Goal: Task Accomplishment & Management: Manage account settings

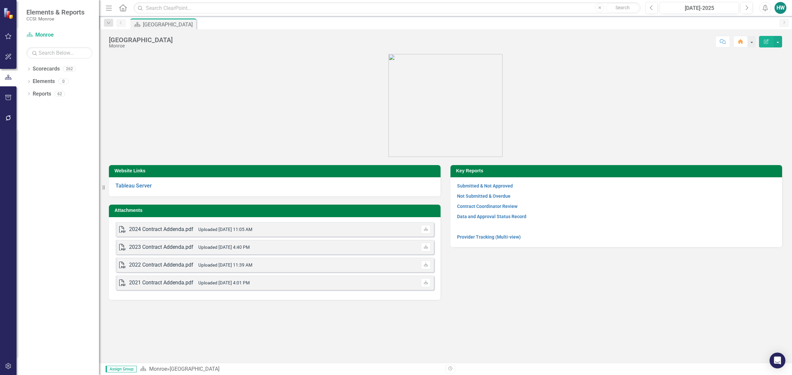
click at [200, 110] on figure at bounding box center [445, 105] width 673 height 103
click at [27, 69] on icon "Dropdown" at bounding box center [28, 70] width 5 height 4
click at [31, 82] on icon "Dropdown" at bounding box center [32, 81] width 5 height 4
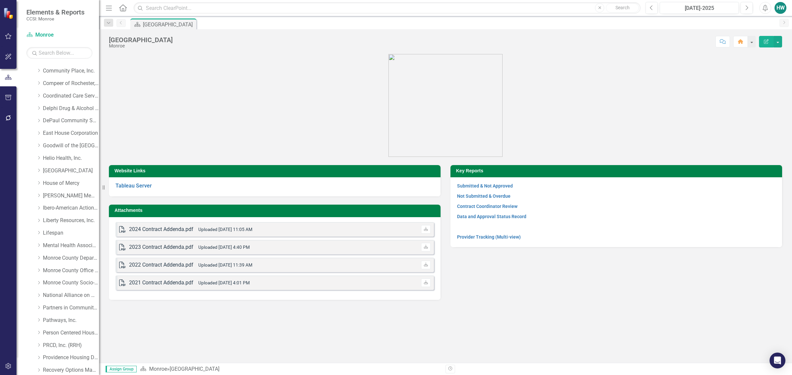
scroll to position [263, 0]
click at [155, 100] on figure at bounding box center [445, 105] width 673 height 103
click at [38, 194] on icon "Dropdown" at bounding box center [38, 193] width 5 height 4
click at [46, 219] on icon "Dropdown" at bounding box center [45, 218] width 5 height 4
click at [80, 228] on link "PROS - Comprehensive with Clinic (6340)" at bounding box center [77, 231] width 43 height 8
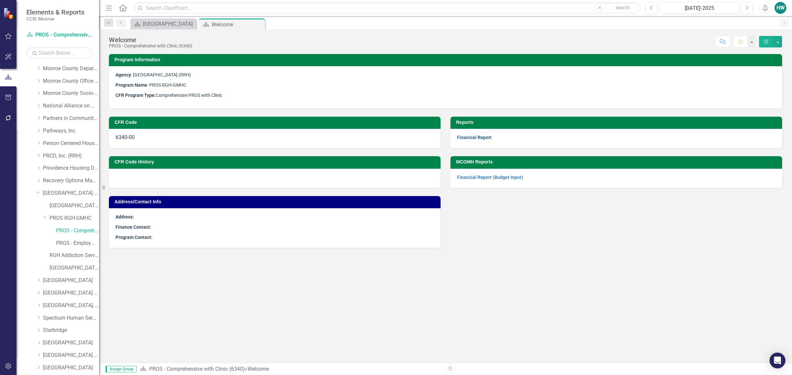
click at [478, 137] on link "Financial Report" at bounding box center [474, 137] width 35 height 5
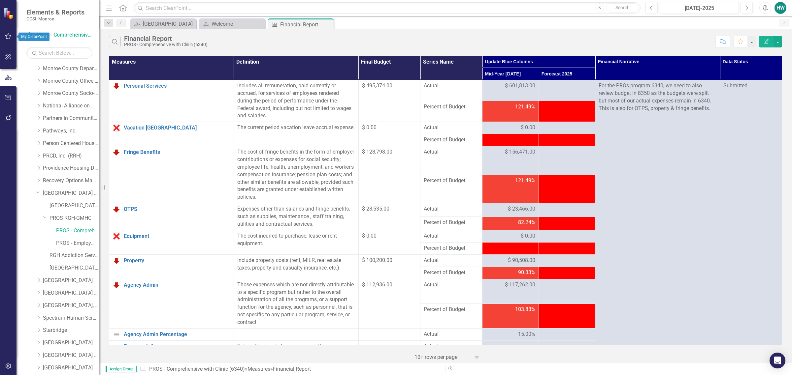
click at [9, 36] on icon "button" at bounding box center [8, 36] width 7 height 5
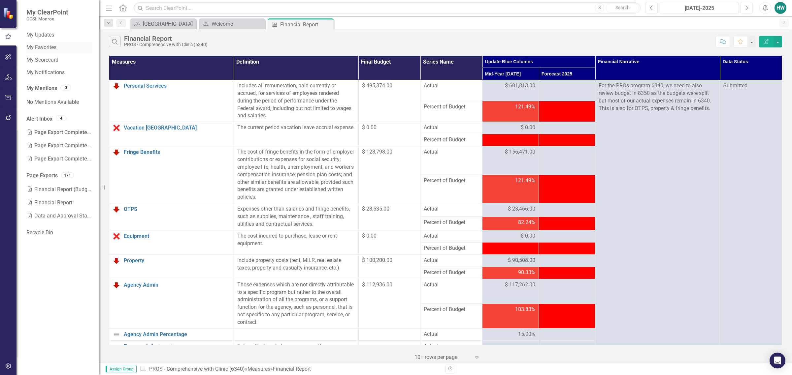
click at [48, 48] on link "My Favorites" at bounding box center [59, 48] width 66 height 8
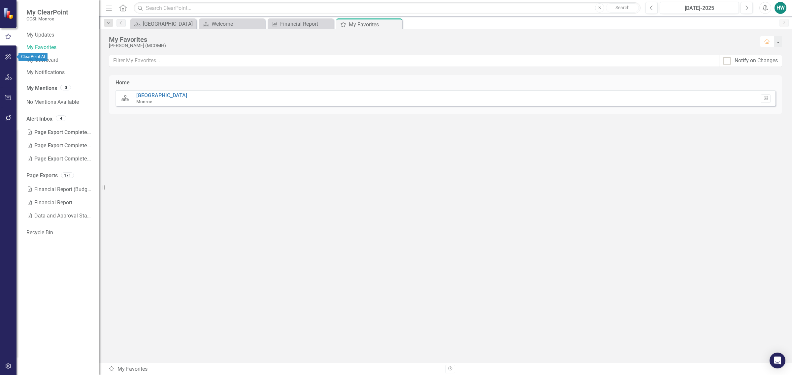
click at [10, 54] on icon "button" at bounding box center [8, 57] width 6 height 6
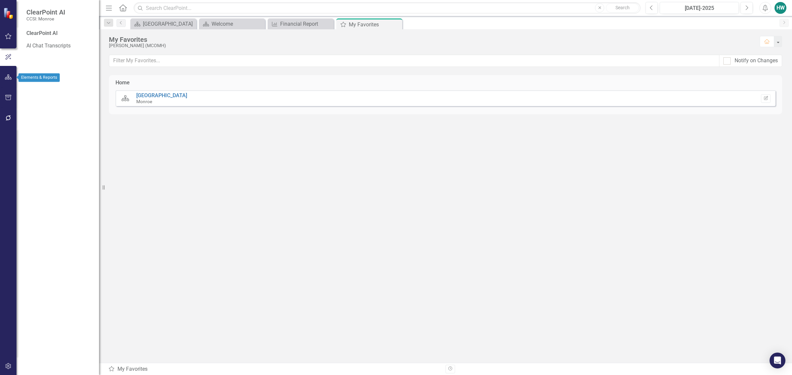
click at [9, 78] on icon "button" at bounding box center [8, 77] width 7 height 5
click at [30, 93] on icon "Dropdown" at bounding box center [28, 95] width 5 height 4
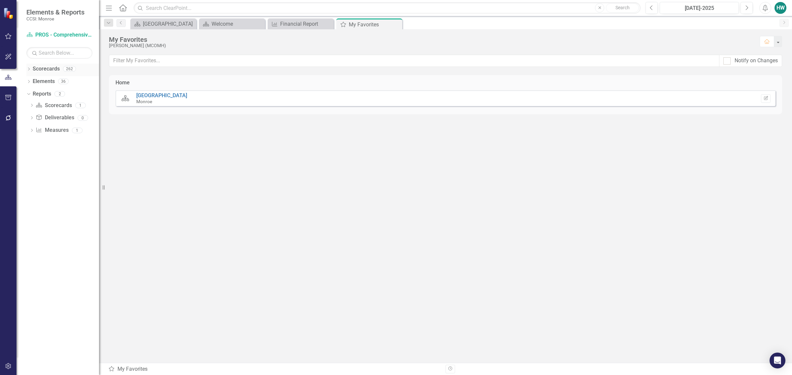
click at [47, 70] on link "Scorecards" at bounding box center [46, 69] width 27 height 8
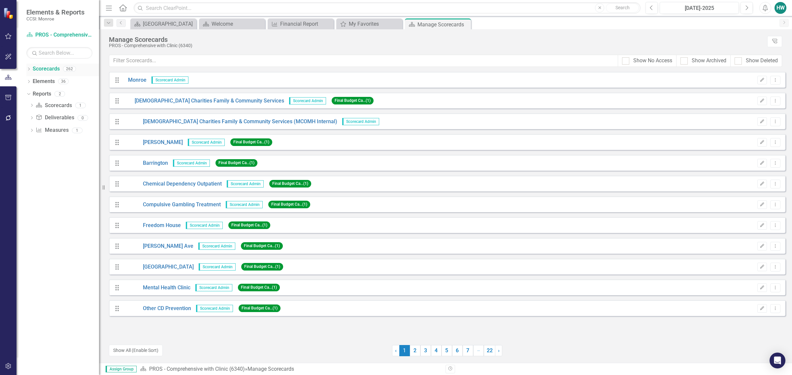
click at [30, 71] on icon "Dropdown" at bounding box center [28, 70] width 5 height 4
click at [52, 82] on link "Monroe" at bounding box center [67, 82] width 63 height 8
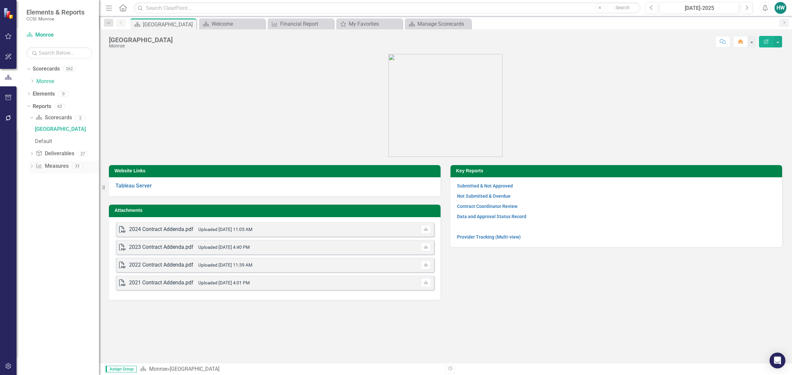
click at [30, 165] on icon "Dropdown" at bounding box center [31, 167] width 5 height 4
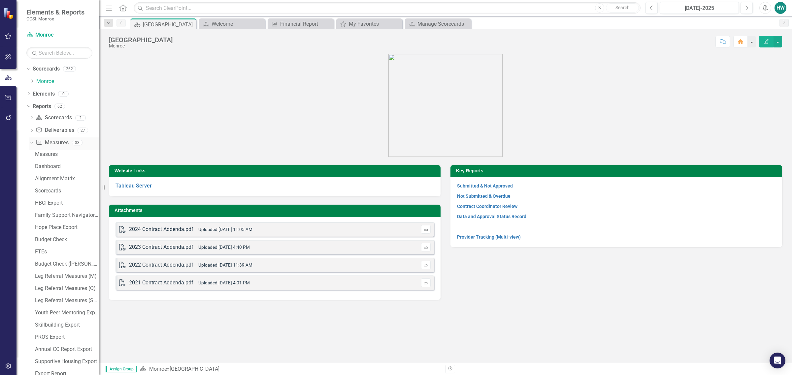
click at [30, 142] on icon "Dropdown" at bounding box center [31, 142] width 4 height 5
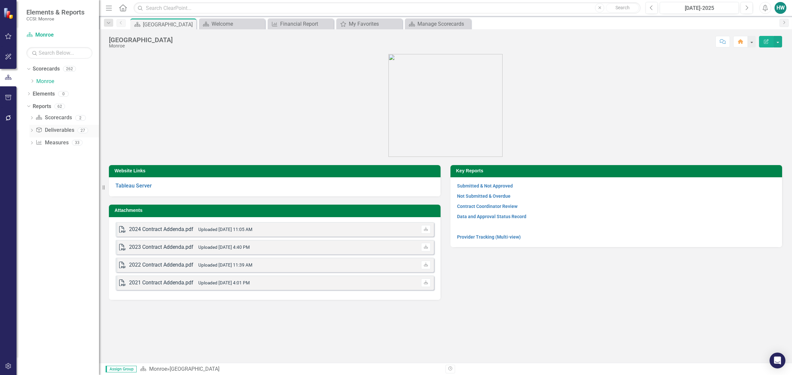
click at [30, 132] on icon "Dropdown" at bounding box center [31, 131] width 5 height 4
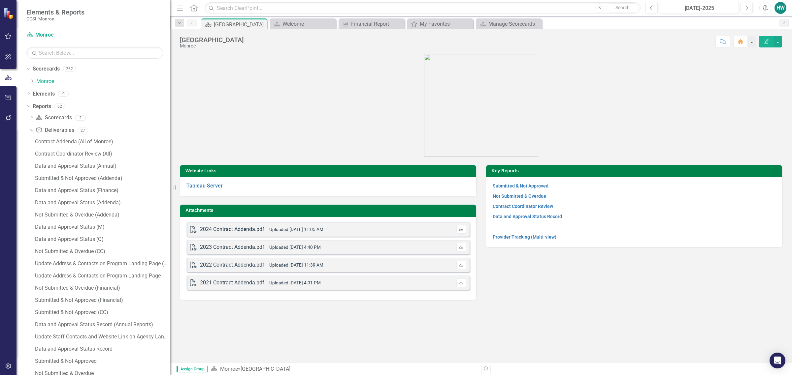
drag, startPoint x: 101, startPoint y: 209, endPoint x: 170, endPoint y: 204, distance: 69.5
click at [170, 204] on div "Resize" at bounding box center [172, 187] width 5 height 375
click at [77, 302] on div "Submitted & Not Approved (Financial)" at bounding box center [102, 301] width 135 height 6
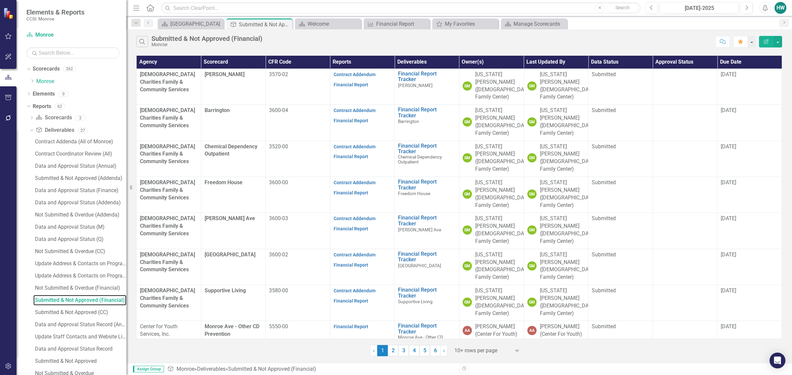
drag, startPoint x: 171, startPoint y: 246, endPoint x: 126, endPoint y: 244, distance: 44.6
click at [126, 244] on div "Resize" at bounding box center [128, 187] width 5 height 375
click at [428, 351] on link "5" at bounding box center [424, 350] width 11 height 11
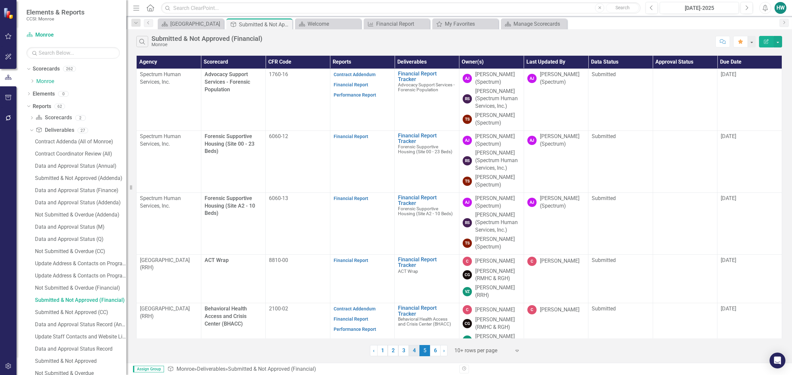
click at [414, 354] on link "4" at bounding box center [414, 350] width 11 height 11
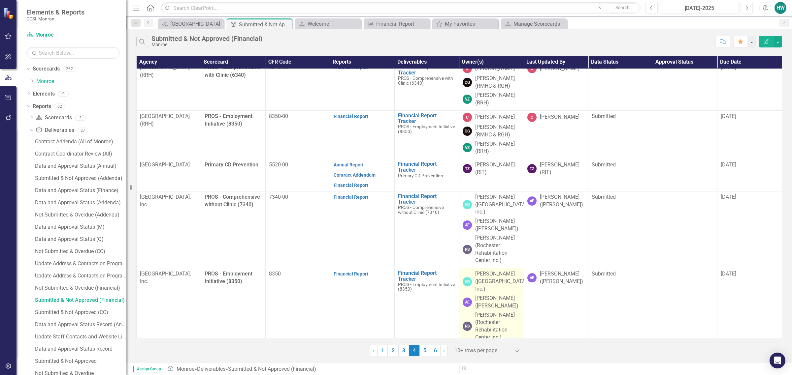
scroll to position [243, 0]
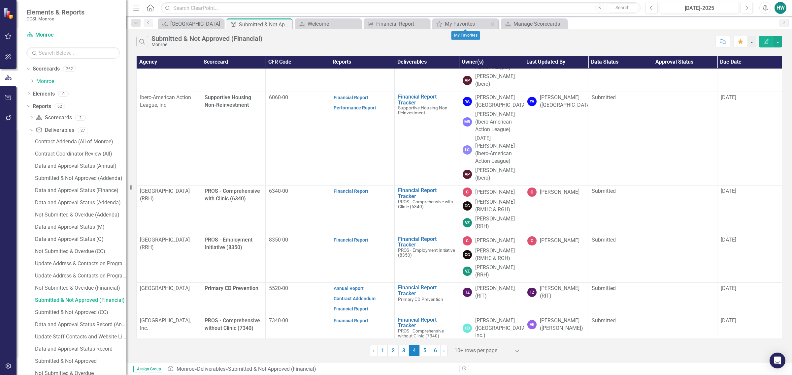
click at [494, 22] on icon "Close" at bounding box center [492, 23] width 7 height 5
drag, startPoint x: 493, startPoint y: 25, endPoint x: 459, endPoint y: 28, distance: 34.1
click at [459, 28] on div "Scorecard Manage Scorecards Close" at bounding box center [465, 24] width 63 height 8
click at [491, 22] on icon "Close" at bounding box center [492, 23] width 7 height 5
click at [32, 83] on icon "Dropdown" at bounding box center [32, 81] width 5 height 4
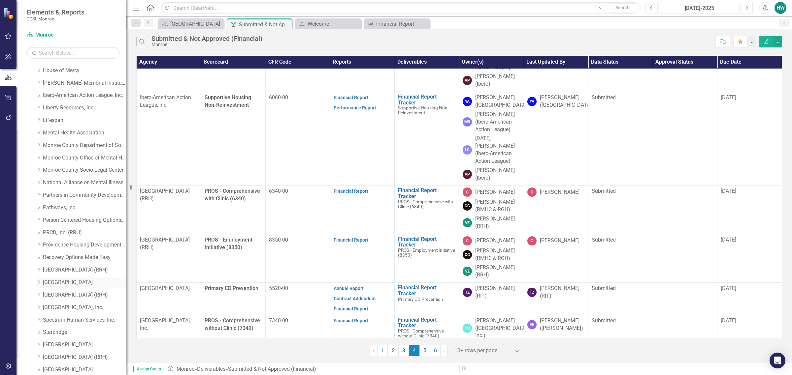
scroll to position [206, 0]
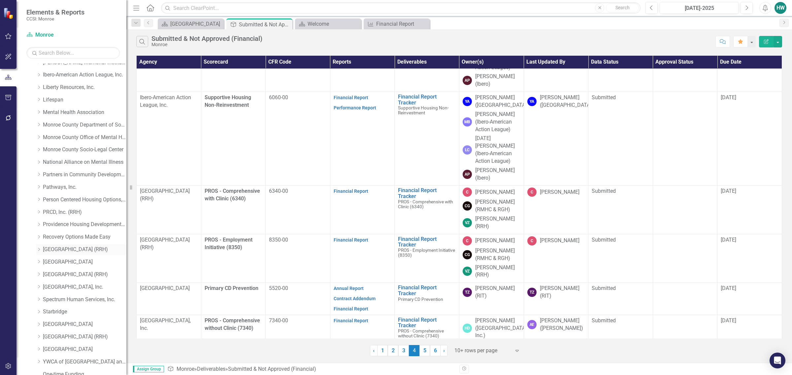
click at [79, 250] on link "[GEOGRAPHIC_DATA] (RRH)" at bounding box center [84, 250] width 83 height 8
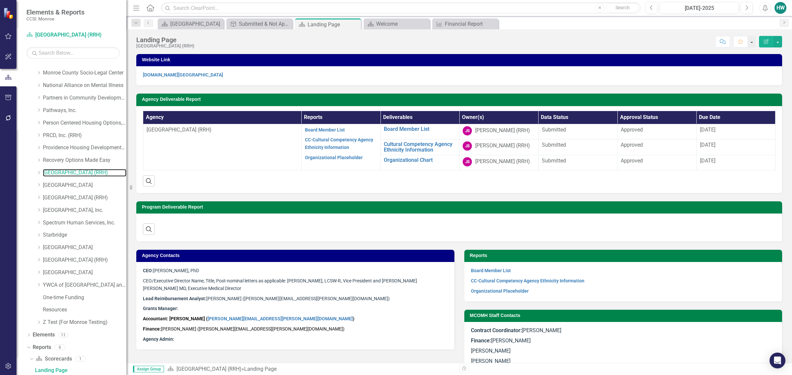
scroll to position [284, 0]
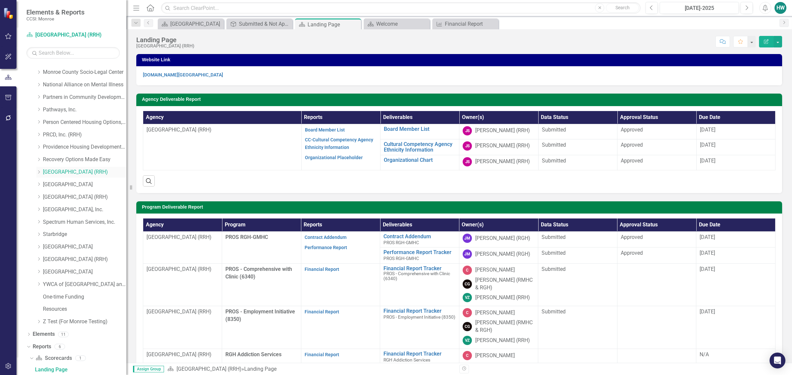
click at [38, 172] on icon "Dropdown" at bounding box center [38, 172] width 5 height 4
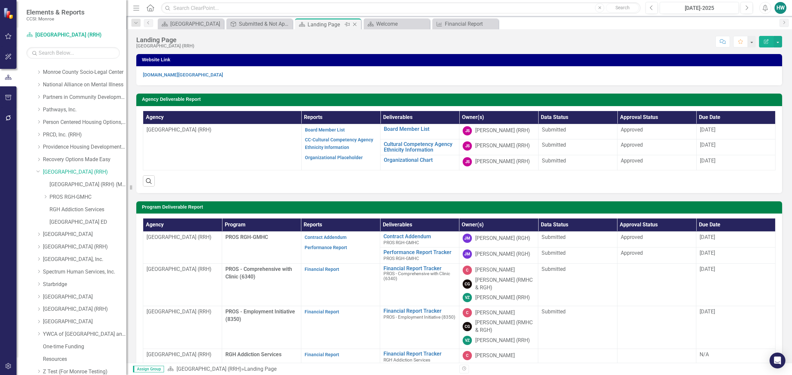
click at [356, 22] on icon "Close" at bounding box center [354, 24] width 7 height 5
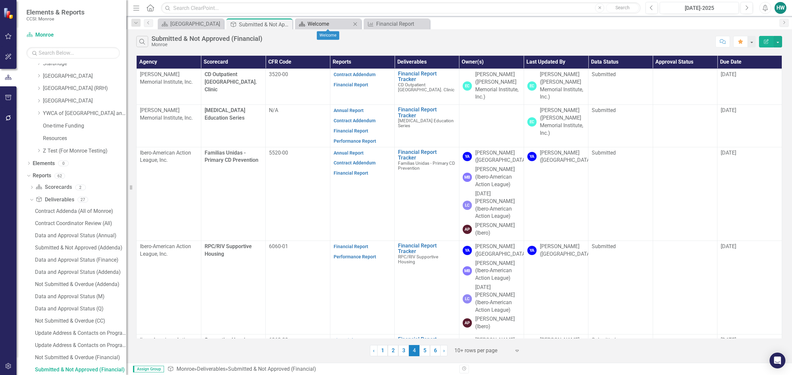
click at [331, 24] on div "Welcome" at bounding box center [330, 24] width 44 height 8
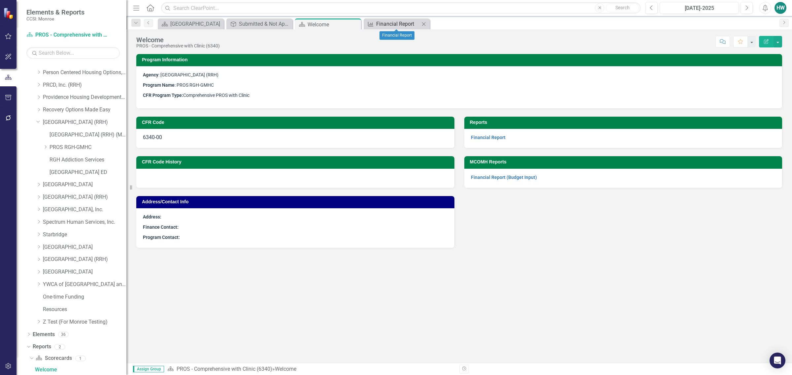
click at [383, 24] on div "Financial Report" at bounding box center [398, 24] width 44 height 8
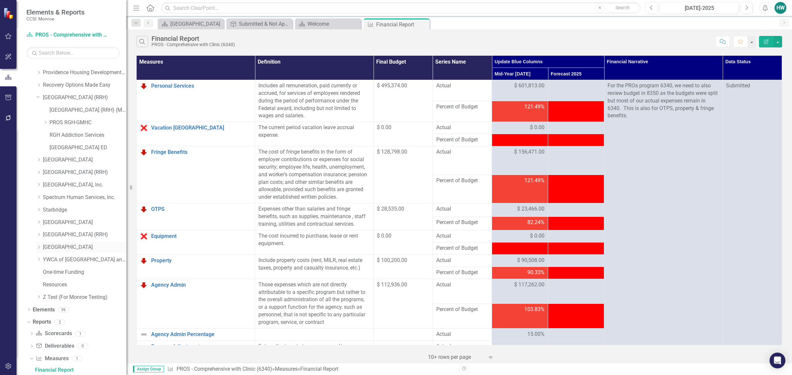
scroll to position [359, 0]
click at [46, 123] on icon "Dropdown" at bounding box center [45, 122] width 5 height 4
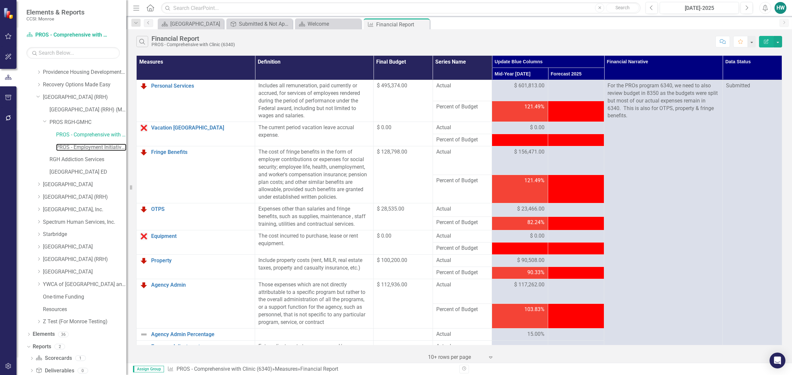
drag, startPoint x: 80, startPoint y: 144, endPoint x: 84, endPoint y: 204, distance: 59.5
click at [80, 145] on link "PROS - Employment Initiative (8350)" at bounding box center [91, 148] width 70 height 8
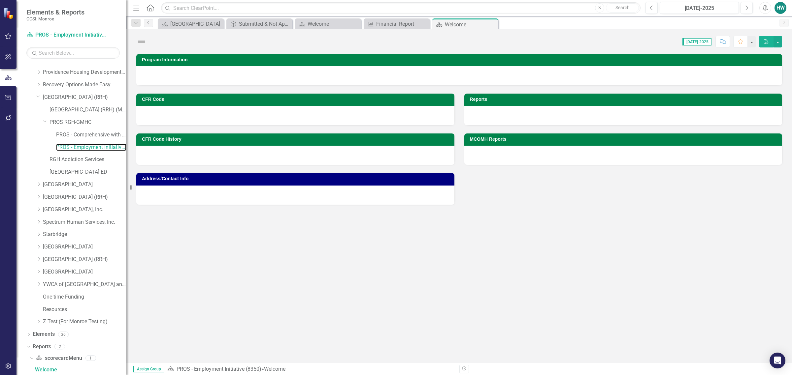
scroll to position [359, 0]
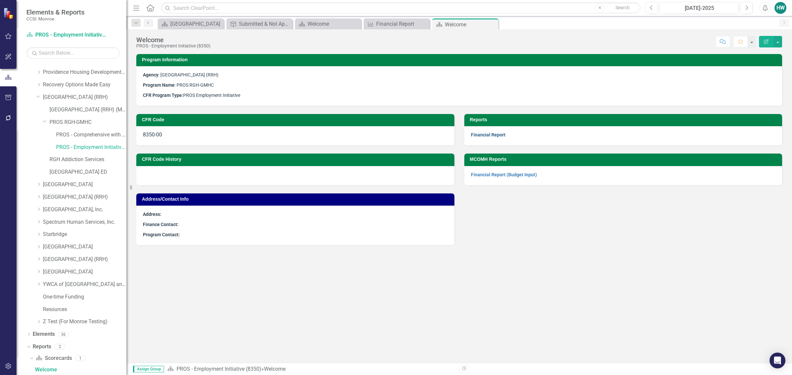
click at [491, 135] on link "Financial Report" at bounding box center [488, 134] width 35 height 5
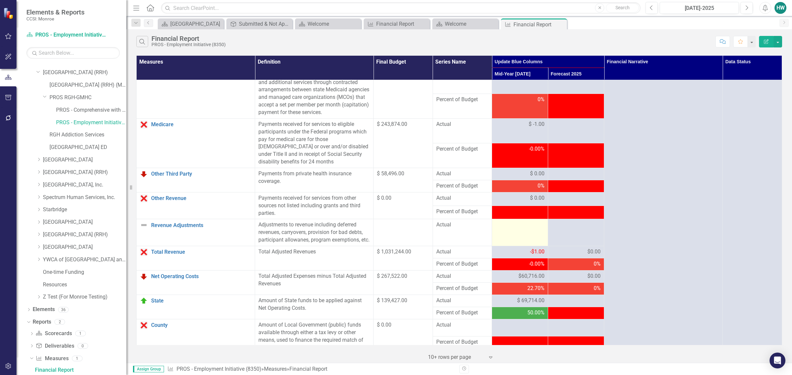
scroll to position [454, 0]
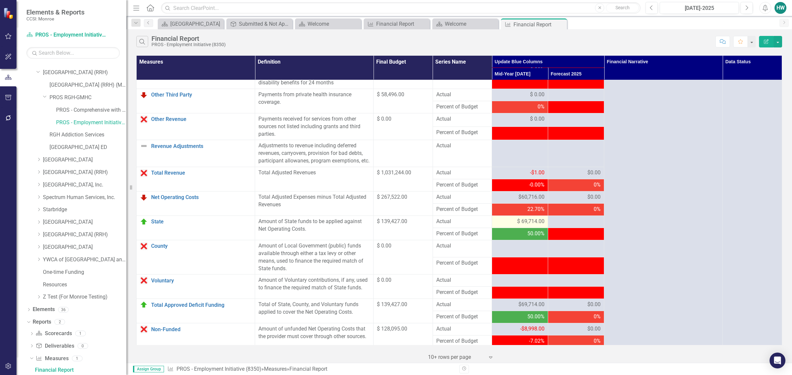
click at [523, 226] on span "$ 69,714.00" at bounding box center [530, 222] width 27 height 8
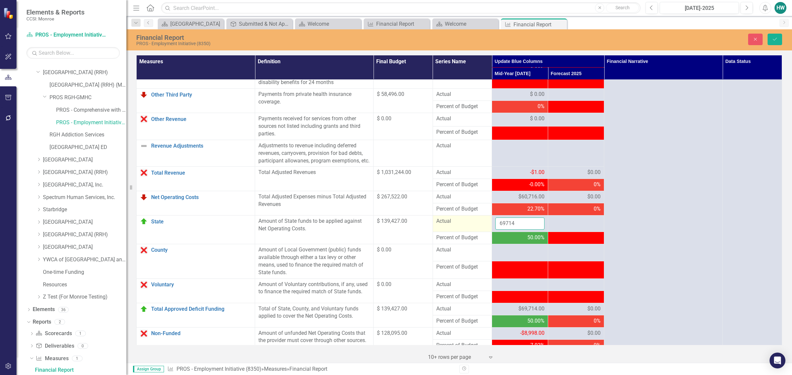
drag, startPoint x: 519, startPoint y: 232, endPoint x: 488, endPoint y: 234, distance: 30.8
click at [488, 232] on tr "State Edit Edit Measure Link Open Element Amount of State funds to be applied a…" at bounding box center [459, 224] width 645 height 16
type input "60716"
click at [778, 39] on button "Save" at bounding box center [774, 40] width 15 height 12
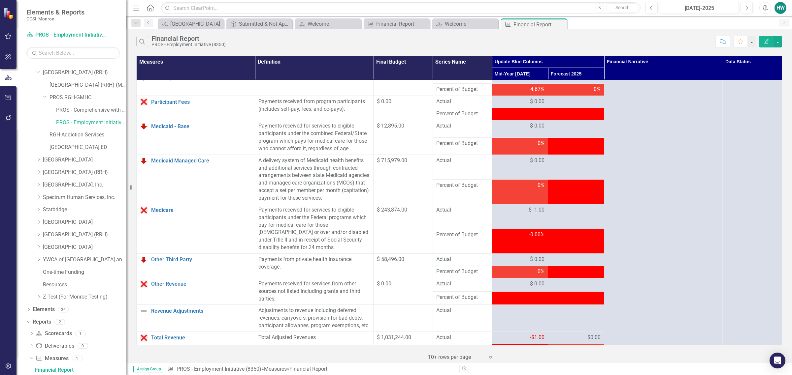
scroll to position [247, 0]
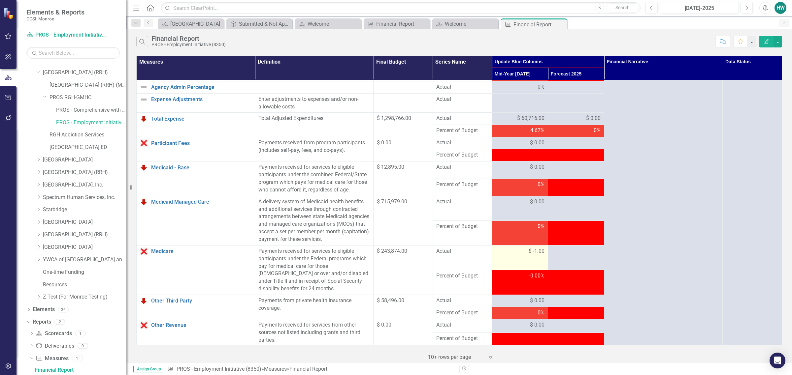
click at [530, 253] on span "$ -1.00" at bounding box center [537, 252] width 16 height 8
click at [535, 253] on span "$ -1.00" at bounding box center [537, 252] width 16 height 8
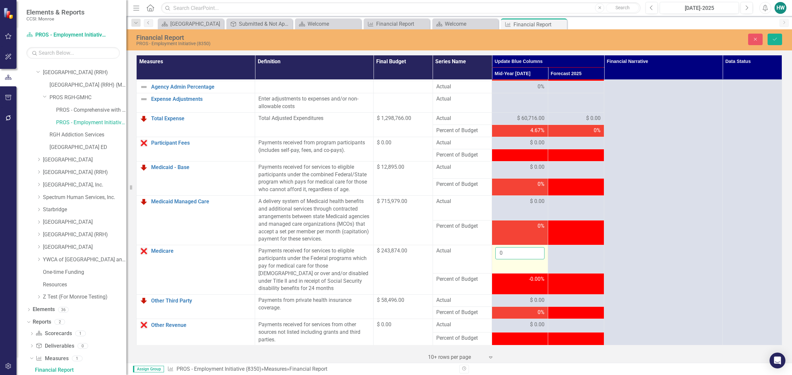
type input "0"
click at [536, 253] on input "0" at bounding box center [519, 253] width 49 height 12
click at [780, 37] on button "Save" at bounding box center [774, 40] width 15 height 12
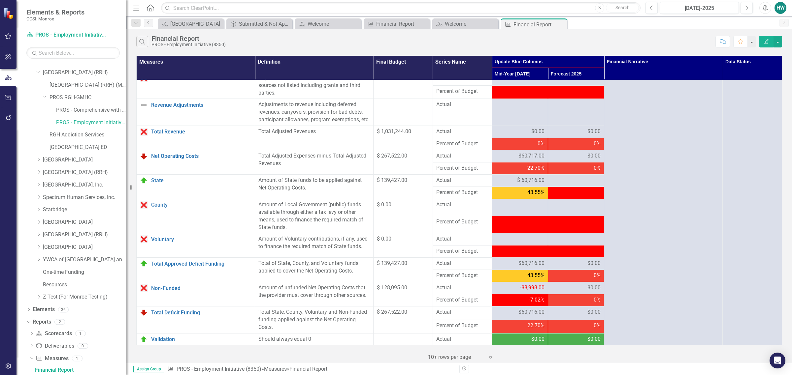
scroll to position [580, 0]
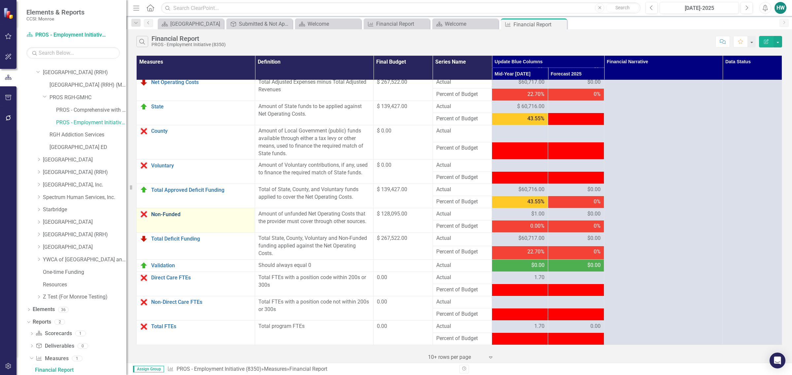
click at [179, 214] on link "Non-Funded" at bounding box center [201, 215] width 100 height 6
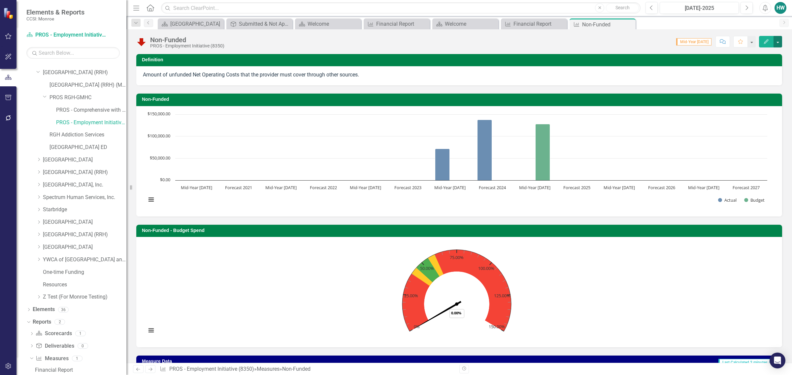
click at [779, 40] on button "button" at bounding box center [777, 42] width 9 height 12
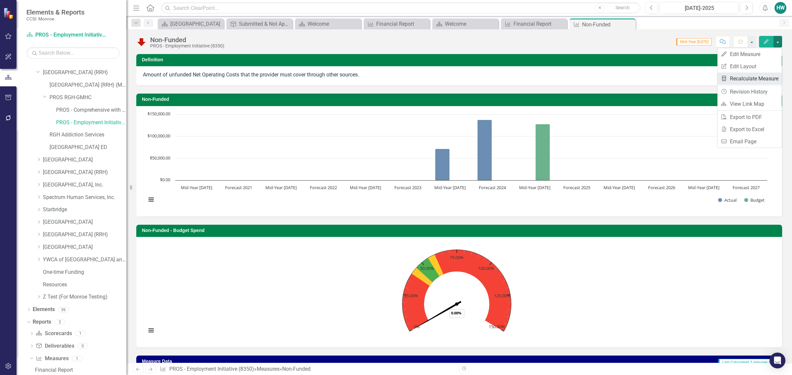
click at [756, 78] on link "Recalculate Measure Recalculate Measure" at bounding box center [749, 79] width 64 height 12
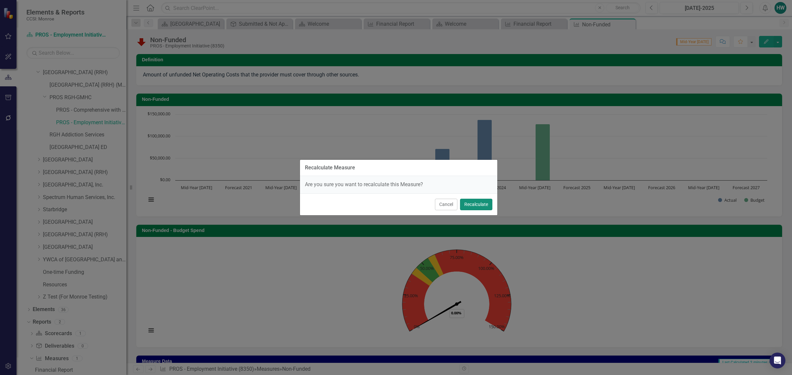
click at [484, 205] on button "Recalculate" at bounding box center [476, 205] width 32 height 12
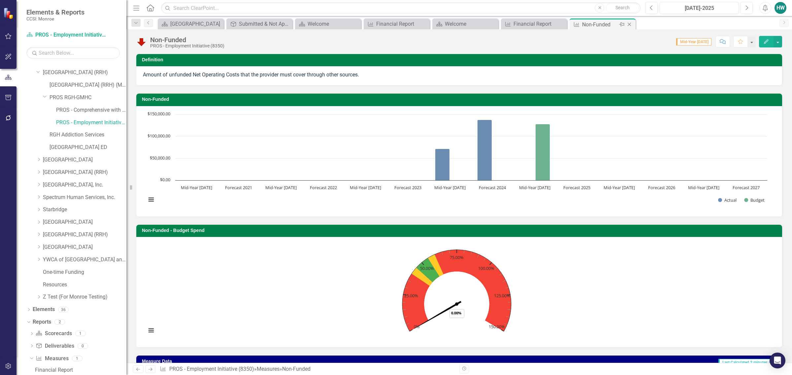
click at [629, 24] on icon at bounding box center [630, 25] width 4 height 4
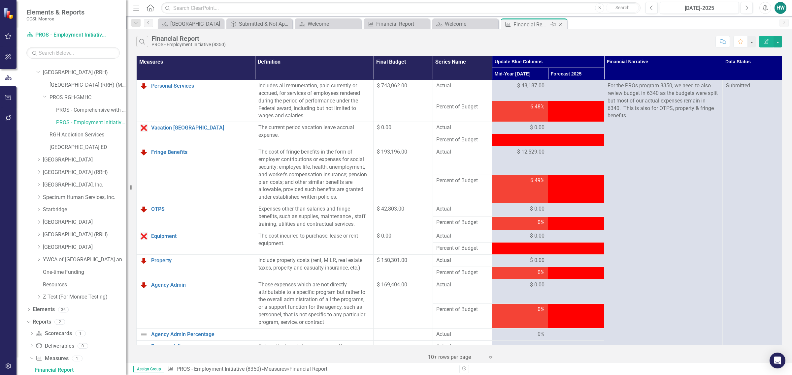
click at [532, 26] on div "Financial Report" at bounding box center [530, 24] width 35 height 8
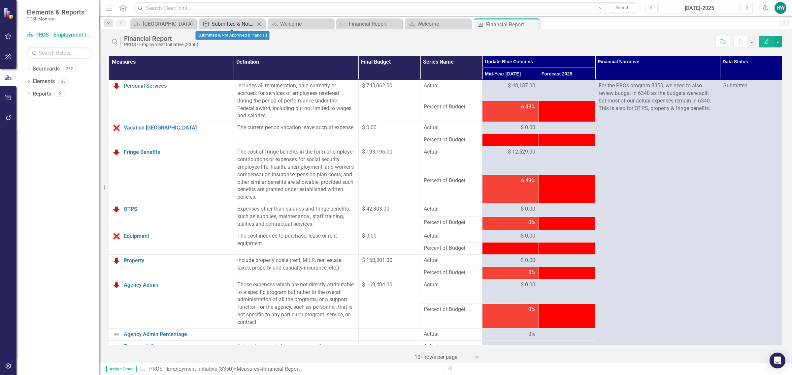
click at [223, 22] on div "Submitted & Not Approved (Financial)" at bounding box center [234, 24] width 44 height 8
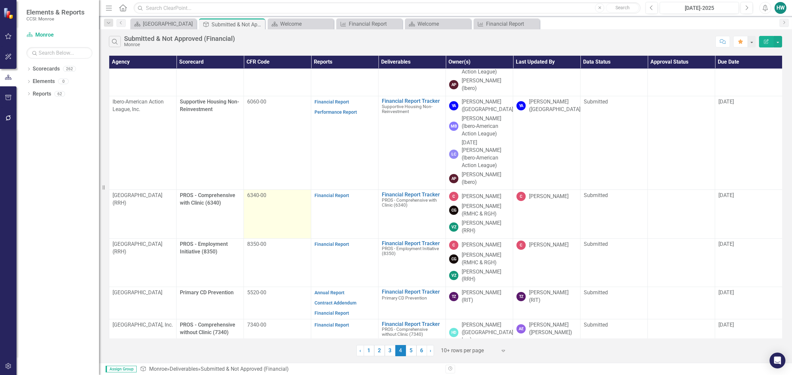
scroll to position [330, 0]
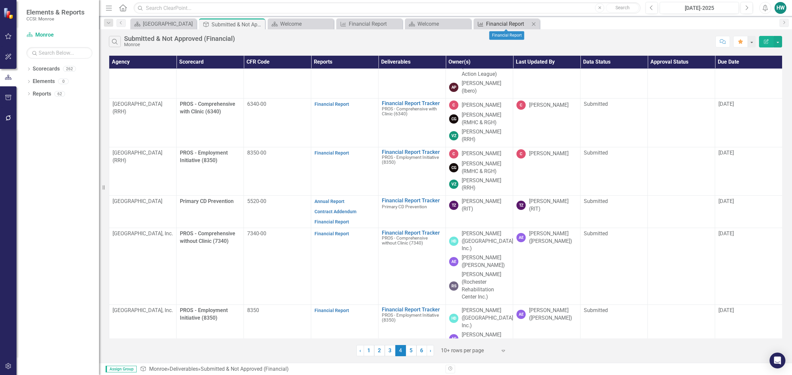
click at [515, 21] on div "Financial Report" at bounding box center [508, 24] width 44 height 8
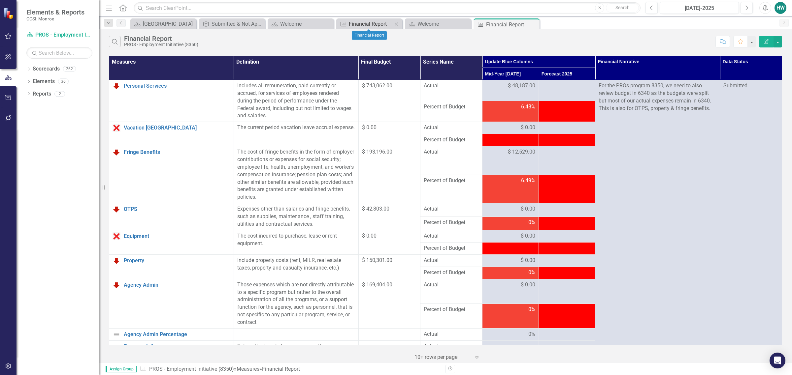
click at [363, 20] on div "Financial Report" at bounding box center [371, 24] width 44 height 8
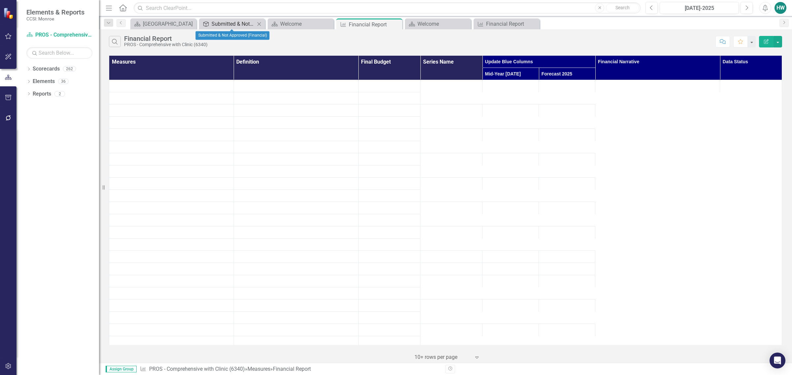
click at [221, 22] on div "Submitted & Not Approved (Financial)" at bounding box center [234, 24] width 44 height 8
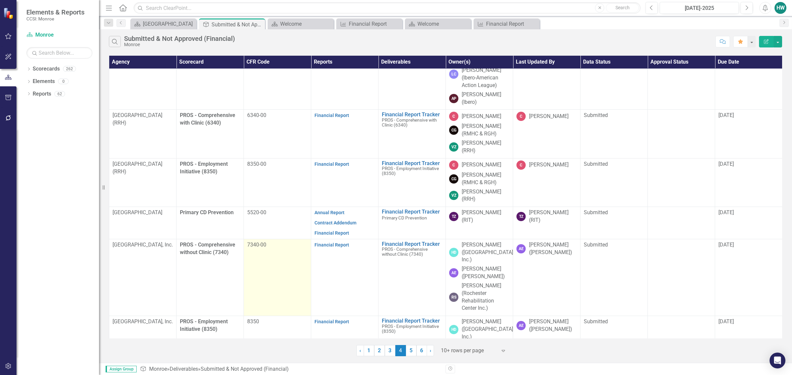
scroll to position [271, 0]
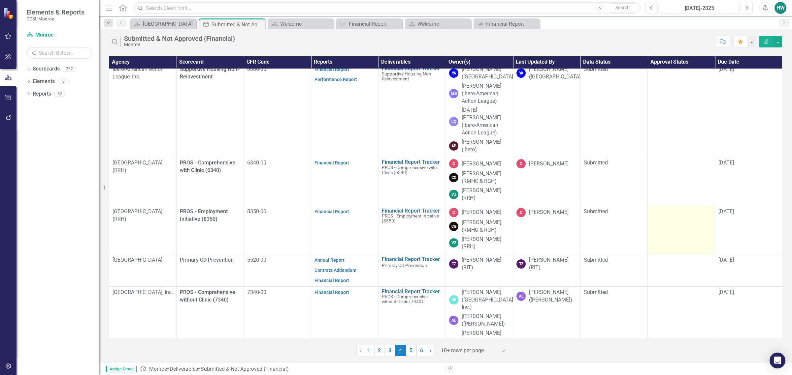
click at [665, 206] on td at bounding box center [681, 230] width 67 height 49
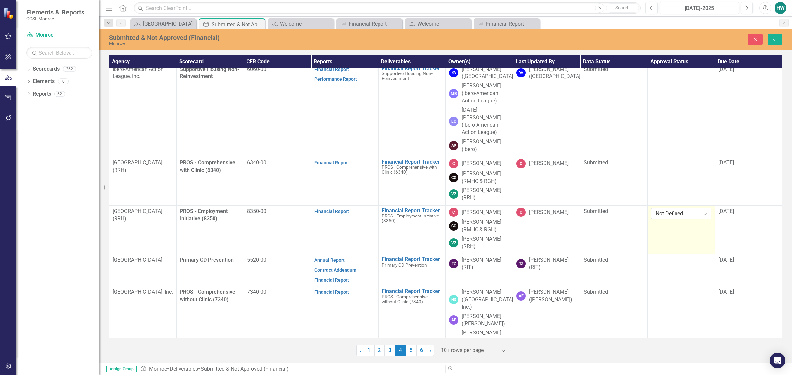
click at [709, 209] on div "Expand" at bounding box center [705, 214] width 12 height 11
click at [675, 198] on div "Approved" at bounding box center [683, 197] width 50 height 8
click at [742, 208] on div "[DATE]" at bounding box center [748, 212] width 60 height 8
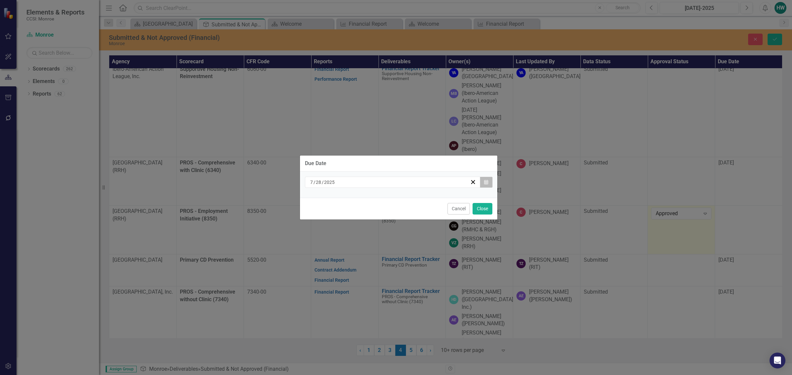
click at [485, 181] on icon "button" at bounding box center [486, 182] width 4 height 5
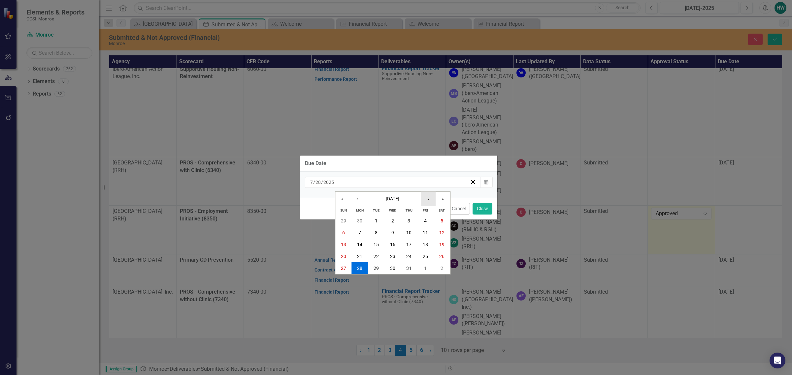
click at [427, 198] on button "›" at bounding box center [428, 199] width 15 height 15
click at [361, 233] on abbr "6" at bounding box center [359, 232] width 3 height 5
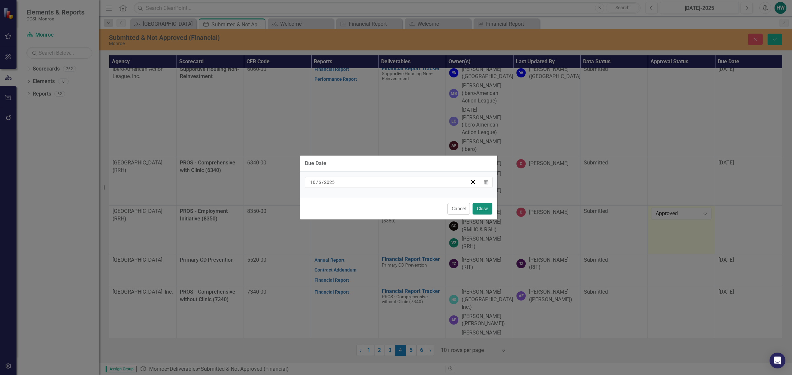
click at [479, 208] on button "Close" at bounding box center [482, 209] width 20 height 12
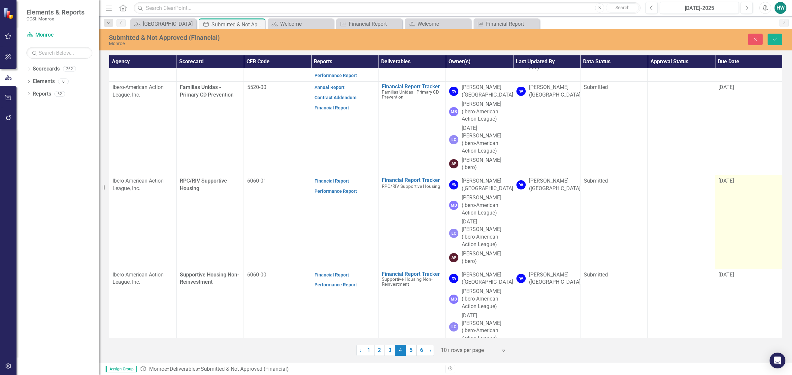
scroll to position [65, 0]
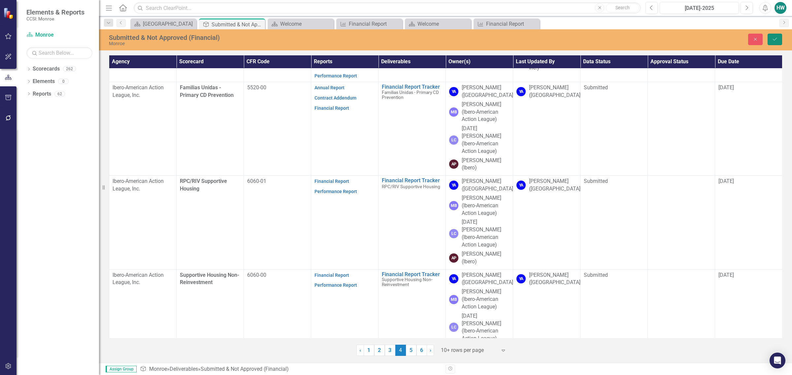
click at [772, 44] on button "Save" at bounding box center [774, 40] width 15 height 12
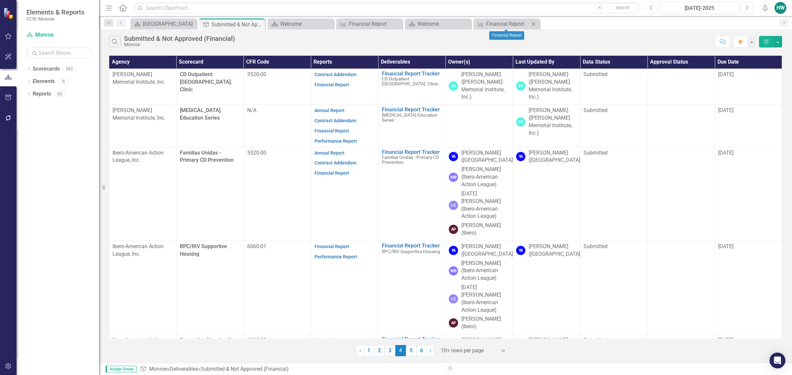
click at [531, 22] on icon "Close" at bounding box center [533, 23] width 7 height 5
click at [464, 23] on icon "Close" at bounding box center [465, 23] width 7 height 5
click at [364, 22] on div "Financial Report" at bounding box center [371, 24] width 44 height 8
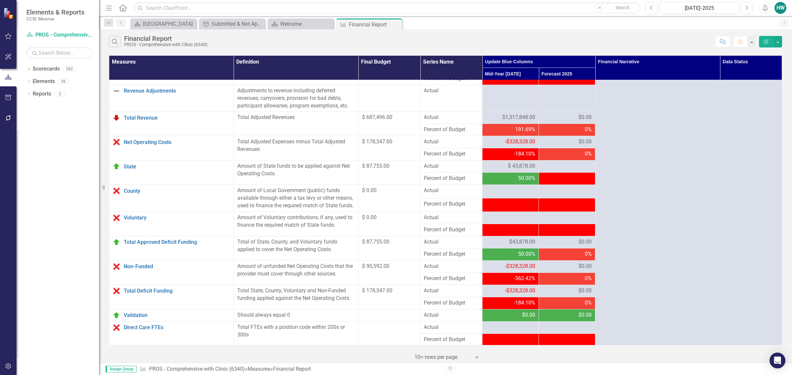
scroll to position [488, 0]
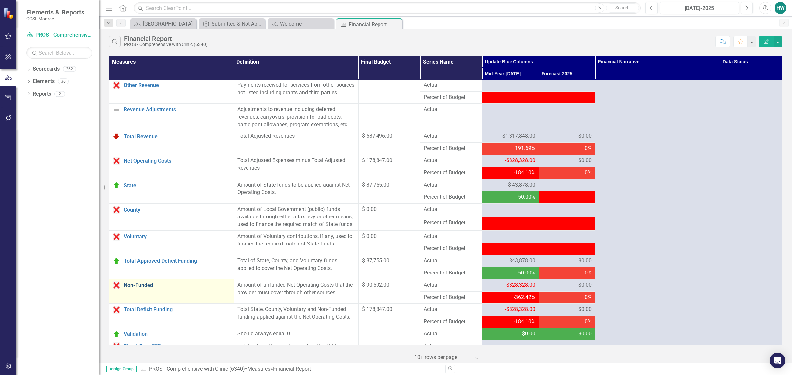
click at [151, 289] on link "Non-Funded" at bounding box center [177, 286] width 107 height 6
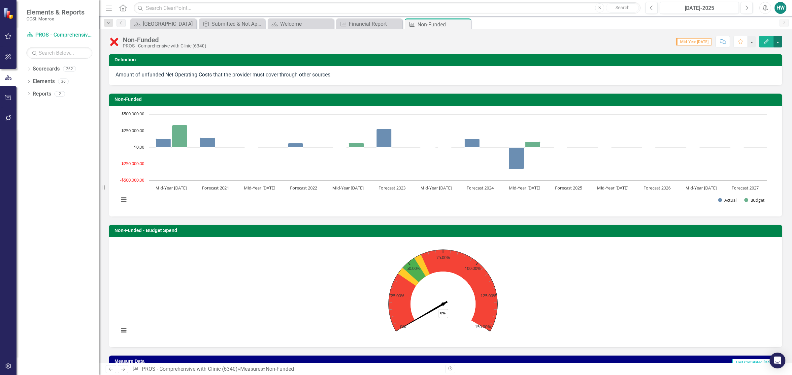
click at [777, 43] on button "button" at bounding box center [777, 42] width 9 height 12
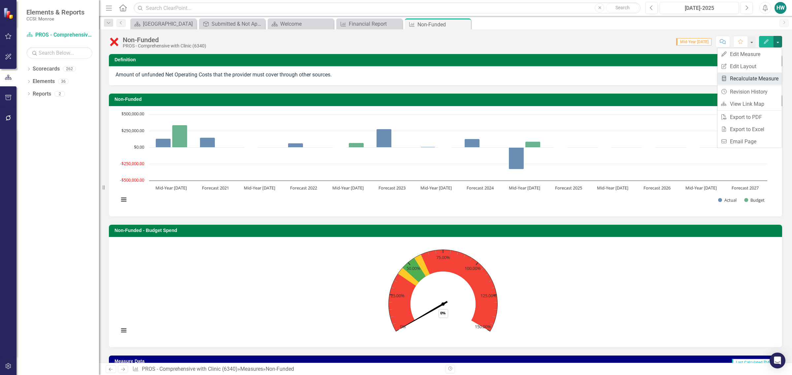
click at [747, 77] on link "Recalculate Measure Recalculate Measure" at bounding box center [749, 79] width 64 height 12
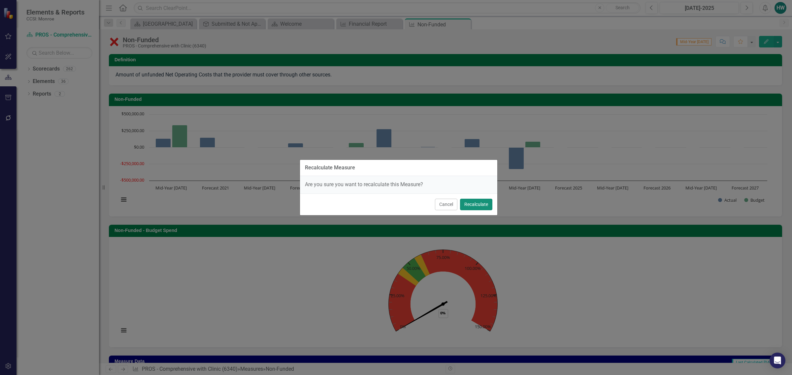
click at [469, 208] on button "Recalculate" at bounding box center [476, 205] width 32 height 12
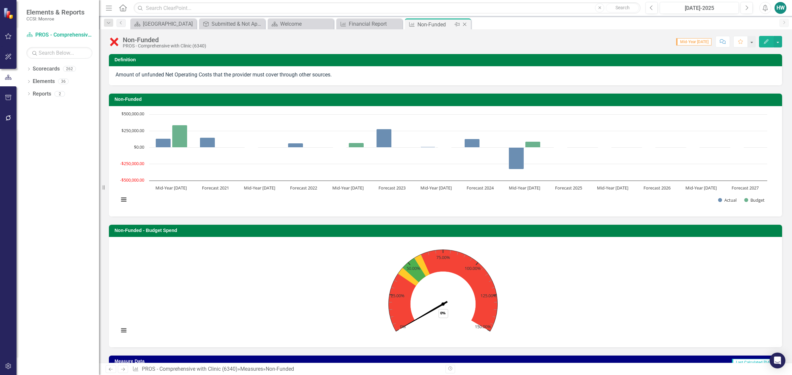
click at [464, 23] on icon "Close" at bounding box center [464, 24] width 7 height 5
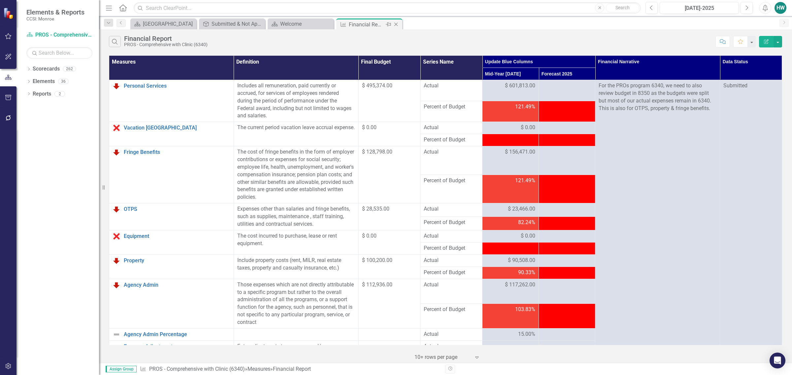
click at [360, 22] on div "Financial Report" at bounding box center [366, 24] width 35 height 8
click at [670, 40] on div "Search Financial Report PROS - Comprehensive with Clinic (6340)" at bounding box center [410, 41] width 603 height 11
click at [395, 22] on icon "Close" at bounding box center [396, 24] width 7 height 5
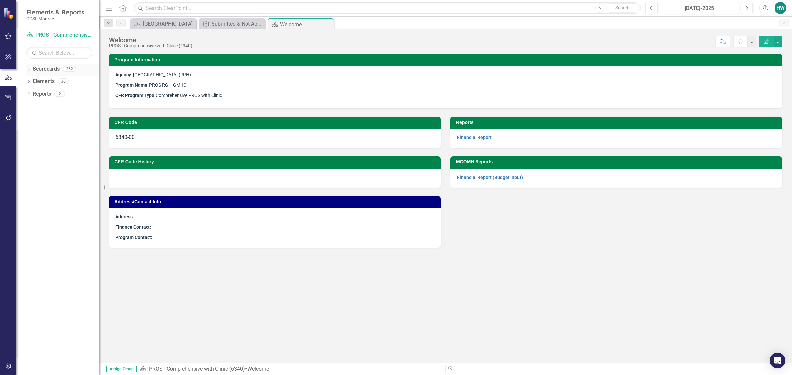
click at [29, 70] on icon at bounding box center [29, 69] width 2 height 3
click at [32, 82] on icon "Dropdown" at bounding box center [32, 81] width 5 height 4
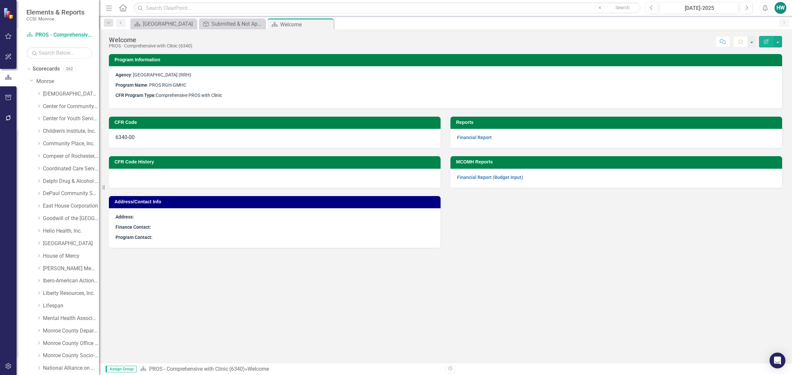
drag, startPoint x: 326, startPoint y: 23, endPoint x: 257, endPoint y: 48, distance: 73.5
click at [0, 0] on icon at bounding box center [0, 0] width 0 height 0
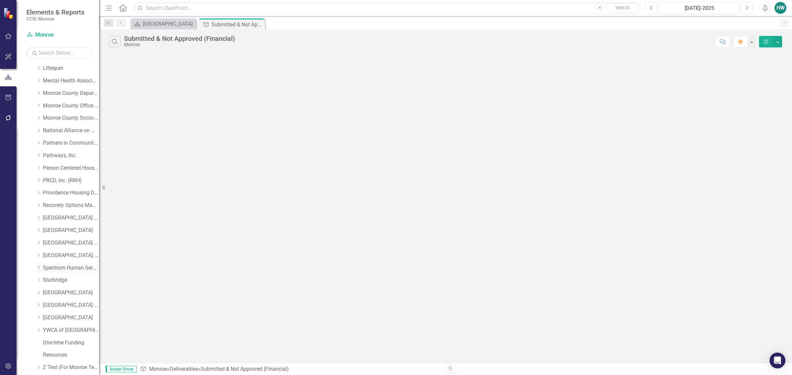
scroll to position [263, 0]
click at [40, 281] on icon "Dropdown" at bounding box center [38, 280] width 5 height 4
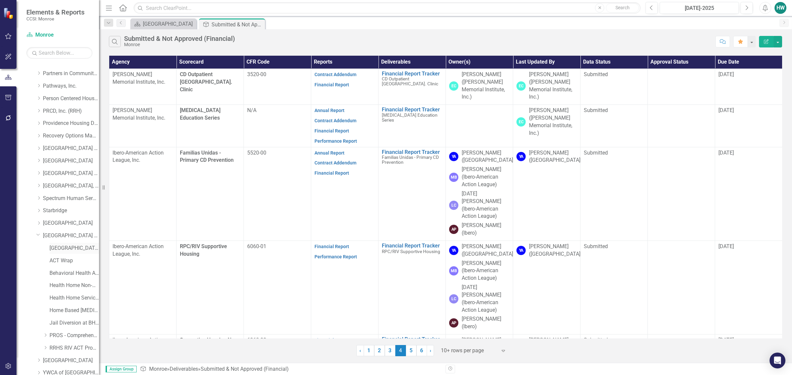
scroll to position [375, 0]
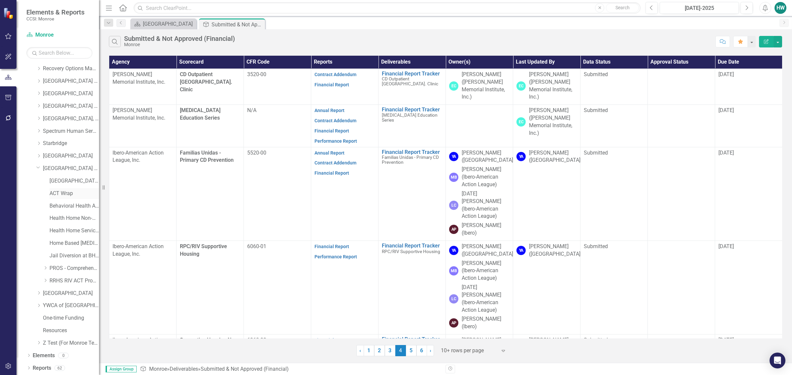
click at [61, 193] on link "ACT Wrap" at bounding box center [73, 194] width 49 height 8
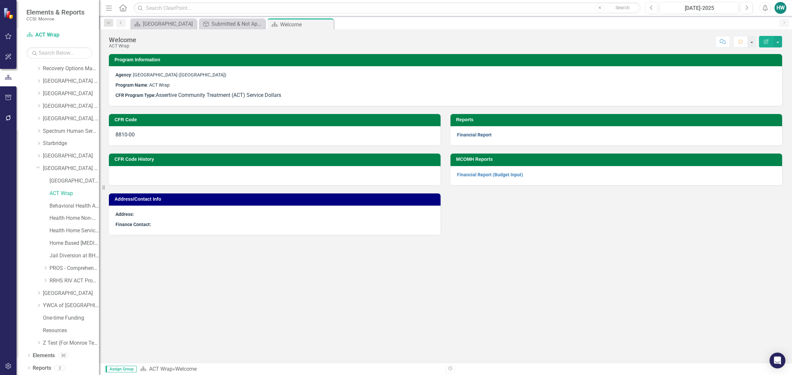
click at [473, 134] on link "Financial Report" at bounding box center [474, 134] width 35 height 5
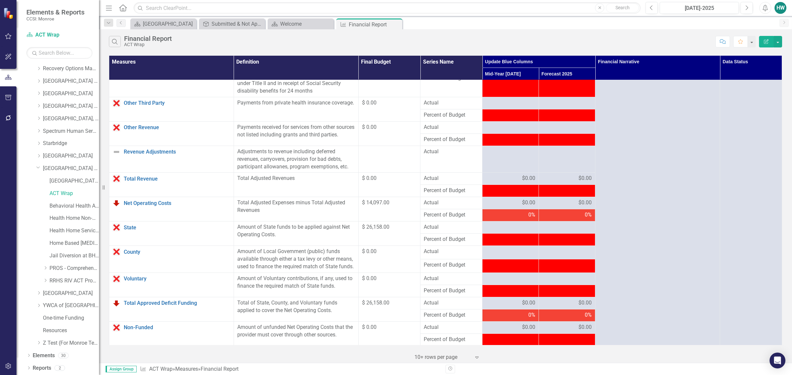
scroll to position [446, 0]
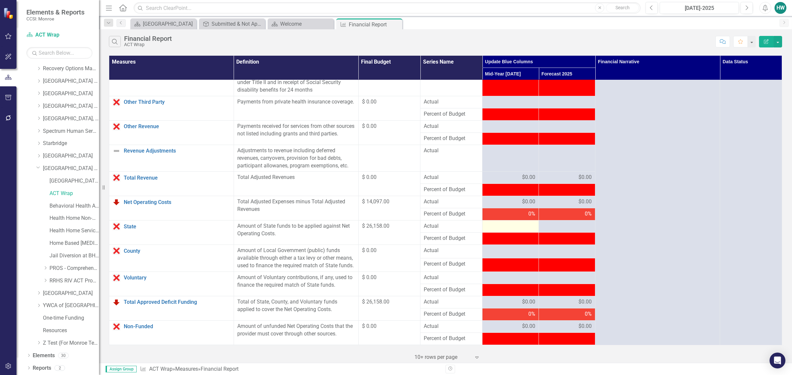
click at [519, 231] on div at bounding box center [510, 227] width 49 height 8
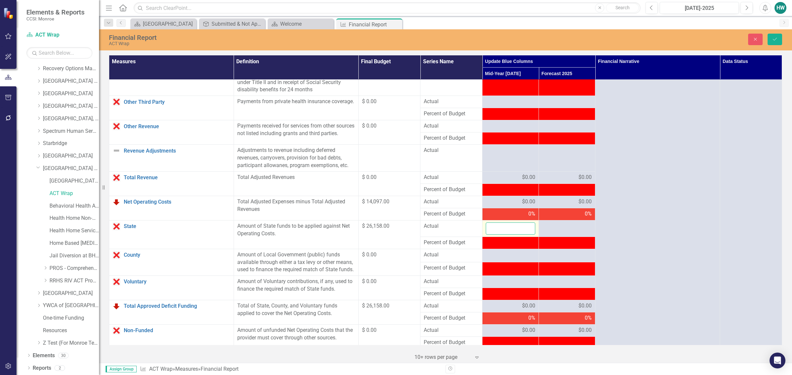
click at [503, 234] on input "number" at bounding box center [510, 229] width 49 height 12
type input "12889"
click at [772, 40] on icon "Save" at bounding box center [775, 39] width 6 height 5
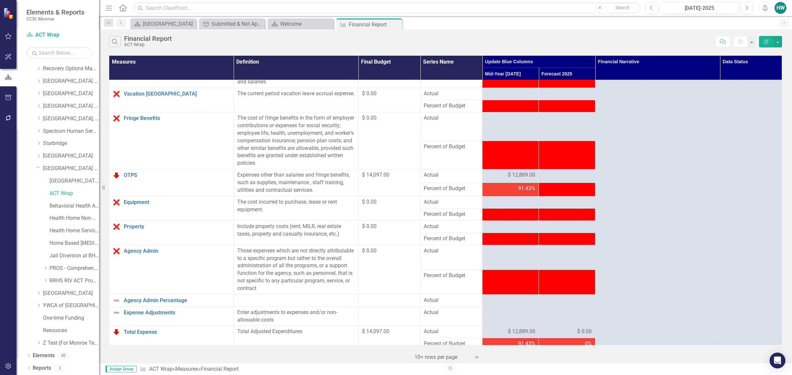
scroll to position [0, 0]
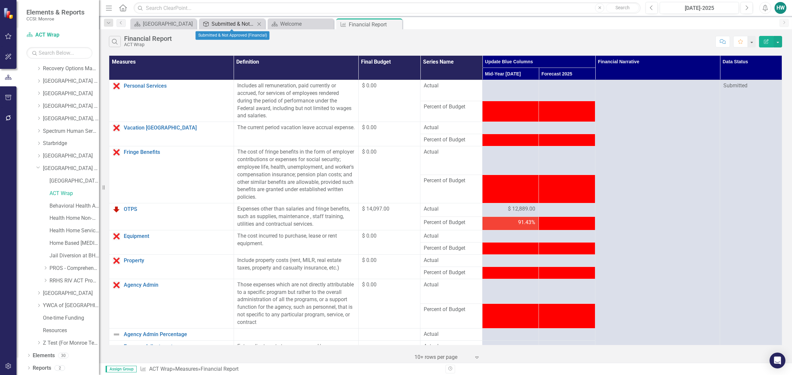
click at [234, 21] on div "Submitted & Not Approved (Financial)" at bounding box center [234, 24] width 44 height 8
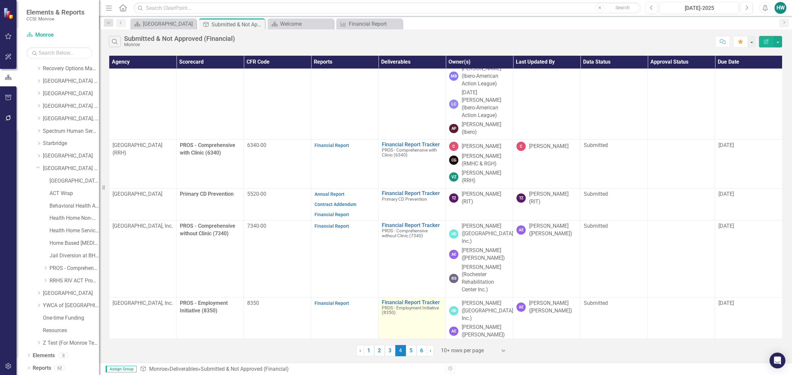
scroll to position [367, 0]
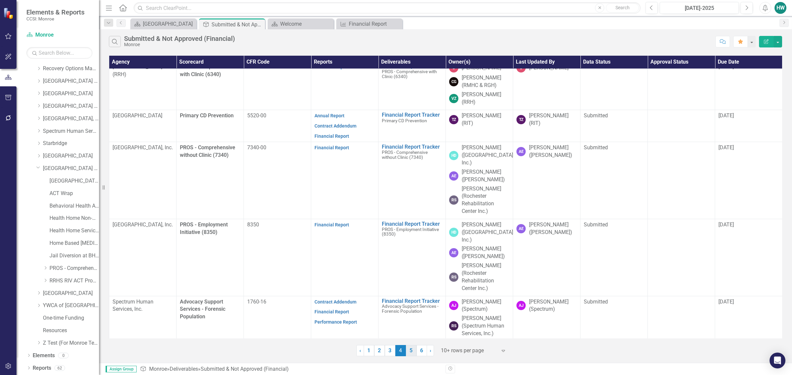
click at [412, 353] on link "5" at bounding box center [411, 350] width 11 height 11
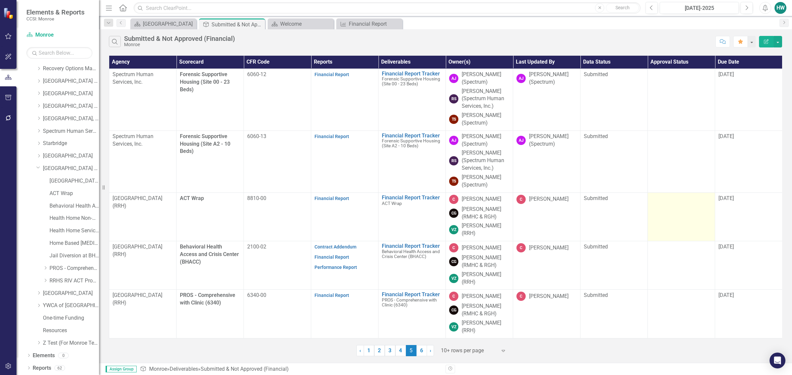
click at [687, 208] on td at bounding box center [681, 217] width 67 height 49
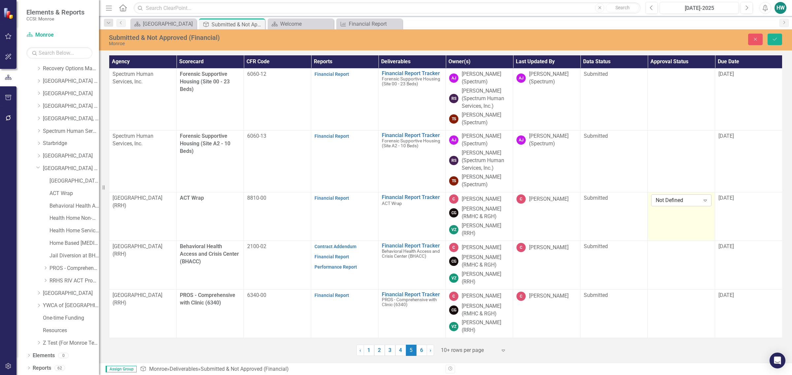
click at [707, 200] on icon "Expand" at bounding box center [705, 200] width 7 height 5
click at [681, 223] on div "Approved" at bounding box center [683, 224] width 50 height 8
click at [734, 199] on span "[DATE]" at bounding box center [726, 198] width 16 height 6
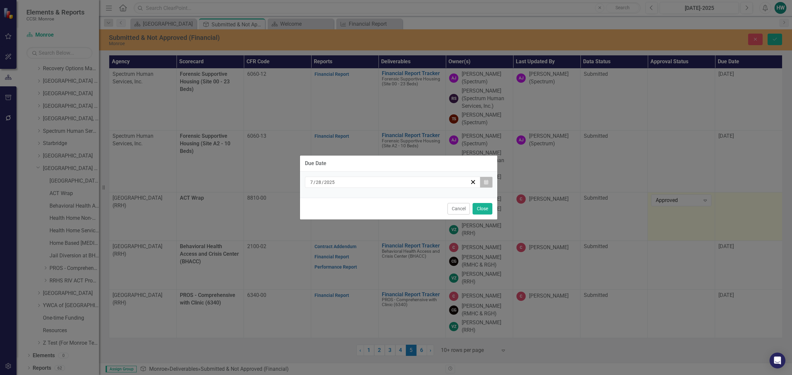
click at [484, 183] on icon "Calendar" at bounding box center [486, 182] width 4 height 5
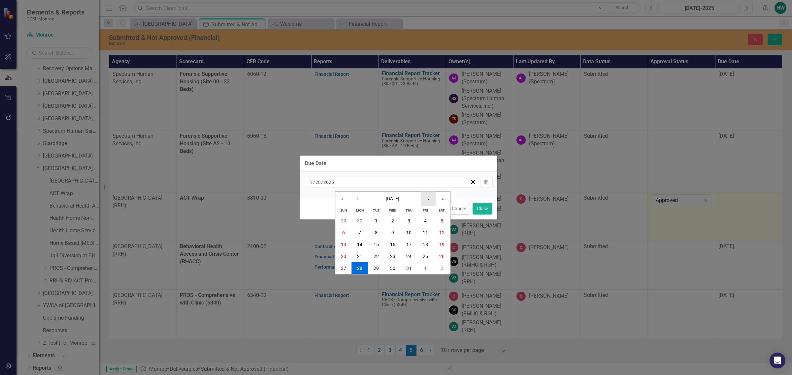
click at [423, 199] on button "›" at bounding box center [428, 199] width 15 height 15
click at [425, 199] on button "›" at bounding box center [428, 199] width 15 height 15
click at [355, 235] on button "6" at bounding box center [359, 233] width 16 height 12
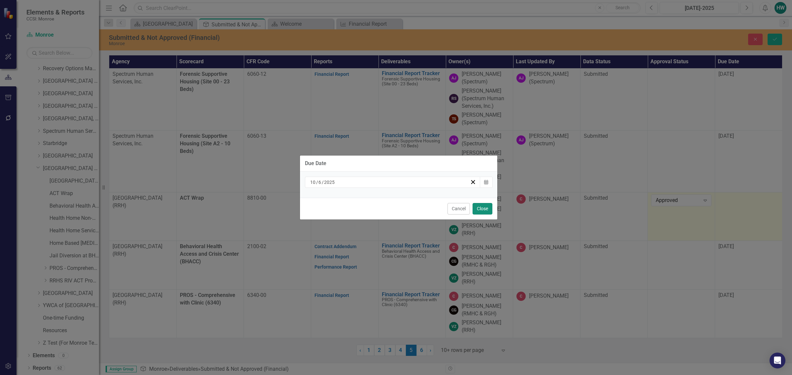
click at [485, 209] on button "Close" at bounding box center [482, 209] width 20 height 12
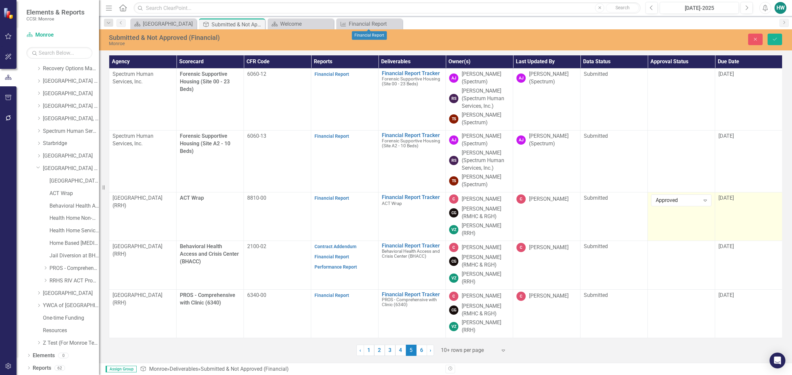
click at [0, 0] on icon "Close" at bounding box center [0, 0] width 0 height 0
click at [327, 24] on icon "Close" at bounding box center [327, 23] width 7 height 5
click at [771, 37] on button "Save" at bounding box center [774, 40] width 15 height 12
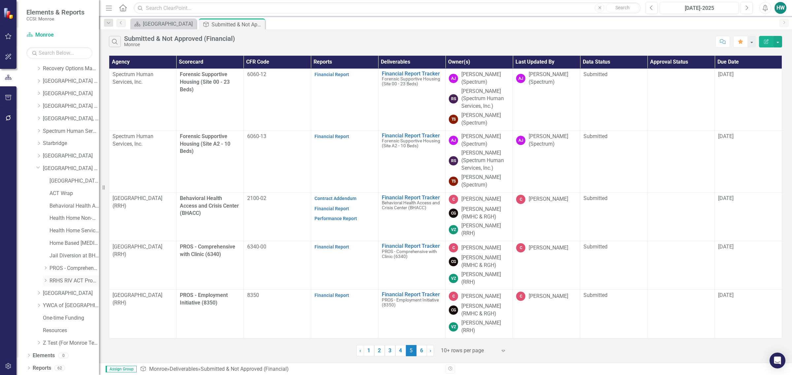
click at [46, 281] on icon at bounding box center [46, 280] width 2 height 3
click at [73, 294] on link "ACT (0800)" at bounding box center [77, 294] width 43 height 8
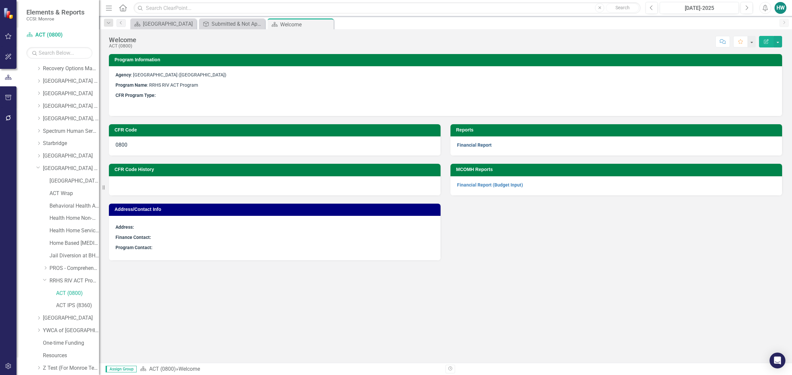
click at [481, 146] on link "Financial Report" at bounding box center [474, 145] width 35 height 5
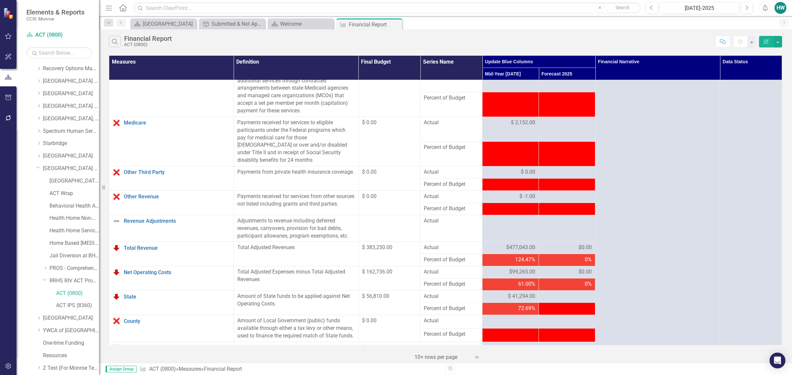
scroll to position [412, 0]
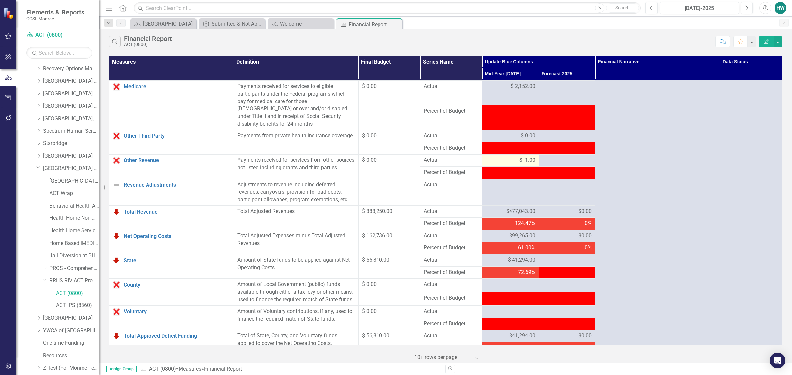
click at [526, 164] on span "$ -1.00" at bounding box center [527, 161] width 16 height 8
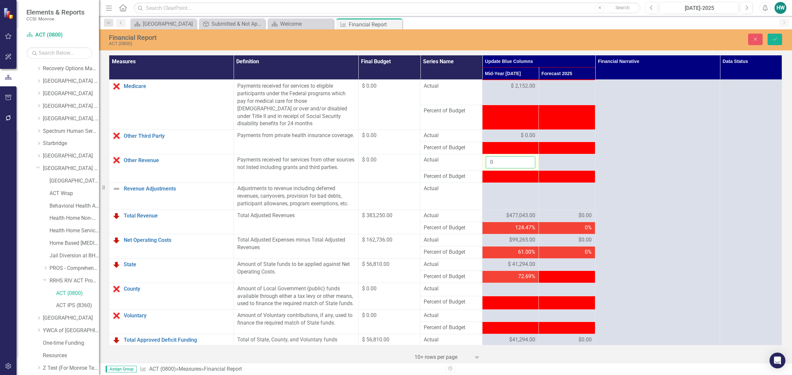
type input "0"
click at [524, 162] on input "0" at bounding box center [510, 162] width 49 height 12
click at [779, 40] on button "Save" at bounding box center [774, 40] width 15 height 12
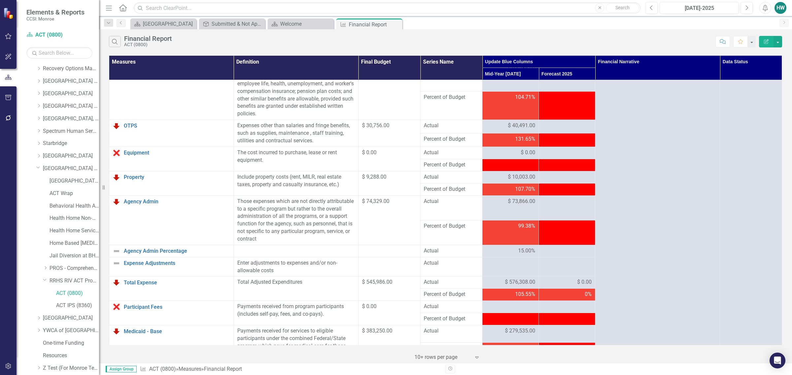
scroll to position [0, 0]
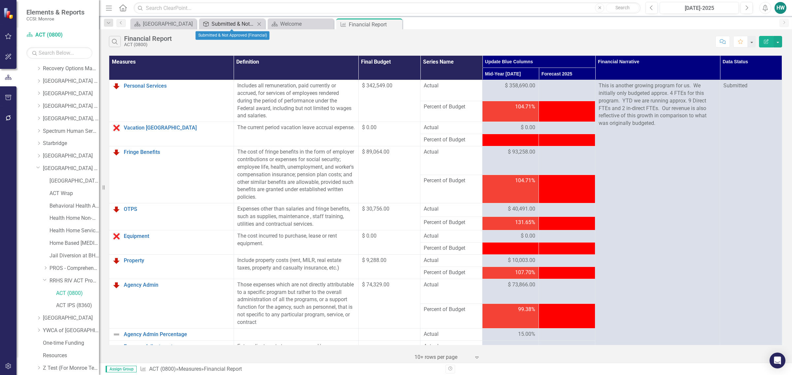
click at [227, 25] on div "Submitted & Not Approved (Financial)" at bounding box center [234, 24] width 44 height 8
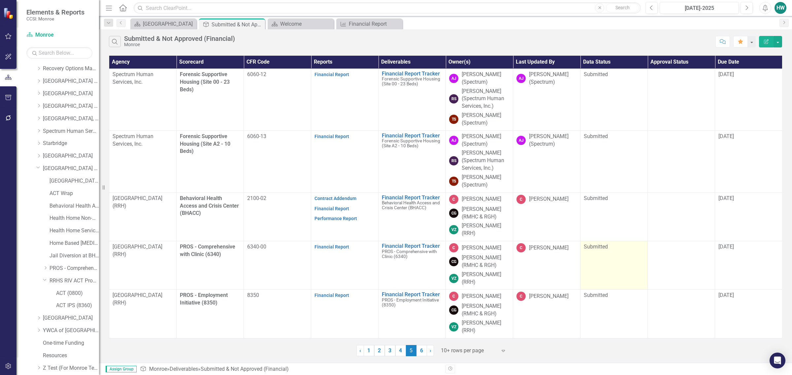
scroll to position [41, 0]
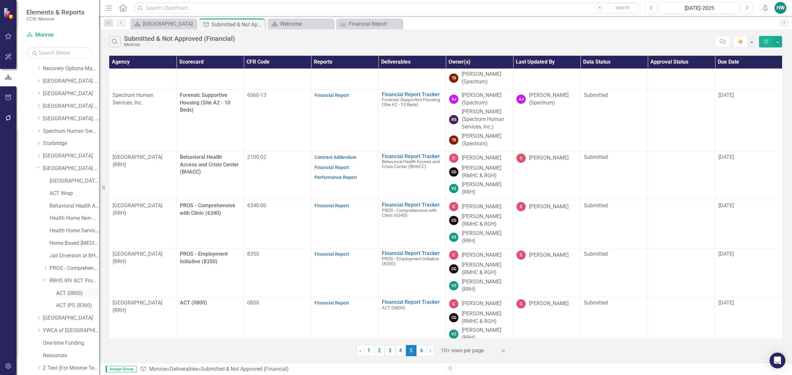
click at [70, 295] on link "ACT (0800)" at bounding box center [77, 294] width 43 height 8
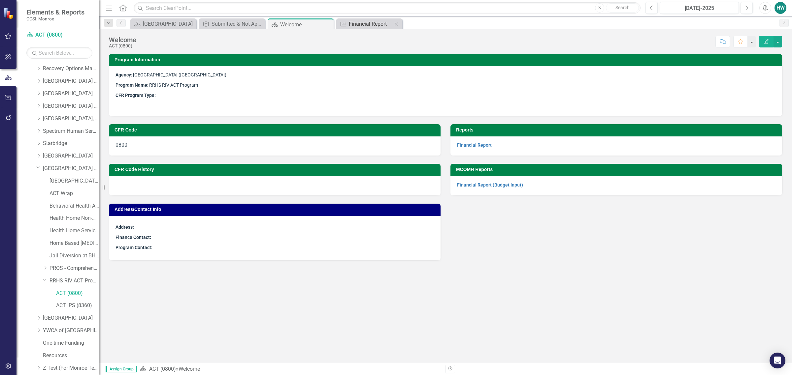
click at [379, 25] on div "Financial Report" at bounding box center [371, 24] width 44 height 8
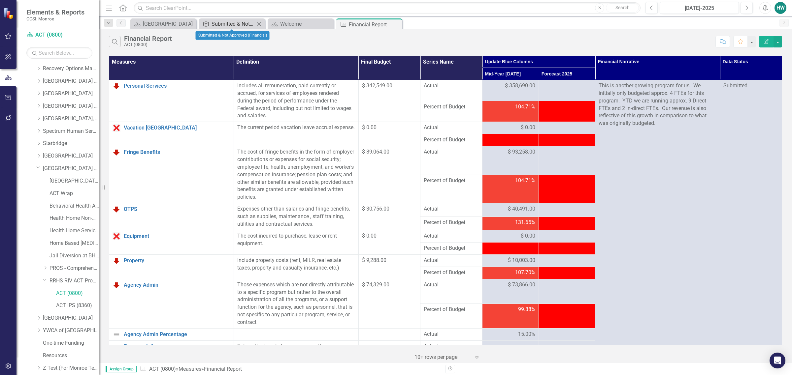
click at [234, 22] on div "Submitted & Not Approved (Financial)" at bounding box center [234, 24] width 44 height 8
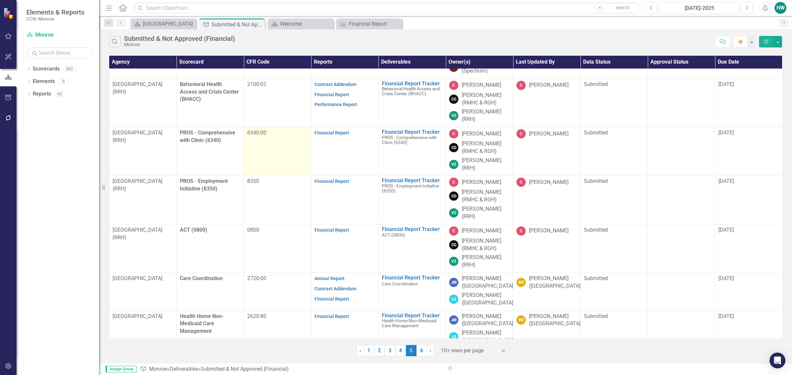
scroll to position [124, 0]
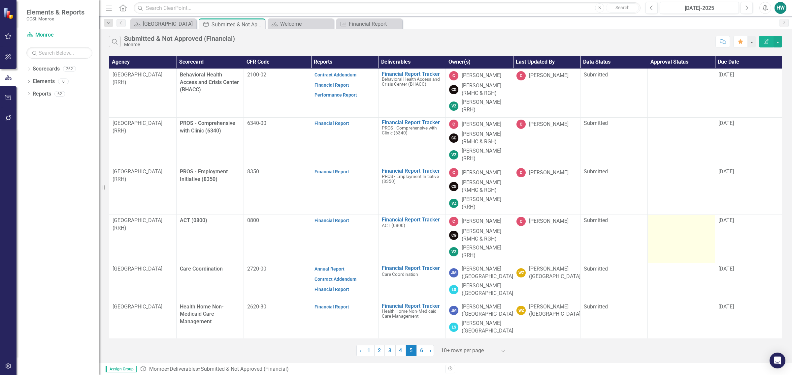
click at [679, 225] on div at bounding box center [681, 221] width 60 height 8
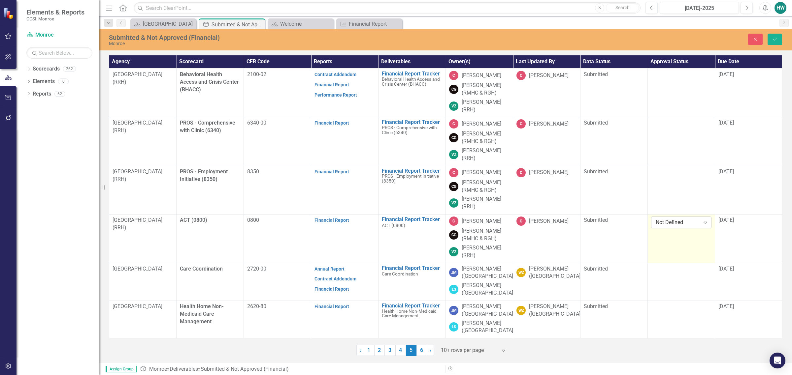
click at [704, 225] on icon "Expand" at bounding box center [705, 222] width 7 height 5
click at [682, 243] on div "Approved" at bounding box center [683, 246] width 50 height 8
click at [741, 222] on div "[DATE]" at bounding box center [748, 221] width 60 height 8
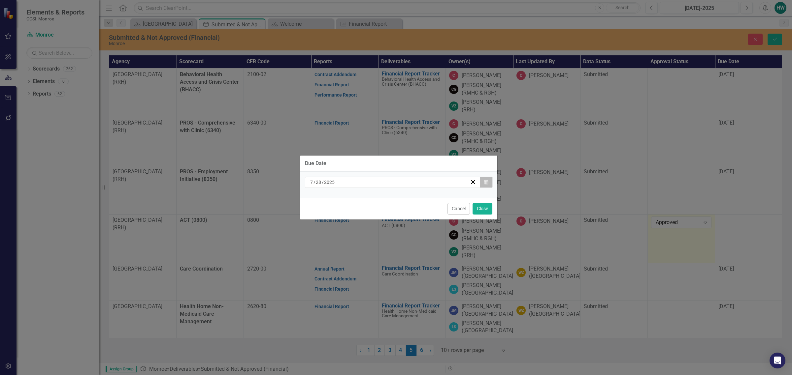
click at [488, 181] on icon "button" at bounding box center [486, 182] width 4 height 5
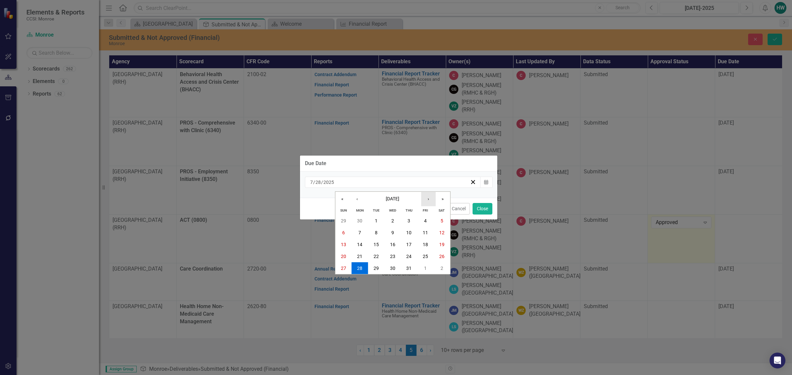
click at [424, 199] on button "›" at bounding box center [428, 199] width 15 height 15
click at [428, 200] on button "›" at bounding box center [428, 199] width 15 height 15
click at [362, 233] on button "6" at bounding box center [359, 233] width 16 height 12
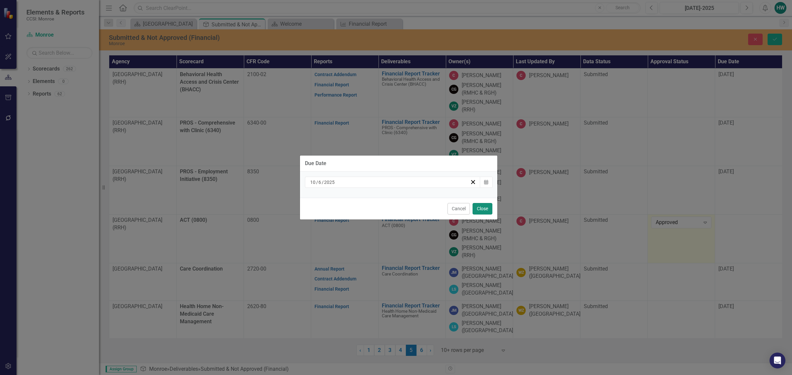
click at [481, 210] on button "Close" at bounding box center [482, 209] width 20 height 12
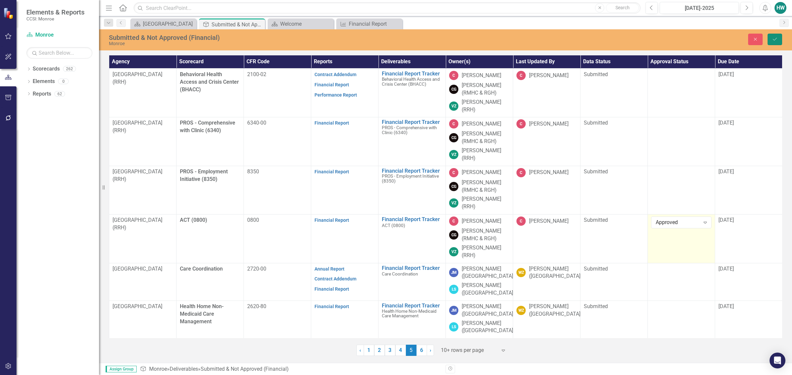
click at [777, 40] on icon "Save" at bounding box center [775, 39] width 6 height 5
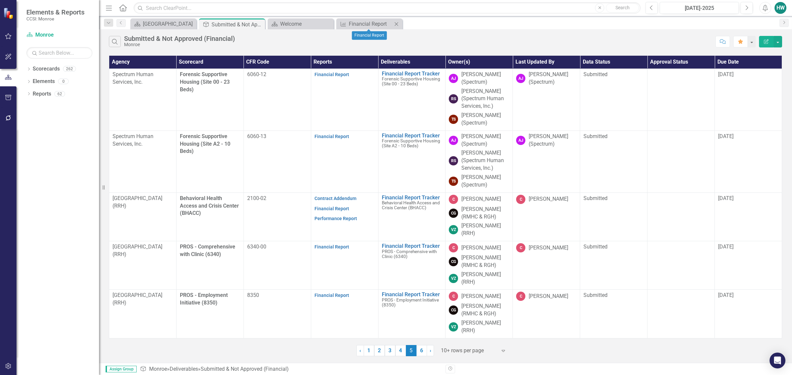
click at [396, 23] on icon "Close" at bounding box center [396, 23] width 7 height 5
click at [329, 23] on icon at bounding box center [328, 24] width 4 height 4
click at [27, 69] on icon "Dropdown" at bounding box center [28, 70] width 5 height 4
click at [32, 83] on div "Dropdown" at bounding box center [32, 82] width 5 height 6
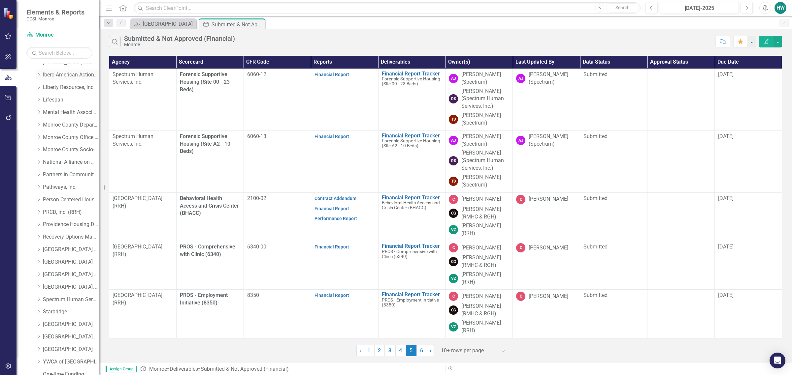
scroll to position [263, 0]
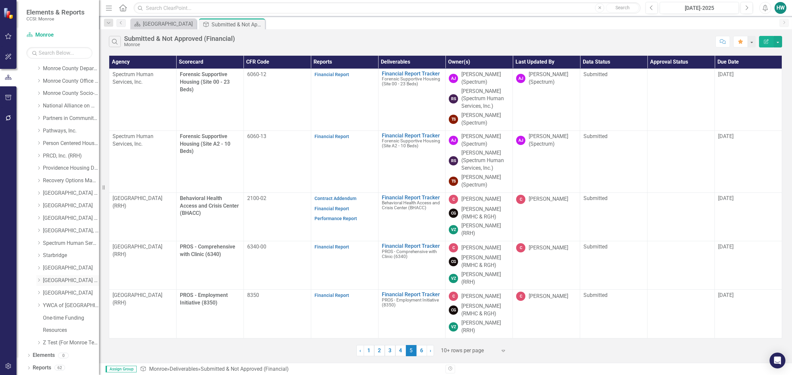
click at [37, 281] on icon "Dropdown" at bounding box center [38, 280] width 5 height 4
click at [45, 283] on icon "Dropdown" at bounding box center [45, 281] width 5 height 4
click at [81, 306] on link "ACT IPS (8360)" at bounding box center [77, 306] width 43 height 8
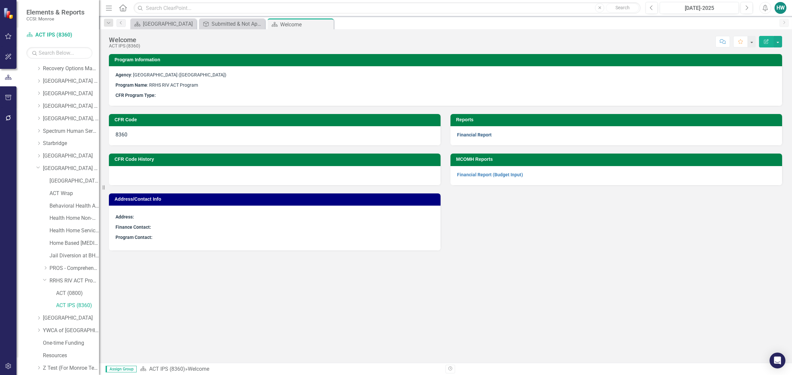
click at [487, 136] on link "Financial Report" at bounding box center [474, 134] width 35 height 5
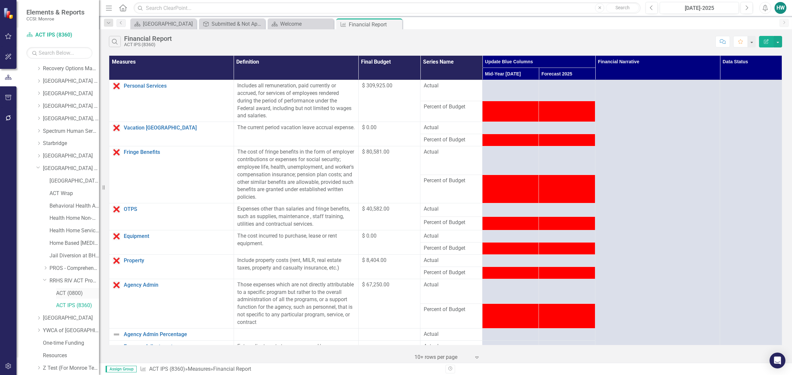
click at [72, 293] on link "ACT (0800)" at bounding box center [77, 294] width 43 height 8
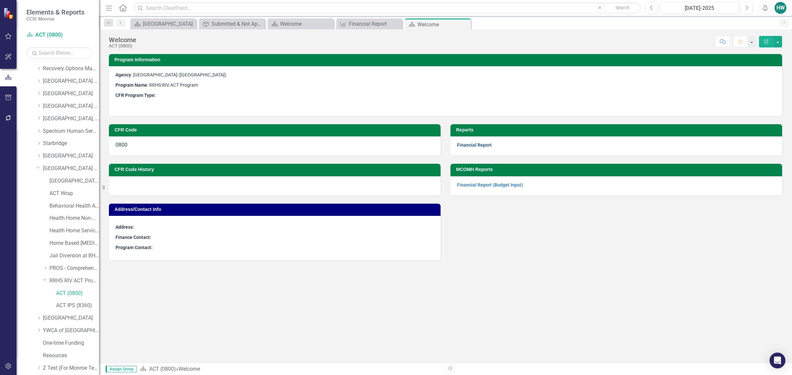
click at [476, 144] on link "Financial Report" at bounding box center [474, 145] width 35 height 5
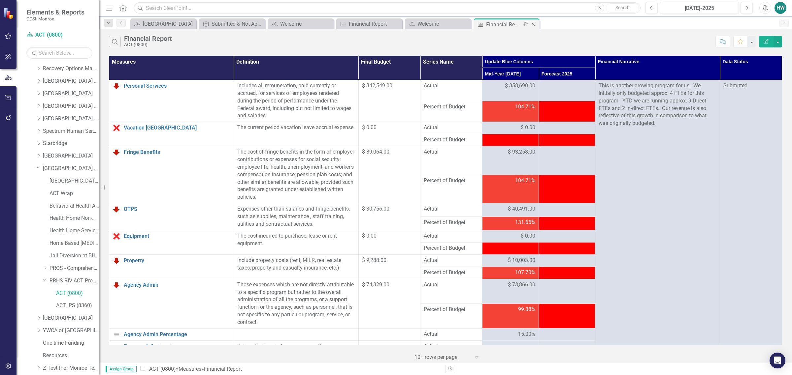
click at [534, 25] on icon at bounding box center [534, 25] width 4 height 4
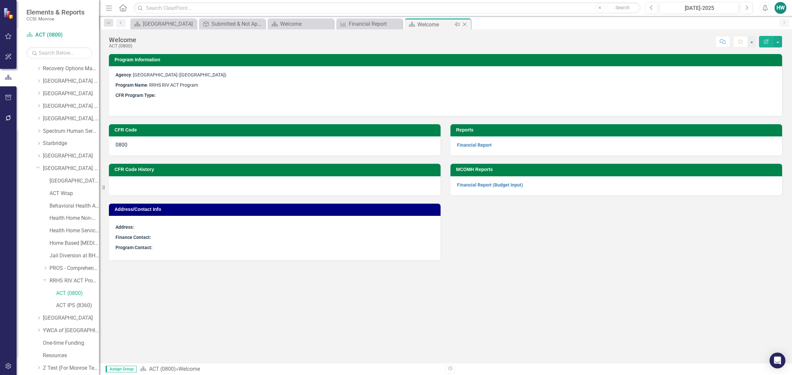
click at [463, 24] on icon "Close" at bounding box center [464, 24] width 7 height 5
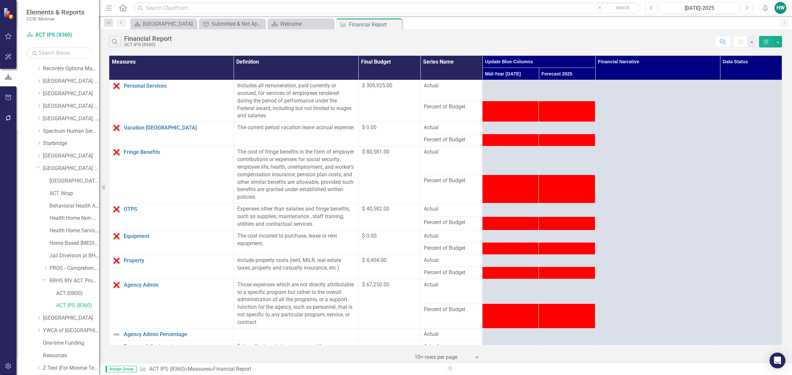
click at [415, 24] on div "Scorecard Monroe County Close Deliverable Submitted & Not Approved (Financial) …" at bounding box center [452, 23] width 647 height 11
click at [416, 22] on div "Scorecard Monroe County Close Deliverable Submitted & Not Approved (Financial) …" at bounding box center [452, 23] width 647 height 11
click at [395, 24] on icon "Close" at bounding box center [396, 24] width 7 height 5
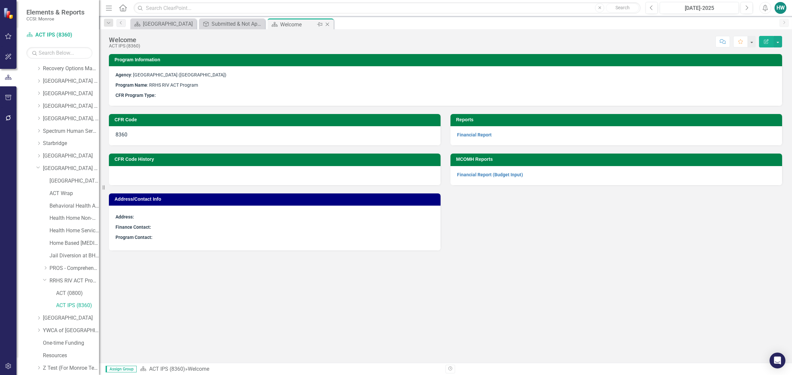
click at [327, 23] on icon "Close" at bounding box center [327, 24] width 7 height 5
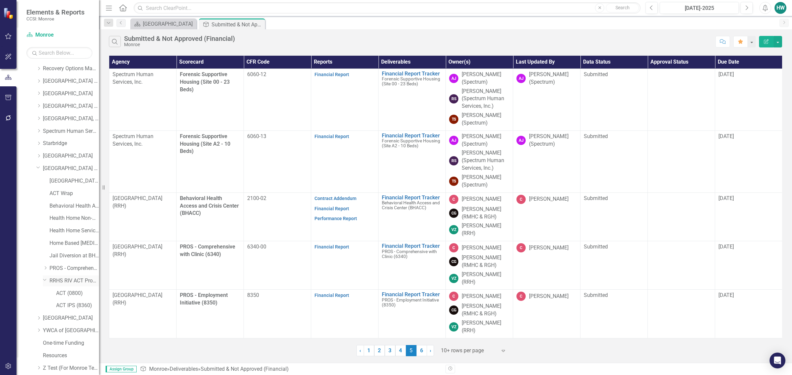
click at [43, 280] on icon "Dropdown" at bounding box center [45, 279] width 4 height 5
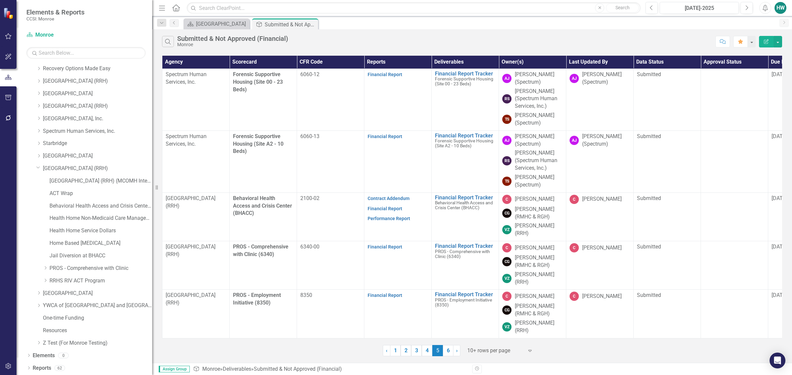
drag, startPoint x: 100, startPoint y: 231, endPoint x: 152, endPoint y: 226, distance: 52.4
click at [152, 226] on div "Resize" at bounding box center [154, 187] width 5 height 375
click at [88, 256] on link "Jail Diversion at BHACC" at bounding box center [100, 256] width 103 height 8
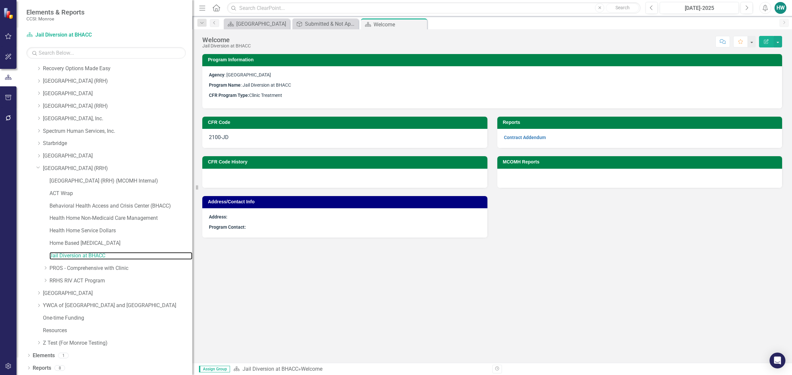
drag, startPoint x: 152, startPoint y: 208, endPoint x: 192, endPoint y: 203, distance: 40.2
click at [192, 203] on div "Resize" at bounding box center [194, 187] width 5 height 375
click at [126, 205] on link "Behavioral Health Access and Crisis Center (BHACC)" at bounding box center [120, 207] width 143 height 8
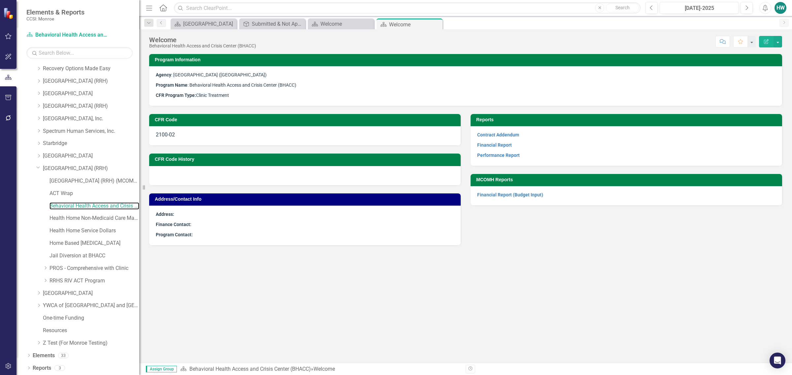
drag, startPoint x: 192, startPoint y: 200, endPoint x: 139, endPoint y: 200, distance: 53.1
click at [139, 200] on div "Resize" at bounding box center [141, 187] width 5 height 375
click at [366, 24] on icon "Close" at bounding box center [367, 23] width 7 height 5
click at [497, 143] on link "Financial Report" at bounding box center [494, 145] width 35 height 5
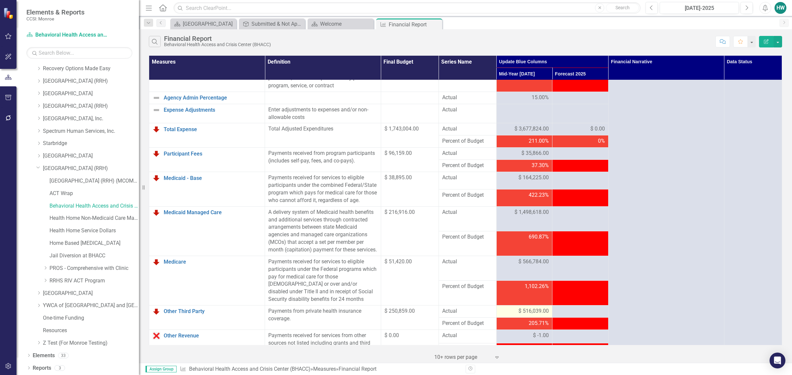
scroll to position [330, 0]
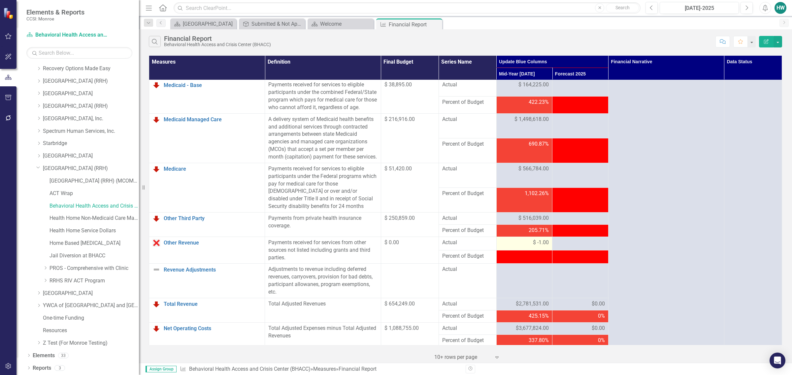
click at [534, 247] on span "$ -1.00" at bounding box center [541, 243] width 16 height 8
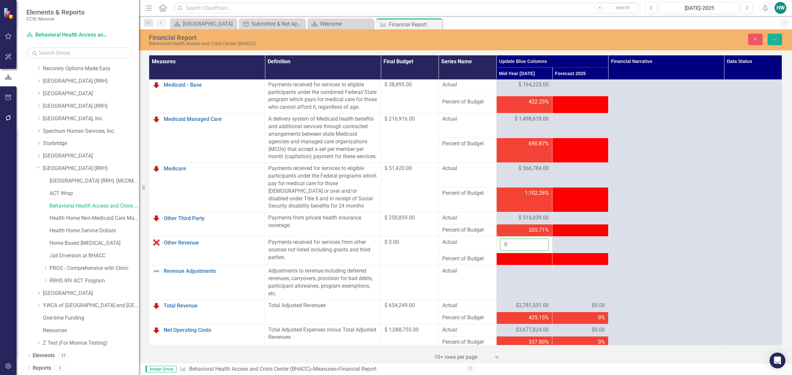
type input "0"
click at [539, 251] on input "0" at bounding box center [524, 245] width 49 height 12
click at [778, 37] on button "Save" at bounding box center [774, 40] width 15 height 12
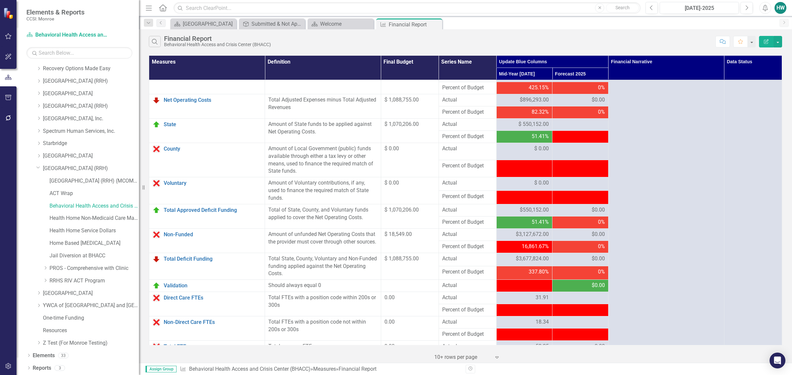
scroll to position [577, 0]
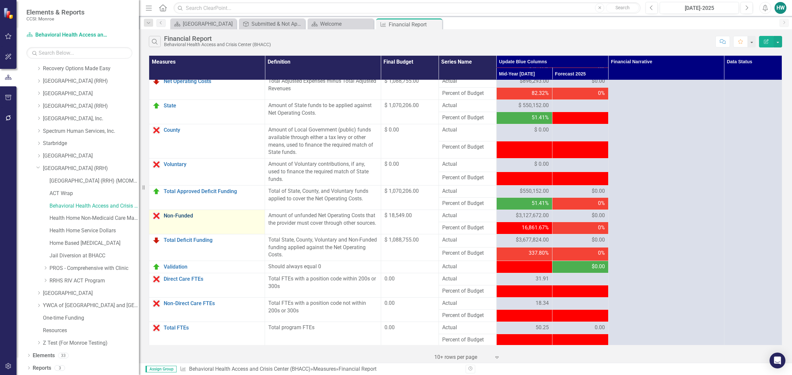
click at [185, 219] on link "Non-Funded" at bounding box center [213, 216] width 98 height 6
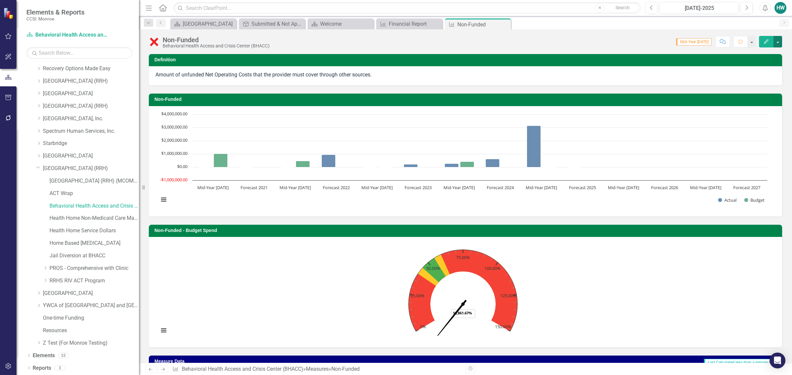
click at [777, 42] on button "button" at bounding box center [777, 42] width 9 height 12
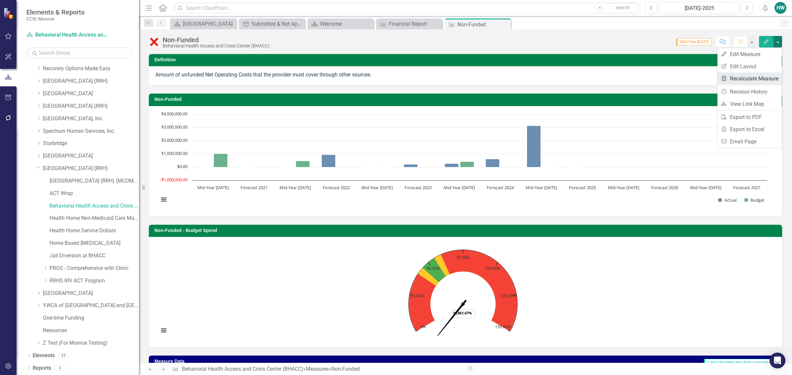
click at [749, 80] on link "Recalculate Measure Recalculate Measure" at bounding box center [749, 79] width 64 height 12
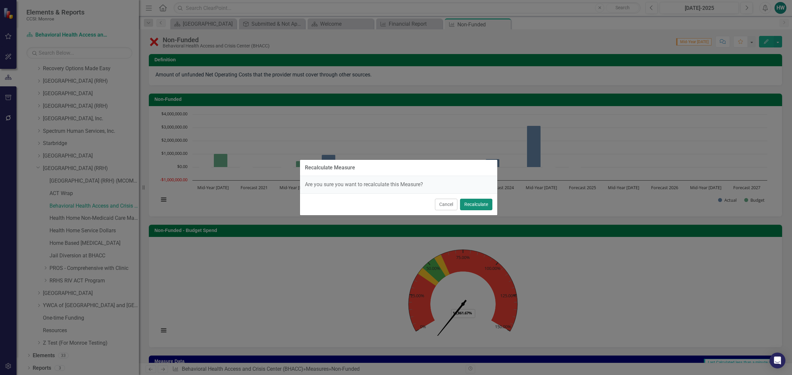
click at [482, 200] on button "Recalculate" at bounding box center [476, 205] width 32 height 12
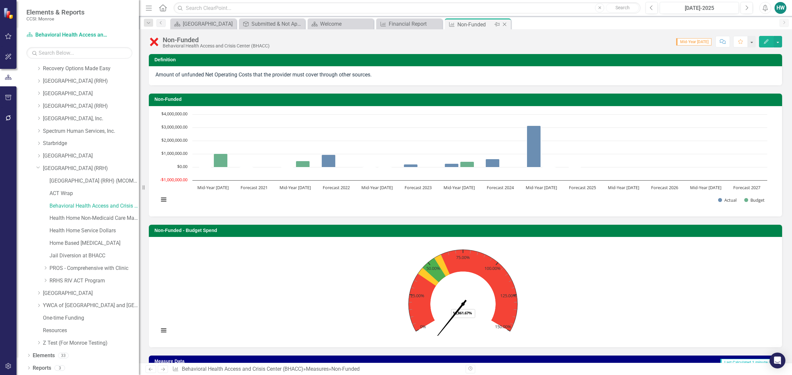
click at [503, 24] on icon "Close" at bounding box center [504, 24] width 7 height 5
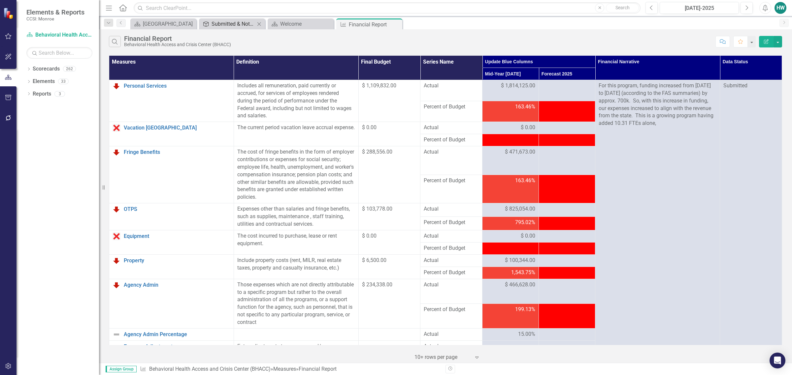
click at [225, 27] on div "Submitted & Not Approved (Financial)" at bounding box center [234, 24] width 44 height 8
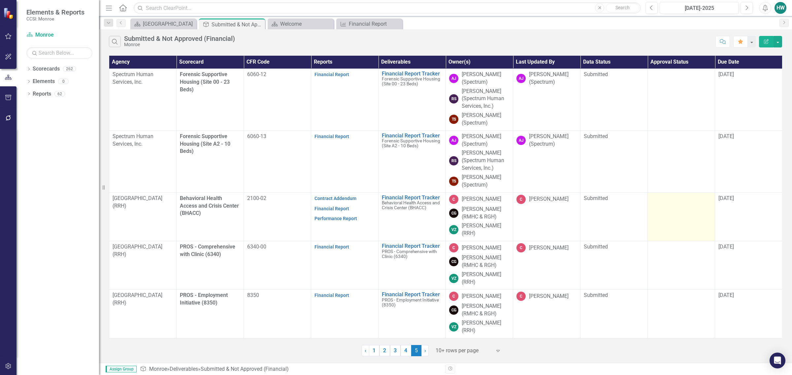
click at [670, 201] on div at bounding box center [681, 199] width 60 height 8
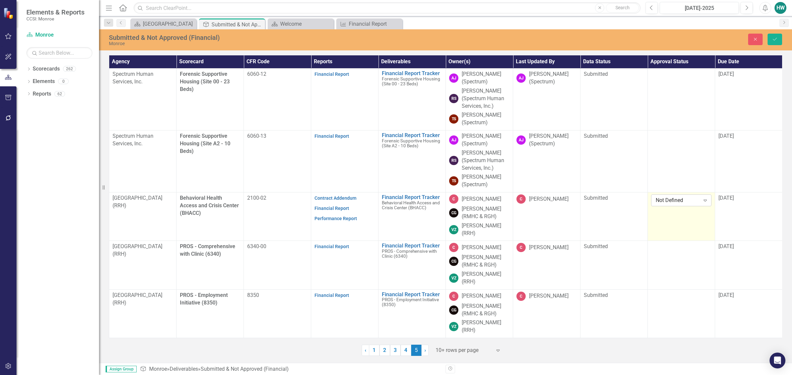
click at [704, 201] on icon "Expand" at bounding box center [705, 200] width 7 height 5
click at [684, 222] on div "Approved" at bounding box center [683, 224] width 50 height 8
click at [746, 198] on div "[DATE]" at bounding box center [748, 199] width 60 height 8
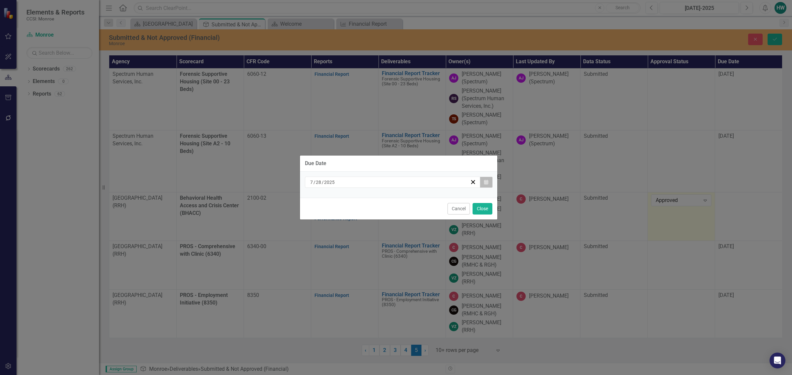
click at [486, 184] on icon "button" at bounding box center [486, 182] width 4 height 5
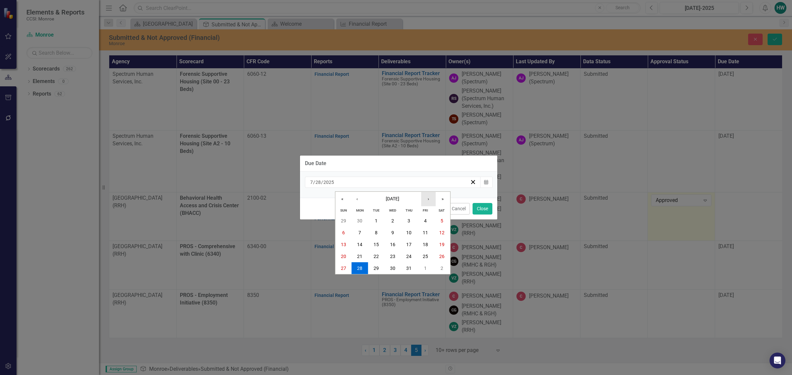
click at [428, 202] on button "›" at bounding box center [428, 199] width 15 height 15
click at [361, 233] on abbr "6" at bounding box center [359, 232] width 3 height 5
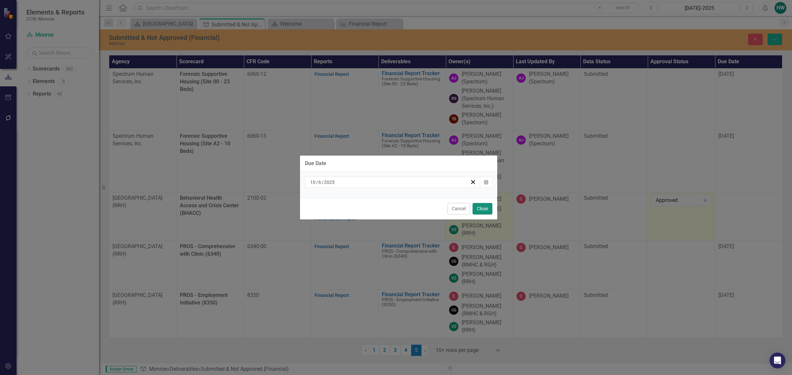
click at [483, 208] on button "Close" at bounding box center [482, 209] width 20 height 12
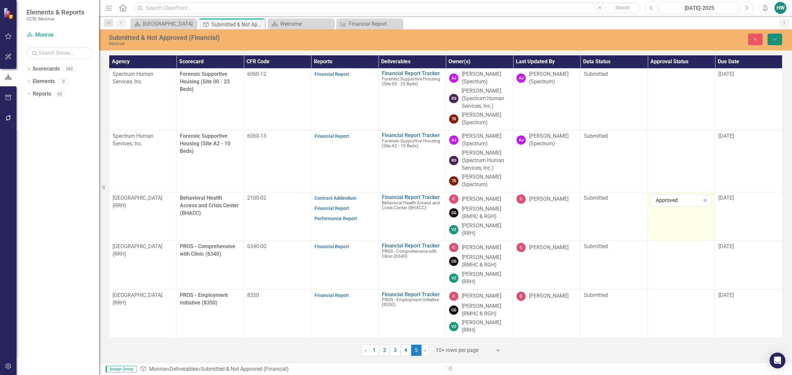
click at [773, 40] on icon "Save" at bounding box center [775, 39] width 6 height 5
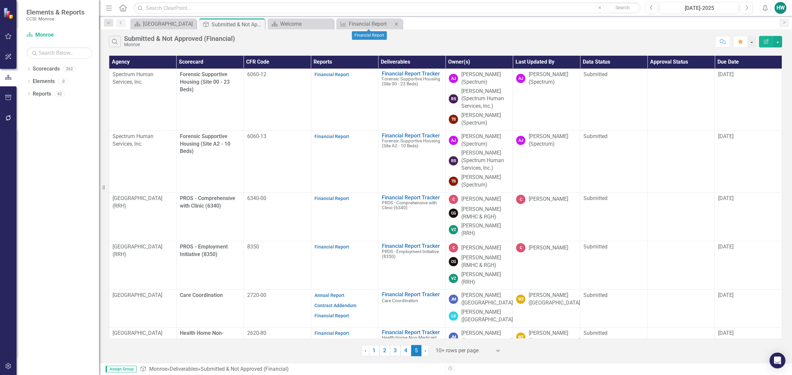
click at [398, 25] on icon "Close" at bounding box center [396, 23] width 7 height 5
click at [327, 24] on icon at bounding box center [328, 24] width 4 height 4
click at [29, 71] on icon "Dropdown" at bounding box center [28, 70] width 5 height 4
click at [32, 81] on icon "Dropdown" at bounding box center [32, 81] width 5 height 4
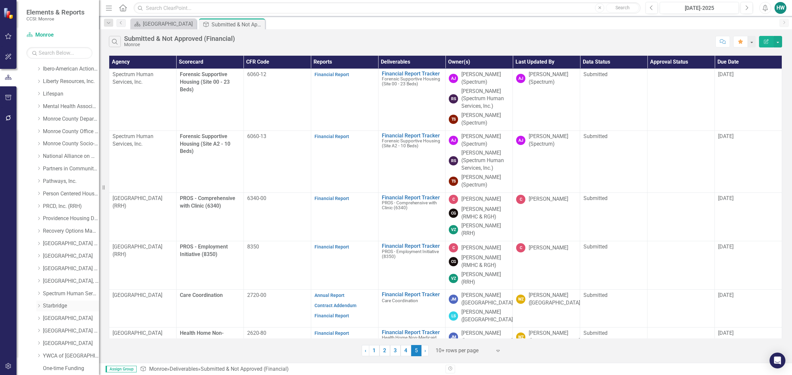
scroll to position [263, 0]
click at [40, 279] on div "Dropdown" at bounding box center [38, 281] width 5 height 6
click at [45, 270] on icon "Dropdown" at bounding box center [45, 268] width 5 height 4
click at [70, 280] on link "PROS - Comprehensive with Clinic (6340)" at bounding box center [77, 281] width 43 height 8
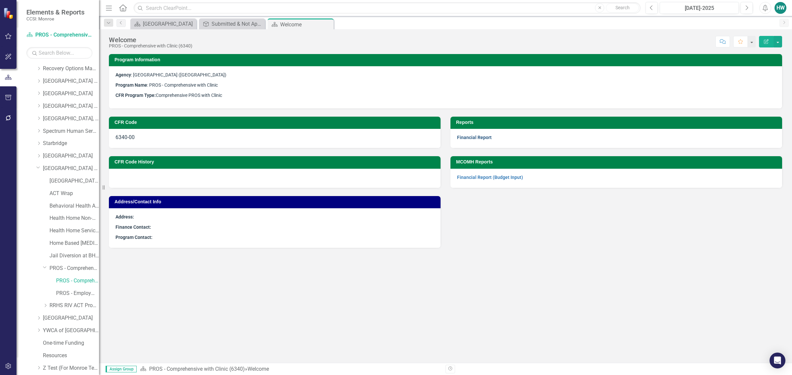
click at [464, 140] on link "Financial Report" at bounding box center [474, 137] width 35 height 5
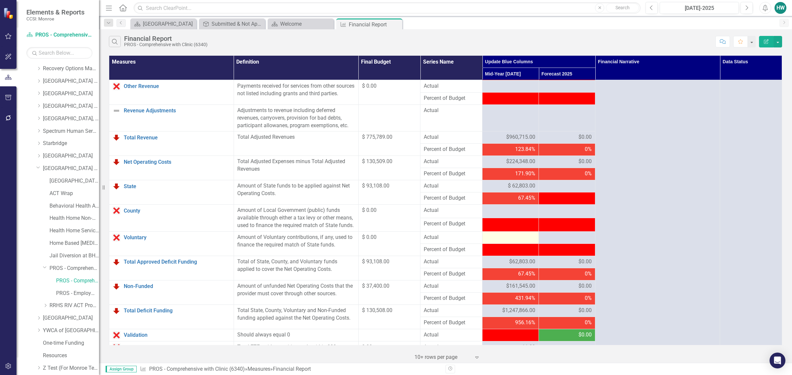
scroll to position [495, 0]
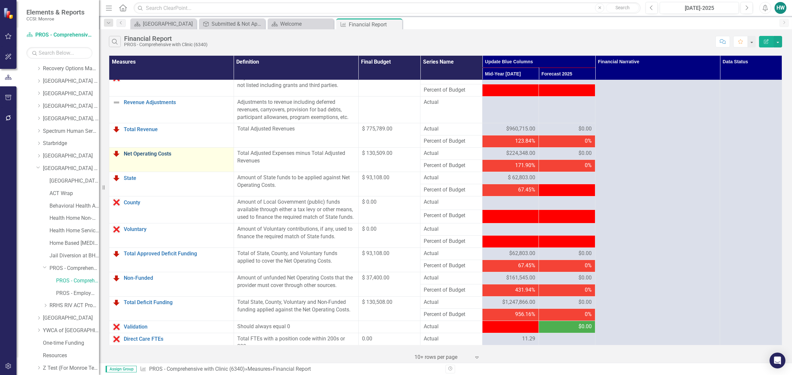
click at [164, 157] on link "Net Operating Costs" at bounding box center [177, 154] width 107 height 6
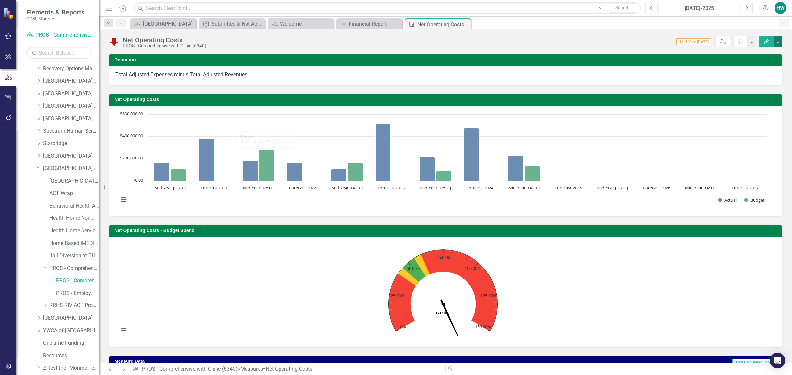
click at [777, 43] on button "button" at bounding box center [777, 42] width 9 height 12
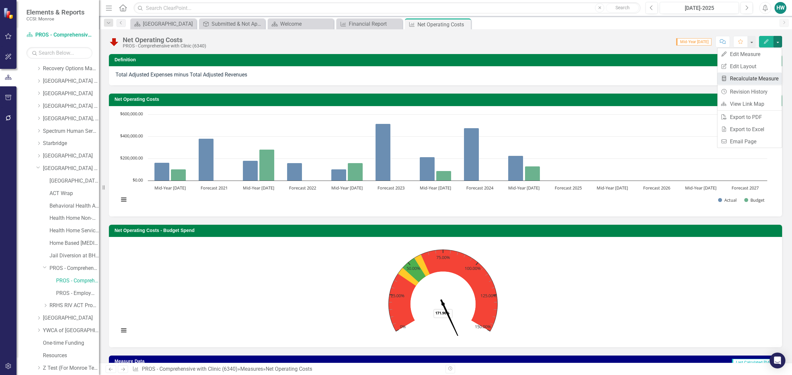
click at [747, 78] on link "Recalculate Measure Recalculate Measure" at bounding box center [749, 79] width 64 height 12
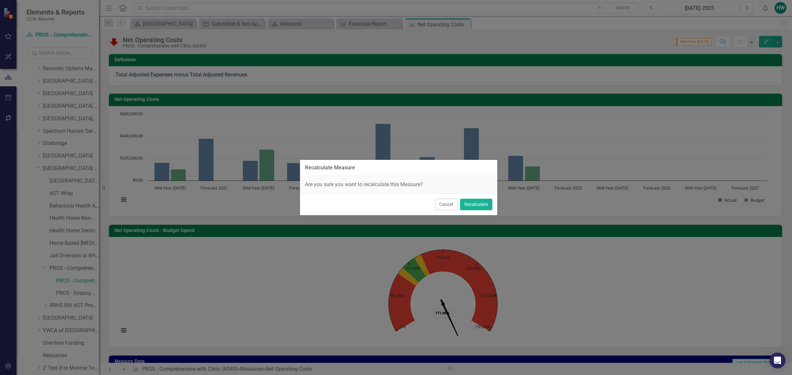
click at [493, 205] on div "Cancel Recalculate" at bounding box center [398, 205] width 197 height 22
click at [484, 205] on button "Recalculate" at bounding box center [476, 205] width 32 height 12
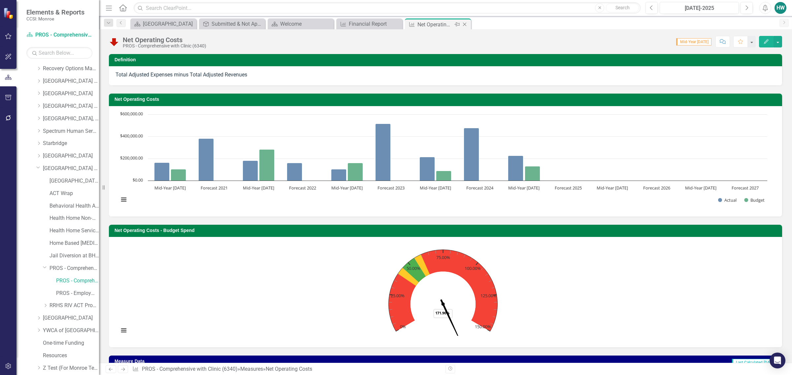
click at [466, 25] on icon "Close" at bounding box center [464, 24] width 7 height 5
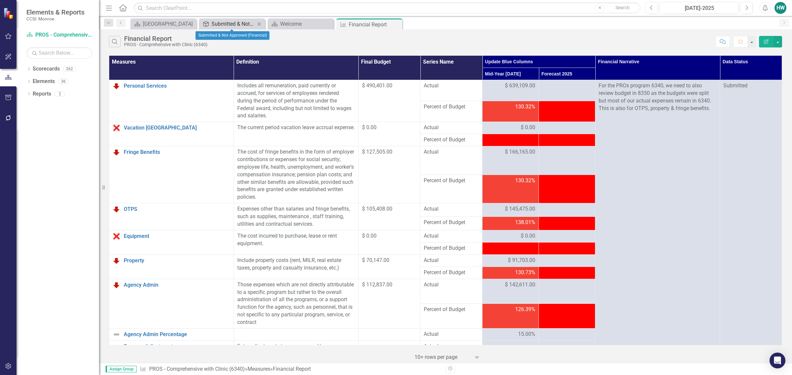
click at [226, 26] on div "Submitted & Not Approved (Financial)" at bounding box center [234, 24] width 44 height 8
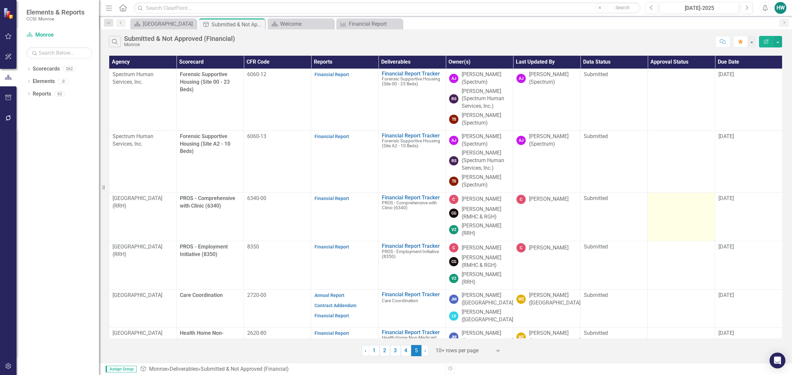
click at [678, 206] on td at bounding box center [681, 217] width 67 height 49
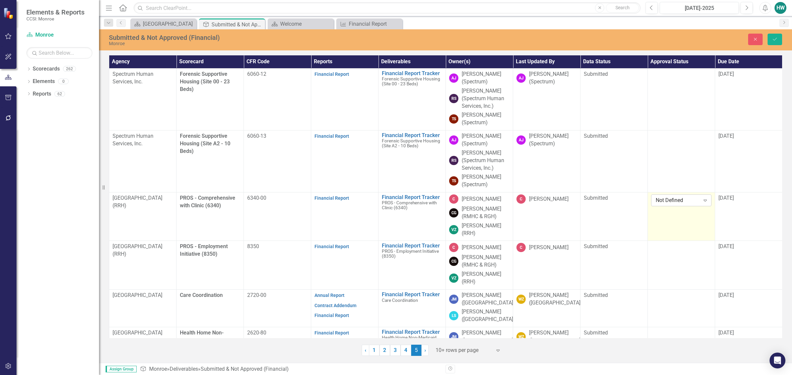
click at [705, 202] on icon at bounding box center [704, 201] width 3 height 2
click at [679, 218] on div "Approved" at bounding box center [681, 223] width 60 height 11
click at [744, 198] on div "[DATE]" at bounding box center [748, 199] width 60 height 8
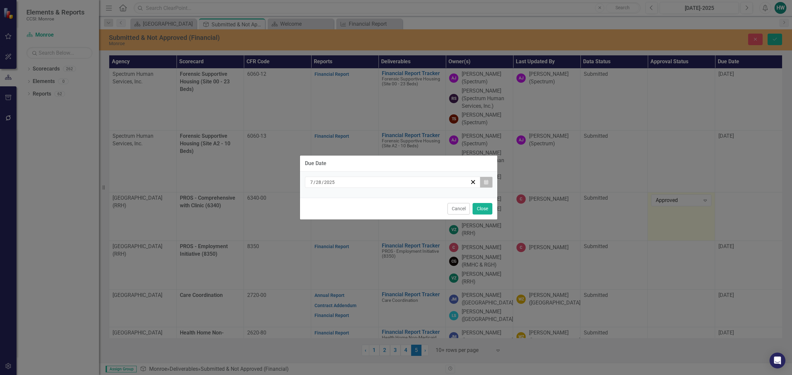
click at [484, 181] on icon "button" at bounding box center [486, 182] width 4 height 5
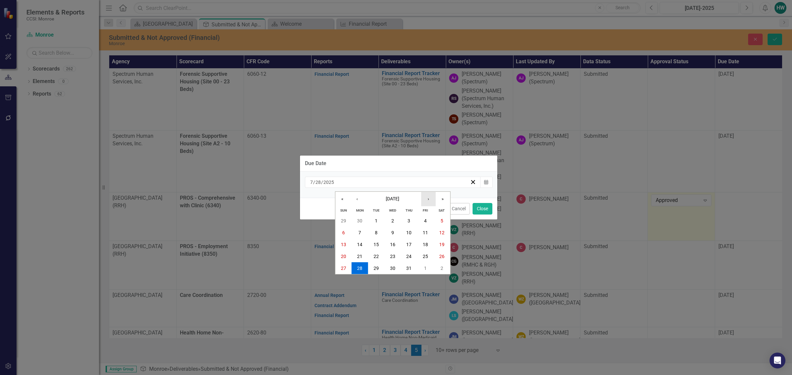
click at [424, 199] on button "›" at bounding box center [428, 199] width 15 height 15
click at [426, 199] on button "›" at bounding box center [428, 199] width 15 height 15
click at [357, 231] on button "6" at bounding box center [359, 233] width 16 height 12
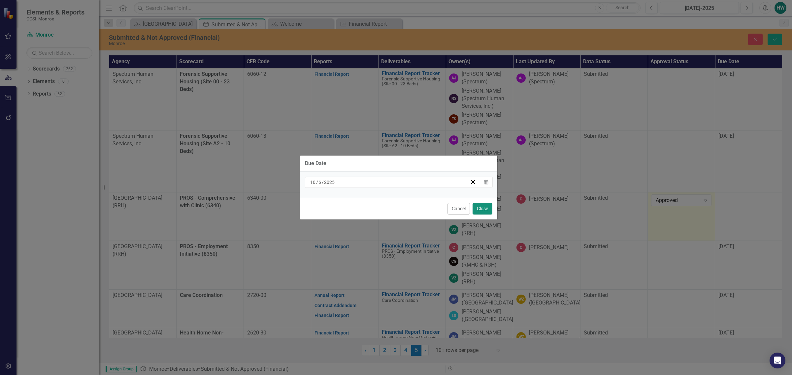
click at [483, 210] on button "Close" at bounding box center [482, 209] width 20 height 12
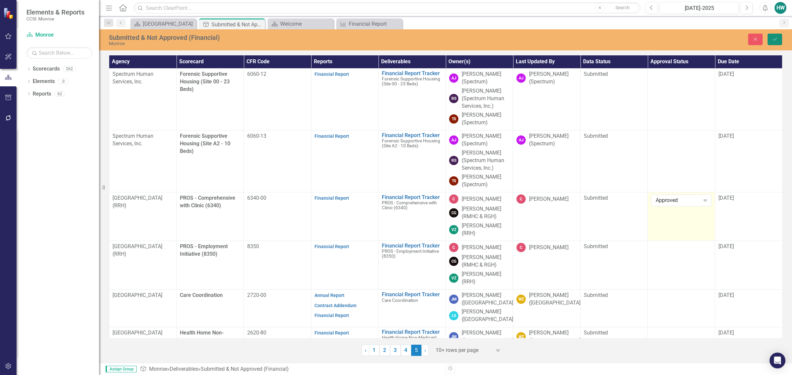
click at [776, 35] on button "Save" at bounding box center [774, 40] width 15 height 12
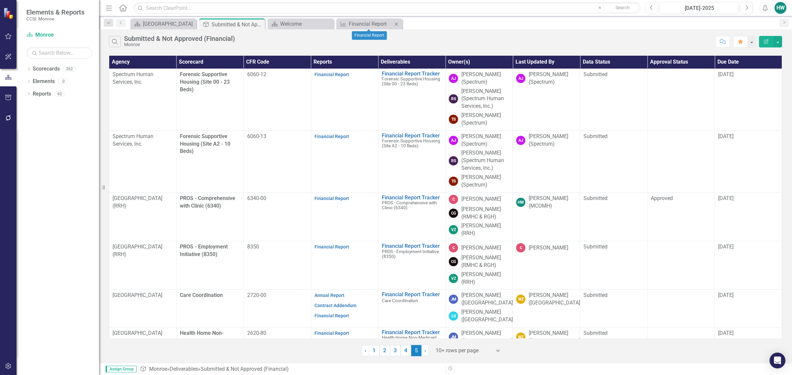
click at [395, 24] on icon "Close" at bounding box center [396, 23] width 7 height 5
click at [329, 24] on icon "Close" at bounding box center [327, 23] width 7 height 5
click at [28, 68] on icon "Dropdown" at bounding box center [28, 70] width 5 height 4
click at [32, 80] on icon "Dropdown" at bounding box center [32, 81] width 5 height 4
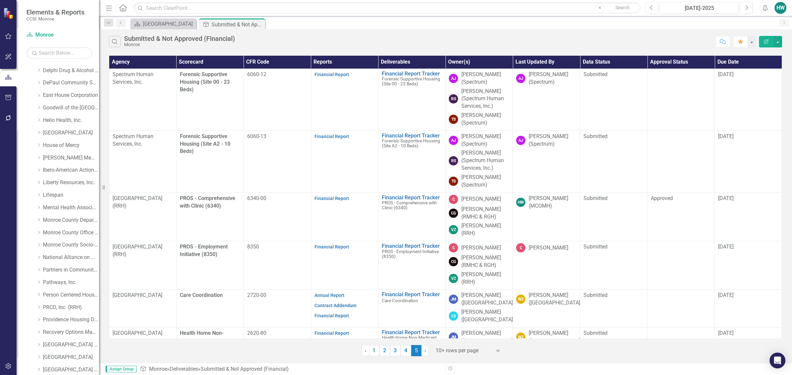
scroll to position [263, 0]
click at [38, 282] on icon at bounding box center [39, 280] width 2 height 3
click at [44, 269] on icon "Dropdown" at bounding box center [45, 268] width 5 height 4
click at [77, 289] on div "PROS - Employment Initiative (8350)" at bounding box center [77, 293] width 43 height 11
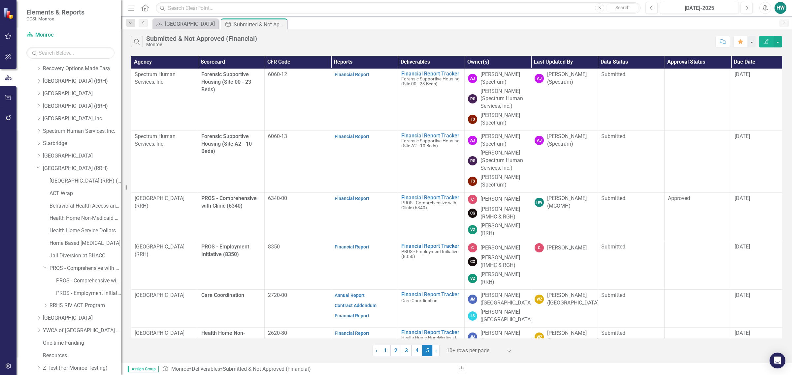
drag, startPoint x: 99, startPoint y: 291, endPoint x: 121, endPoint y: 286, distance: 22.7
click at [121, 286] on div "Resize" at bounding box center [123, 187] width 5 height 375
click at [80, 290] on link "PROS - Employment Initiative (8350)" at bounding box center [88, 294] width 65 height 8
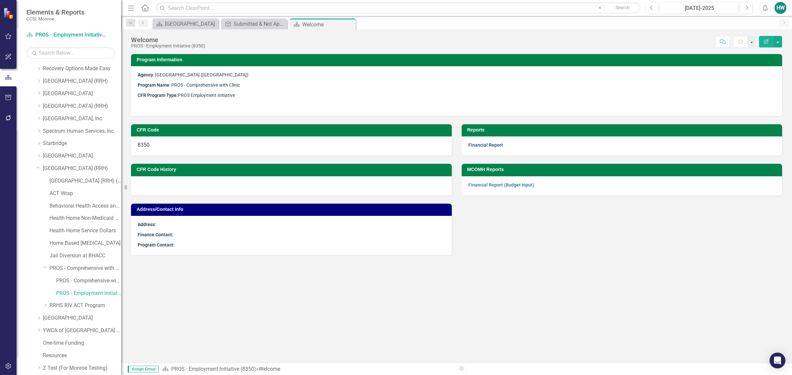
click at [487, 144] on link "Financial Report" at bounding box center [485, 145] width 35 height 5
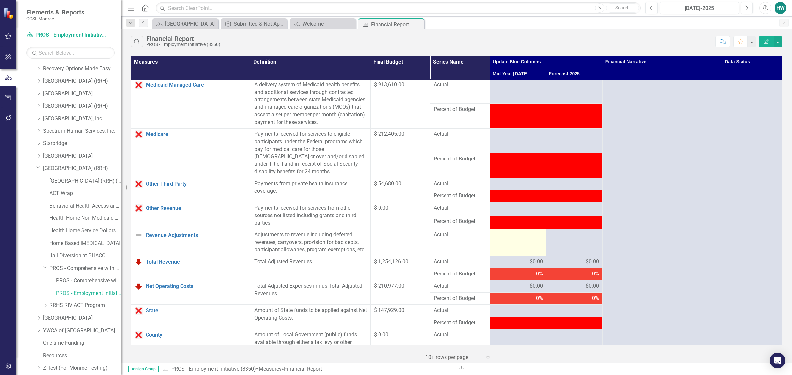
scroll to position [412, 0]
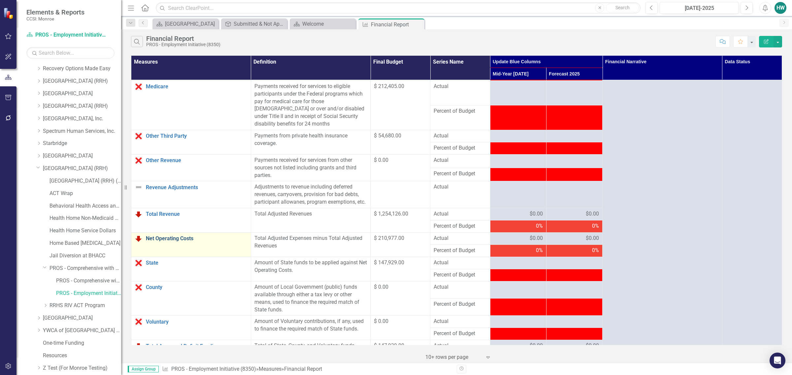
click at [176, 242] on link "Net Operating Costs" at bounding box center [197, 239] width 102 height 6
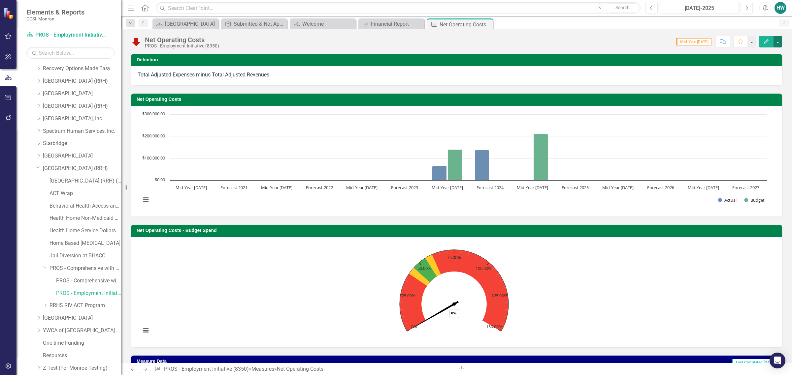
click at [779, 44] on button "button" at bounding box center [777, 42] width 9 height 12
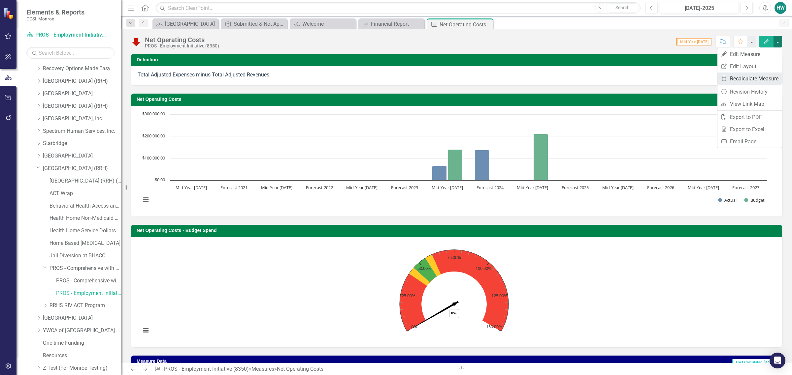
click at [743, 75] on link "Recalculate Measure Recalculate Measure" at bounding box center [749, 79] width 64 height 12
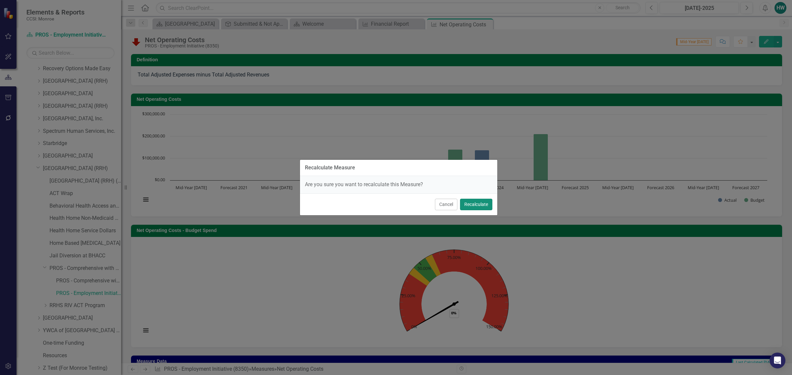
click at [477, 202] on button "Recalculate" at bounding box center [476, 205] width 32 height 12
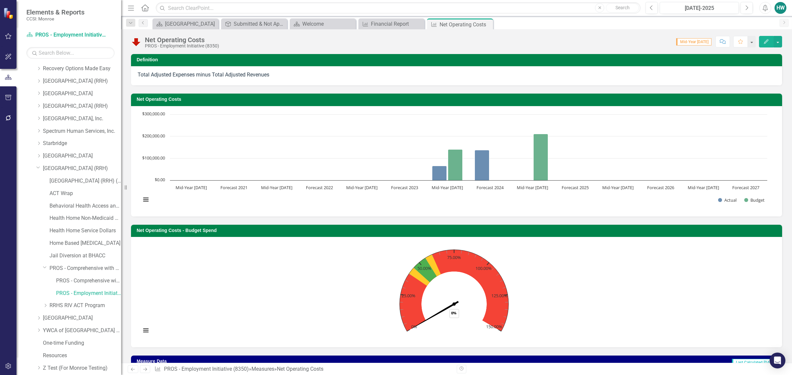
drag, startPoint x: 488, startPoint y: 25, endPoint x: 471, endPoint y: 27, distance: 17.3
click at [0, 0] on icon "Close" at bounding box center [0, 0] width 0 height 0
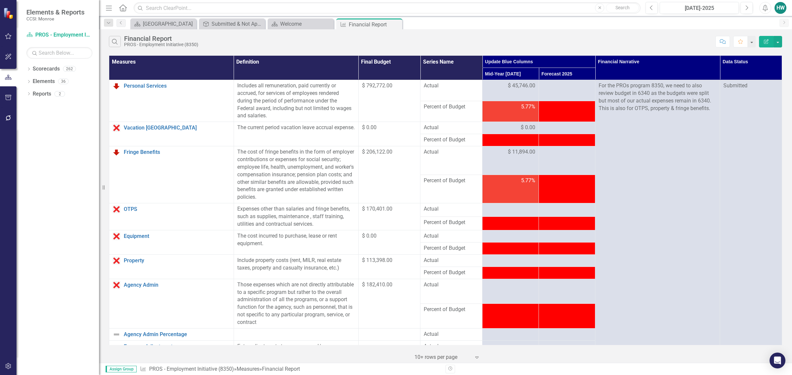
click at [671, 37] on div "Search Financial Report PROS - Employment Initiative (8350)" at bounding box center [410, 41] width 603 height 11
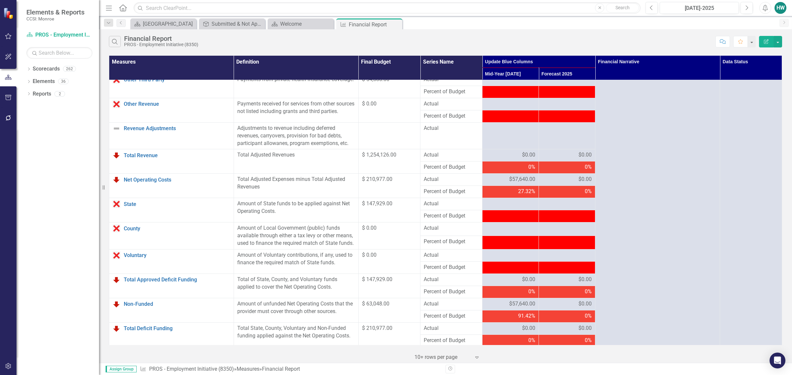
scroll to position [446, 0]
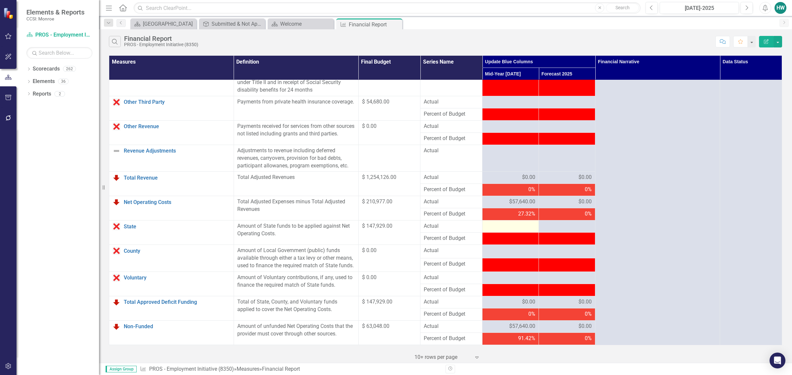
click at [515, 231] on div at bounding box center [510, 227] width 49 height 8
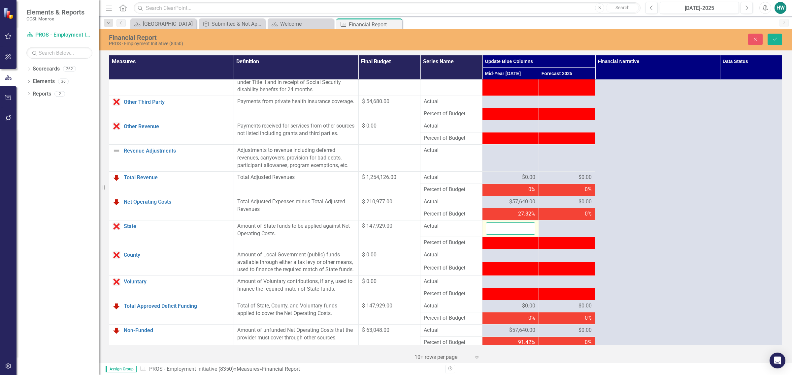
click at [510, 234] on input "number" at bounding box center [510, 229] width 49 height 12
type input "57640"
click at [779, 38] on button "Save" at bounding box center [774, 40] width 15 height 12
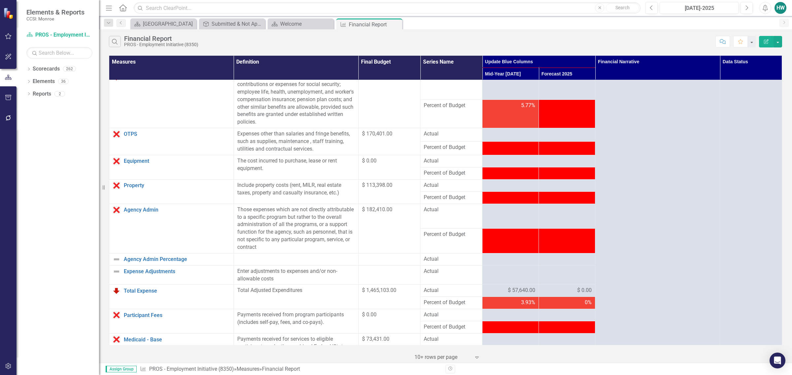
scroll to position [0, 0]
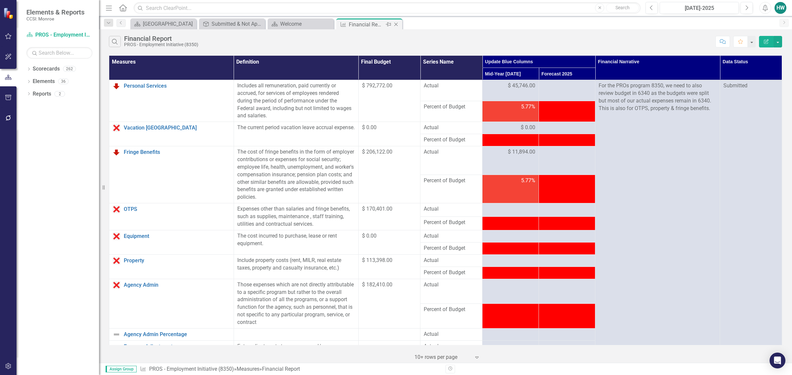
click at [397, 25] on icon at bounding box center [396, 25] width 4 height 4
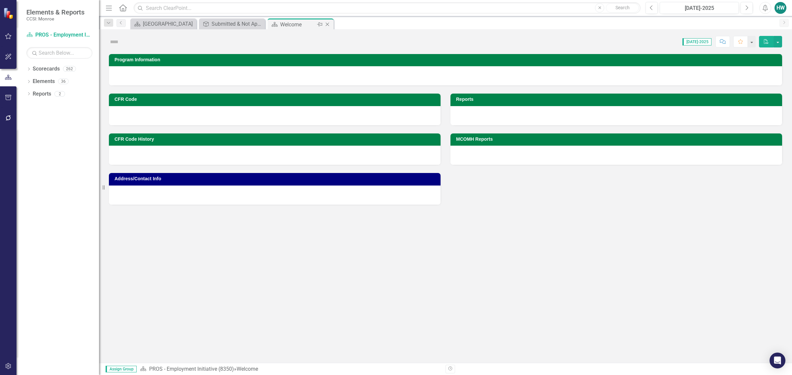
click at [327, 25] on icon at bounding box center [328, 25] width 4 height 4
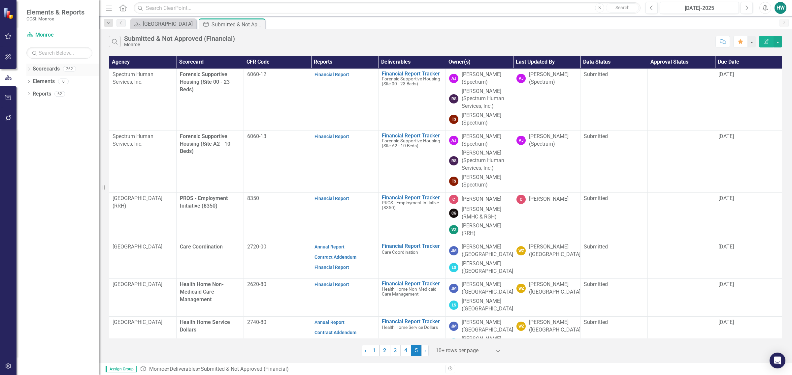
click at [29, 69] on icon "Dropdown" at bounding box center [28, 70] width 5 height 4
click at [32, 83] on icon "Dropdown" at bounding box center [32, 81] width 5 height 4
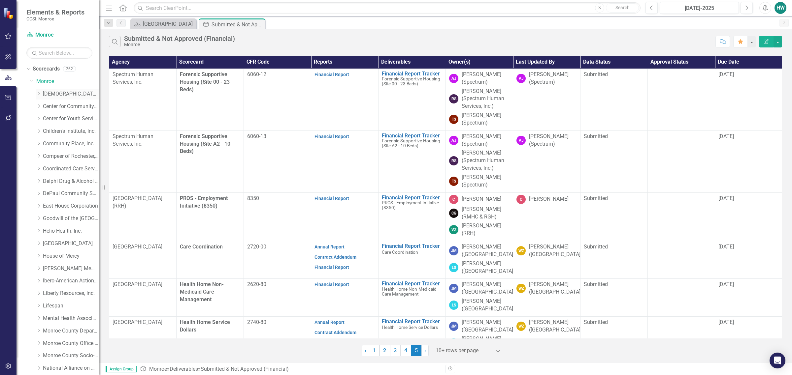
click at [38, 95] on icon "Dropdown" at bounding box center [38, 94] width 5 height 4
drag, startPoint x: 67, startPoint y: 116, endPoint x: 71, endPoint y: 116, distance: 4.6
click at [67, 116] on link "[PERSON_NAME]" at bounding box center [73, 119] width 49 height 8
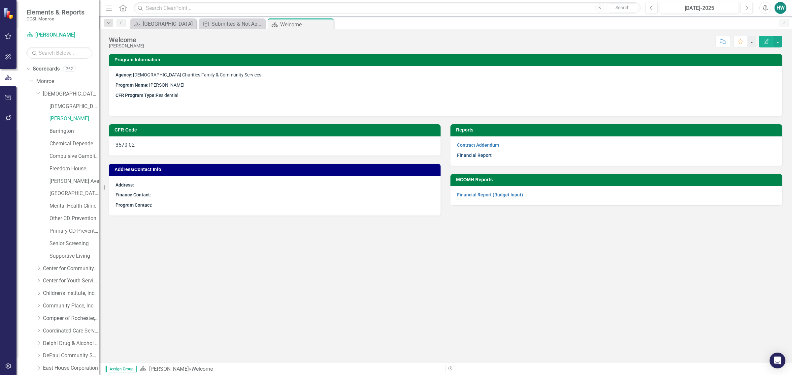
click at [470, 156] on link "Financial Report" at bounding box center [474, 155] width 35 height 5
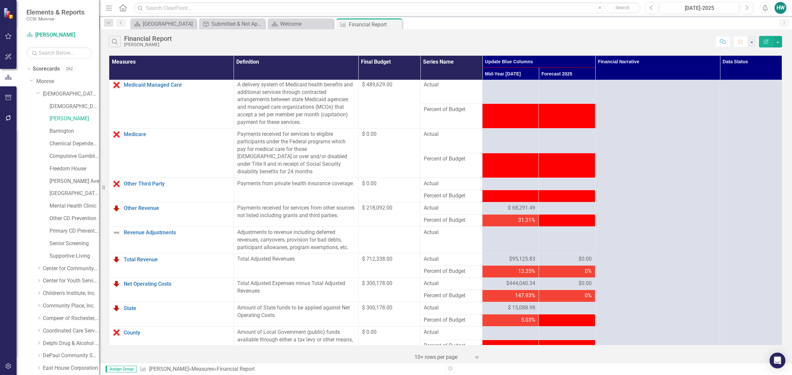
scroll to position [364, 0]
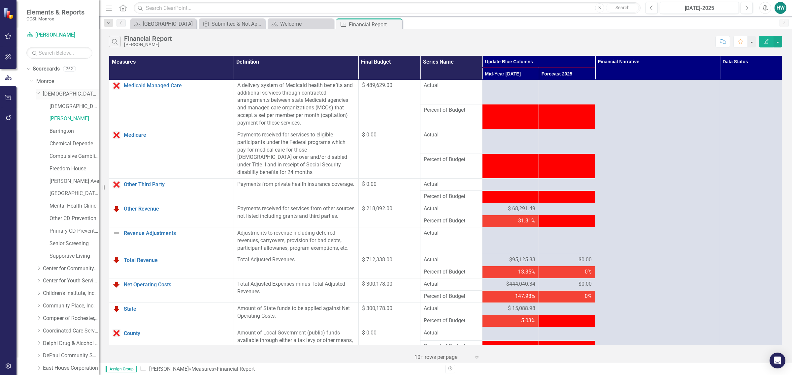
drag, startPoint x: 39, startPoint y: 95, endPoint x: 41, endPoint y: 98, distance: 3.8
click at [39, 95] on icon "Dropdown" at bounding box center [38, 92] width 4 height 5
click at [37, 195] on icon "Dropdown" at bounding box center [38, 193] width 5 height 4
click at [44, 218] on icon "Dropdown" at bounding box center [45, 218] width 5 height 4
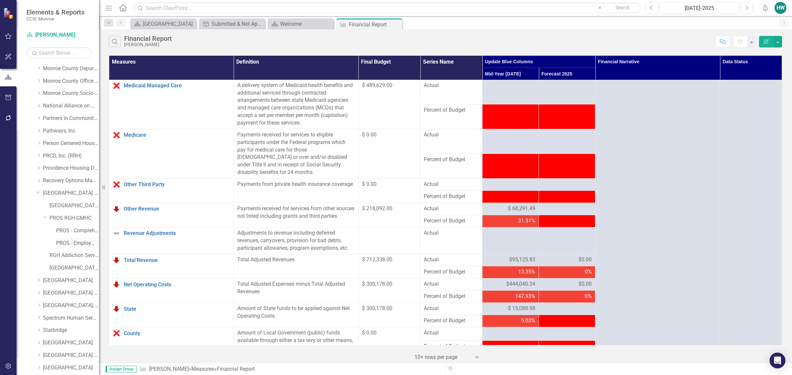
click at [82, 244] on link "PROS - Employment Initiative (8350)" at bounding box center [77, 244] width 43 height 8
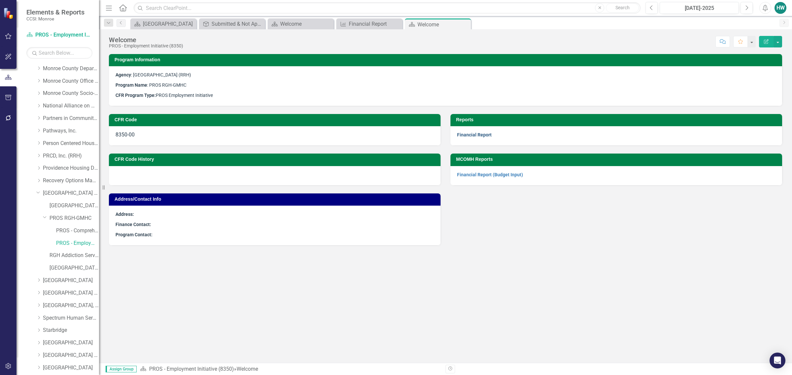
click at [477, 133] on link "Financial Report" at bounding box center [474, 134] width 35 height 5
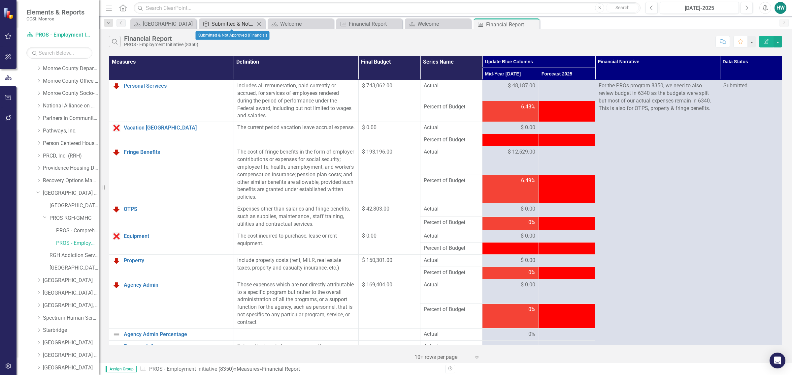
click at [235, 22] on div "Submitted & Not Approved (Financial)" at bounding box center [234, 24] width 44 height 8
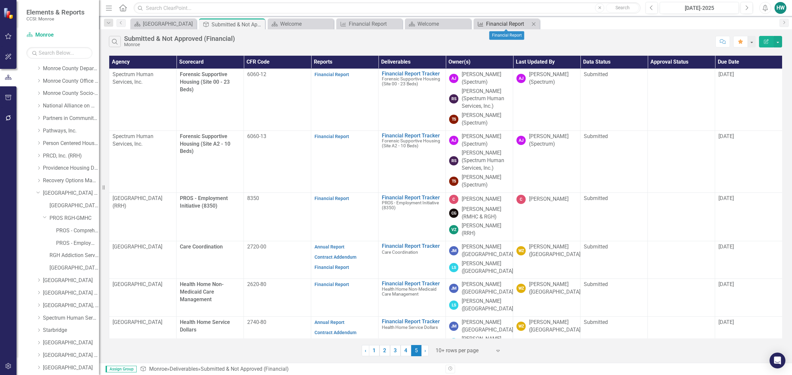
click at [514, 25] on div "Financial Report" at bounding box center [508, 24] width 44 height 8
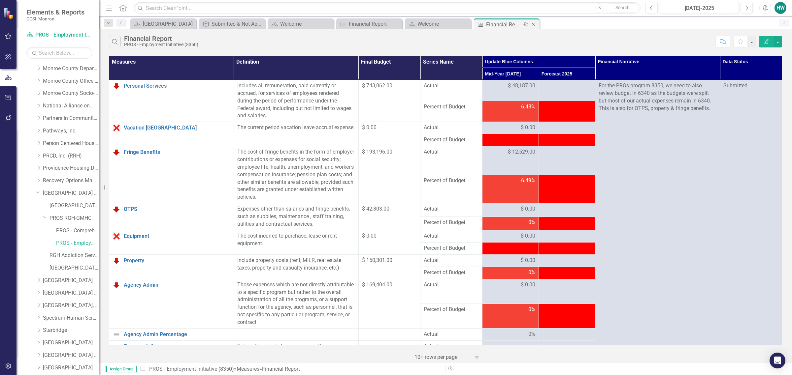
click at [534, 24] on icon "Close" at bounding box center [533, 24] width 7 height 5
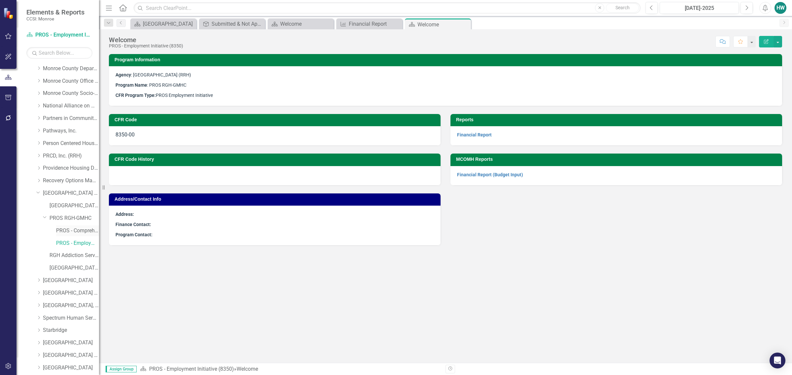
click at [69, 233] on link "PROS - Comprehensive with Clinic (6340)" at bounding box center [77, 231] width 43 height 8
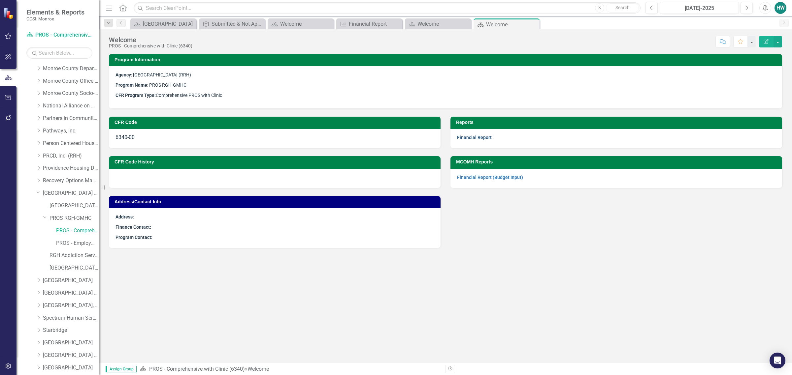
click at [483, 139] on link "Financial Report" at bounding box center [474, 137] width 35 height 5
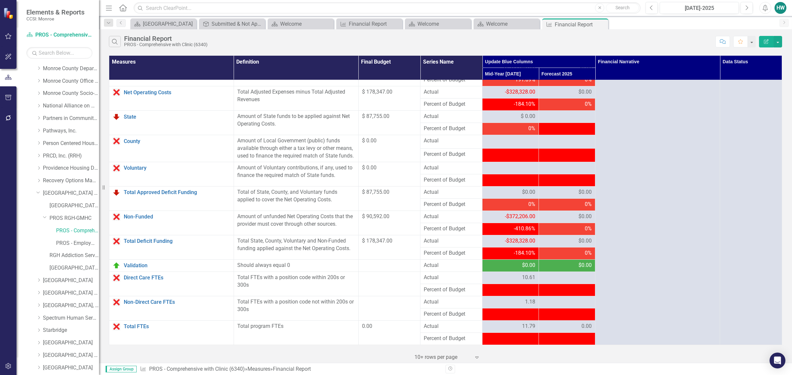
scroll to position [570, 0]
click at [602, 25] on icon "Close" at bounding box center [602, 24] width 7 height 5
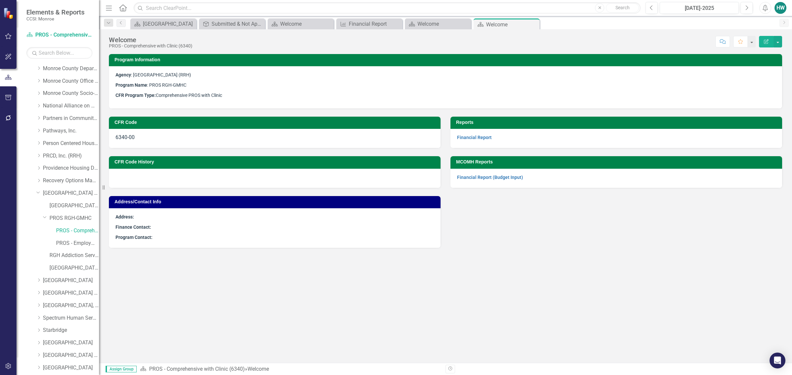
click at [0, 0] on icon "Close" at bounding box center [0, 0] width 0 height 0
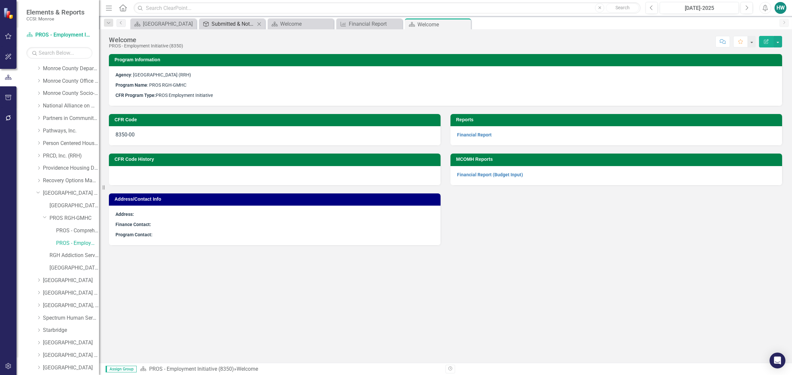
click at [231, 25] on div "Submitted & Not Approved (Financial)" at bounding box center [234, 24] width 44 height 8
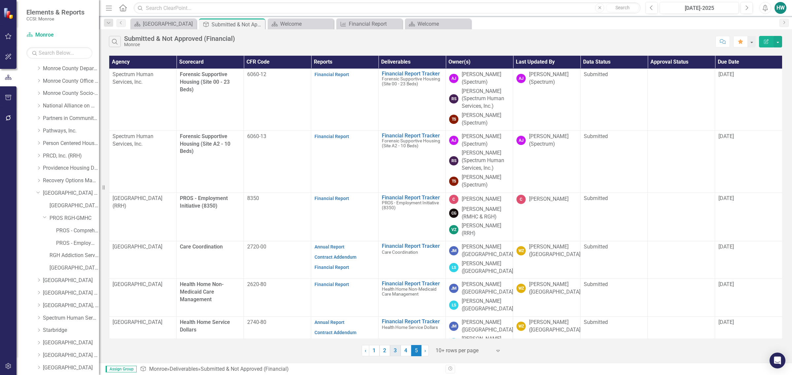
click at [398, 355] on link "3" at bounding box center [395, 350] width 11 height 11
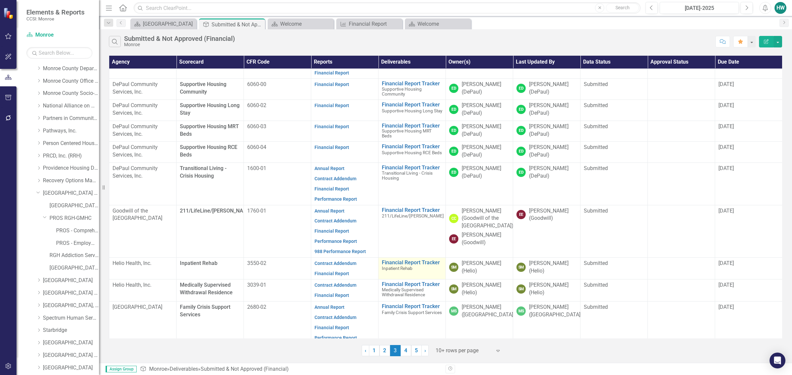
scroll to position [33, 0]
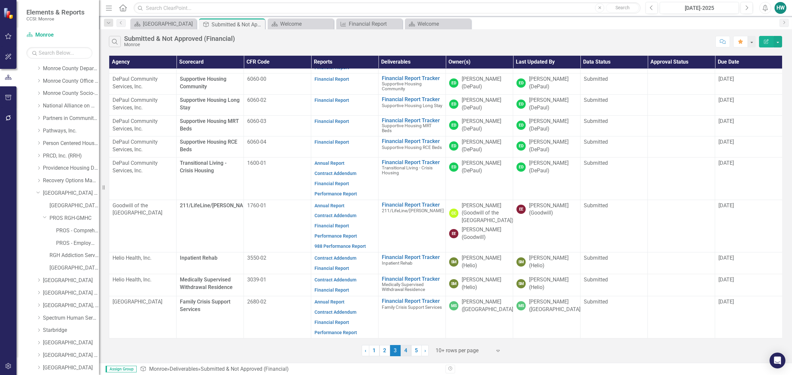
click at [403, 354] on link "4" at bounding box center [406, 350] width 11 height 11
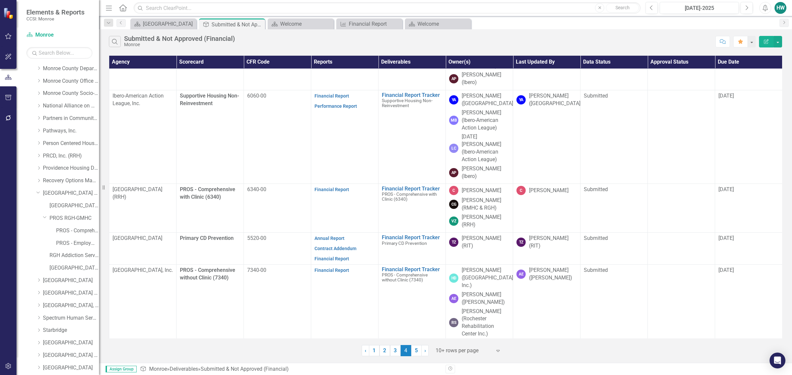
scroll to position [244, 0]
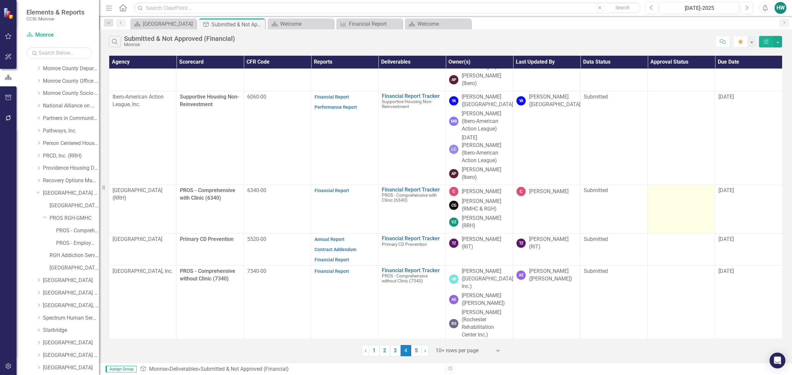
click at [685, 185] on td at bounding box center [681, 209] width 67 height 49
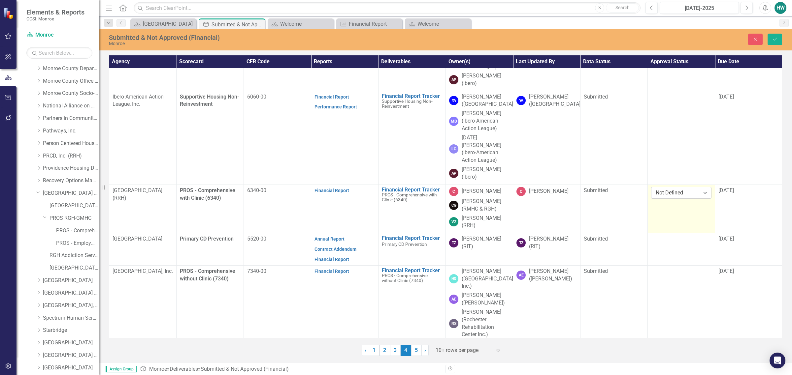
click at [705, 190] on icon "Expand" at bounding box center [705, 192] width 7 height 5
click at [677, 177] on div "Approved" at bounding box center [683, 176] width 50 height 8
click at [737, 185] on td "[DATE]" at bounding box center [748, 209] width 67 height 49
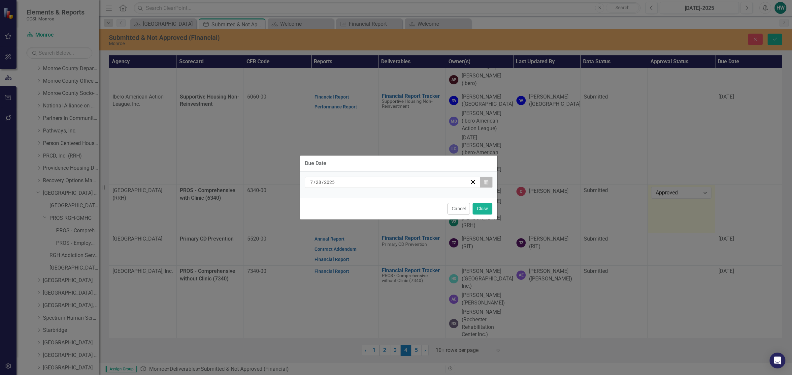
click at [486, 183] on icon "Calendar" at bounding box center [486, 182] width 4 height 5
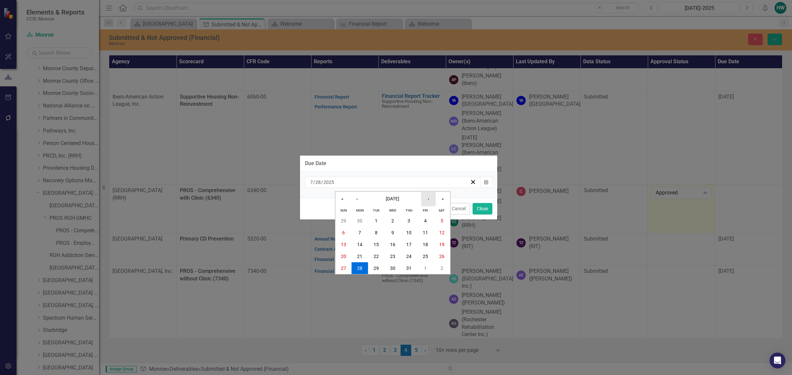
click at [427, 202] on button "›" at bounding box center [428, 199] width 15 height 15
click at [427, 201] on button "›" at bounding box center [428, 199] width 15 height 15
click at [428, 201] on button "›" at bounding box center [428, 199] width 15 height 15
click at [359, 232] on abbr "6" at bounding box center [359, 232] width 3 height 5
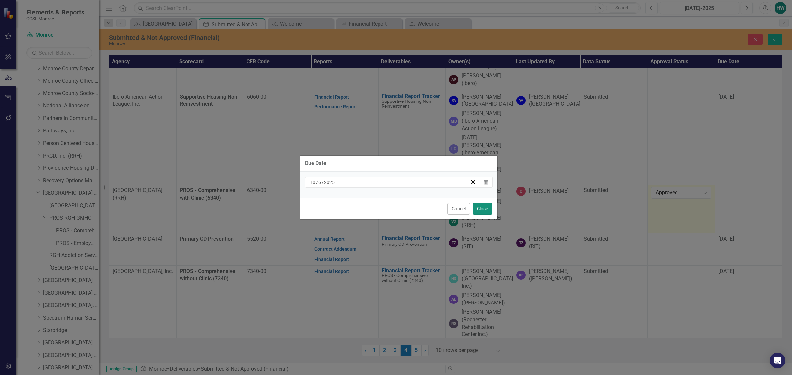
click at [484, 209] on button "Close" at bounding box center [482, 209] width 20 height 12
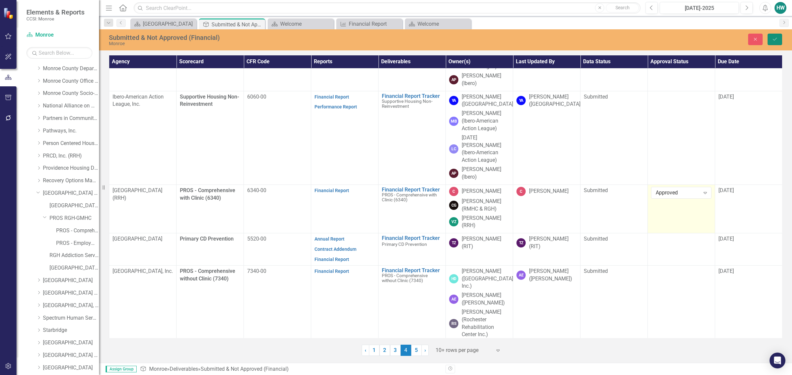
click at [772, 41] on icon "Save" at bounding box center [775, 39] width 6 height 5
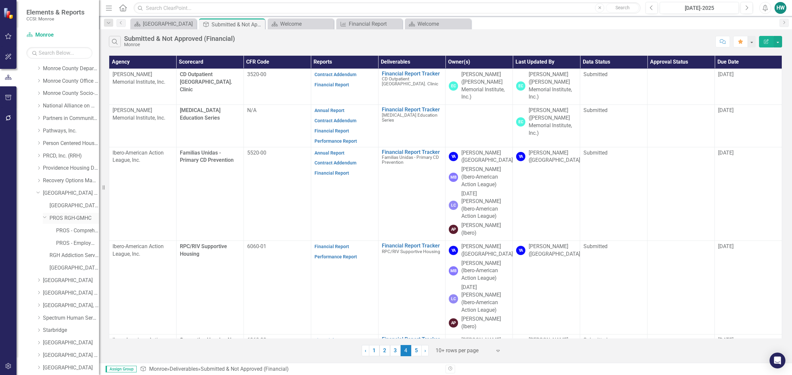
click at [45, 218] on icon "Dropdown" at bounding box center [45, 217] width 4 height 5
drag, startPoint x: 38, startPoint y: 193, endPoint x: 40, endPoint y: 197, distance: 3.8
click at [38, 193] on icon at bounding box center [38, 193] width 3 height 2
click at [38, 283] on div "Dropdown" at bounding box center [38, 281] width 5 height 6
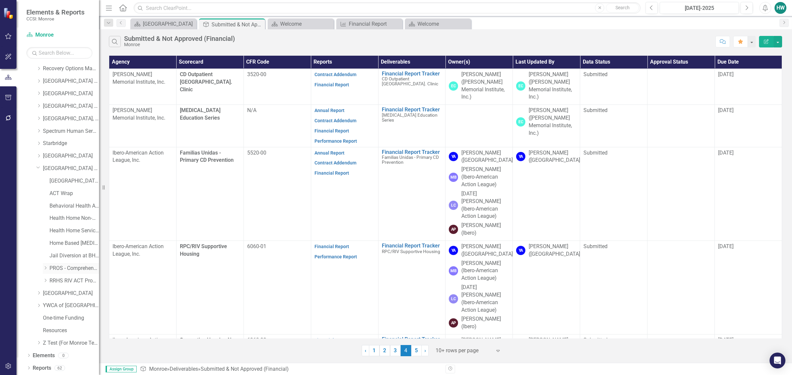
click at [44, 270] on icon "Dropdown" at bounding box center [45, 268] width 5 height 4
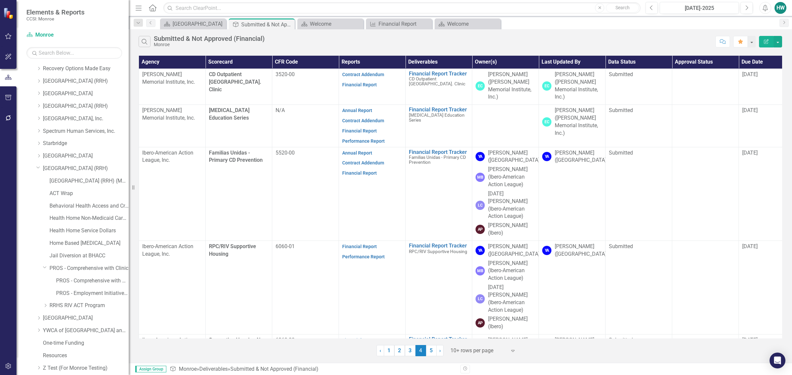
drag, startPoint x: 99, startPoint y: 282, endPoint x: 123, endPoint y: 273, distance: 25.7
click at [129, 274] on div "Resize" at bounding box center [131, 187] width 5 height 375
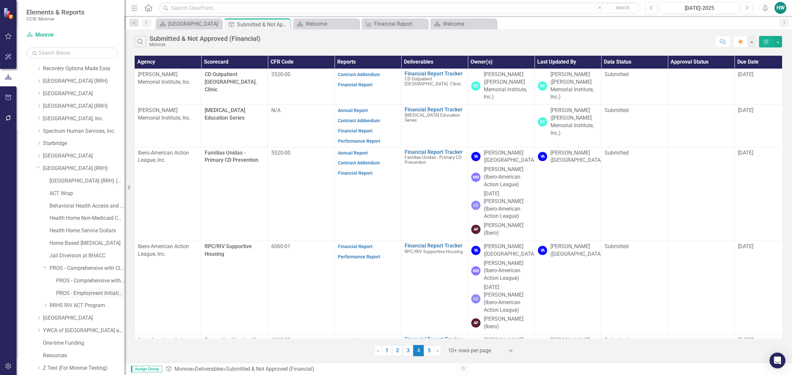
click at [83, 293] on link "PROS - Employment Initiative (8350)" at bounding box center [90, 294] width 68 height 8
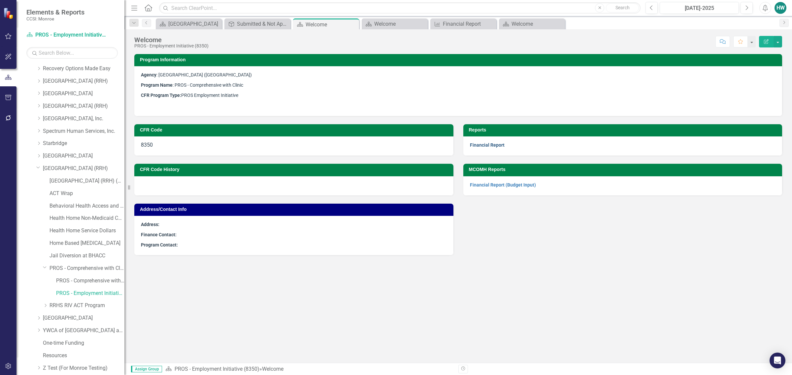
click at [501, 147] on link "Financial Report" at bounding box center [487, 145] width 35 height 5
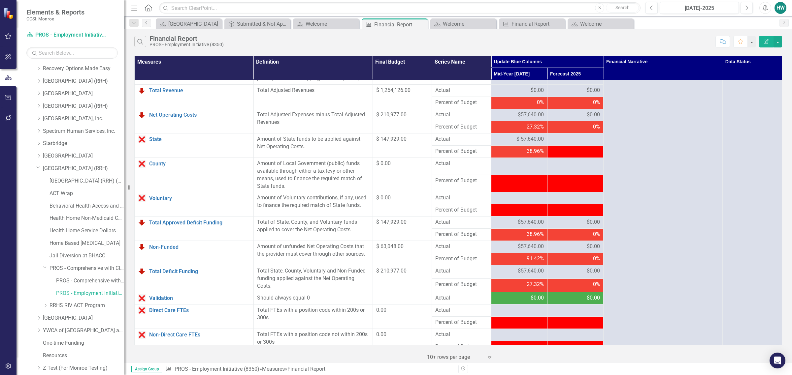
scroll to position [580, 0]
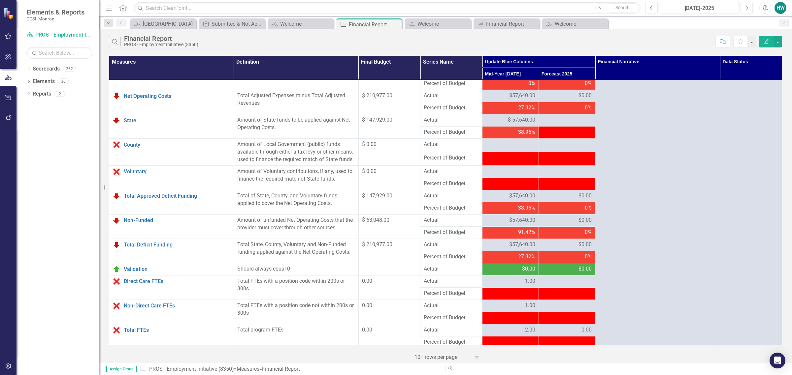
scroll to position [570, 0]
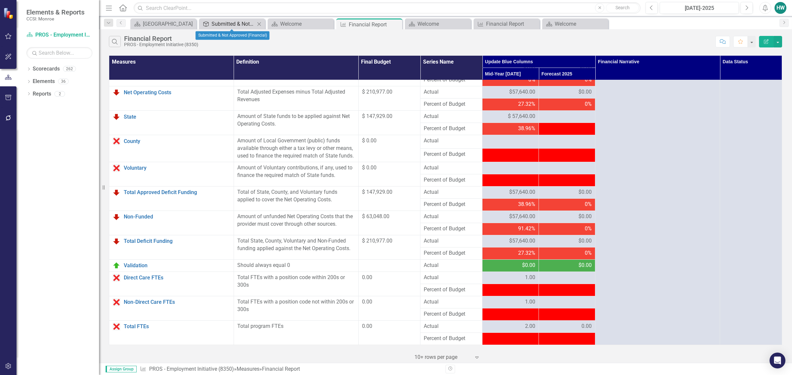
click at [234, 21] on div "Submitted & Not Approved (Financial)" at bounding box center [234, 24] width 44 height 8
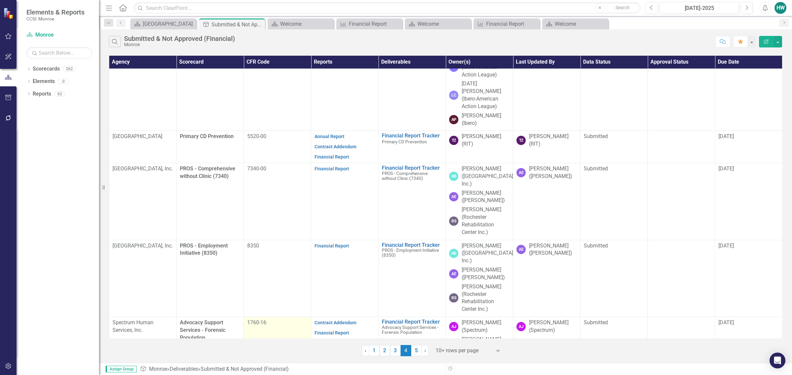
scroll to position [380, 0]
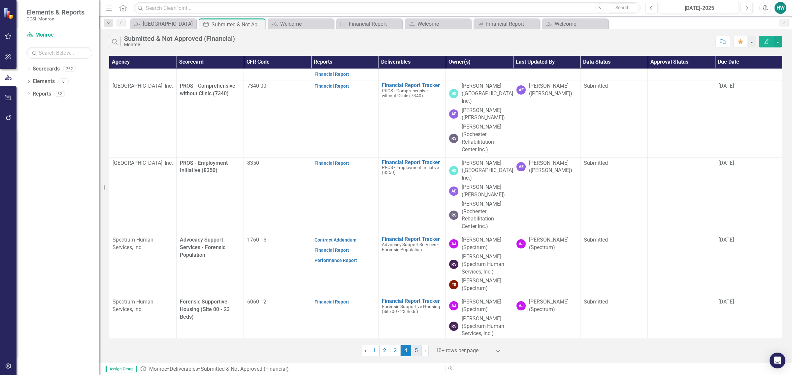
click at [416, 351] on link "5" at bounding box center [416, 350] width 11 height 11
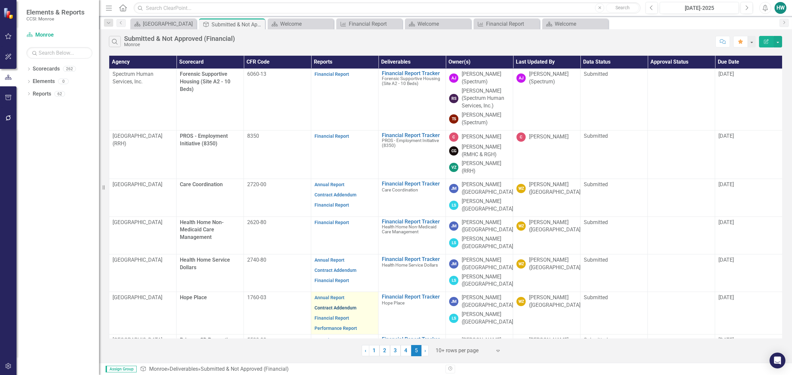
scroll to position [0, 0]
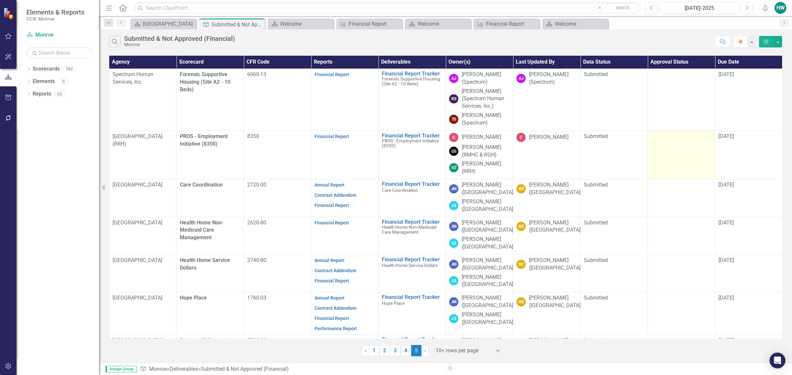
click at [672, 139] on div at bounding box center [681, 137] width 60 height 8
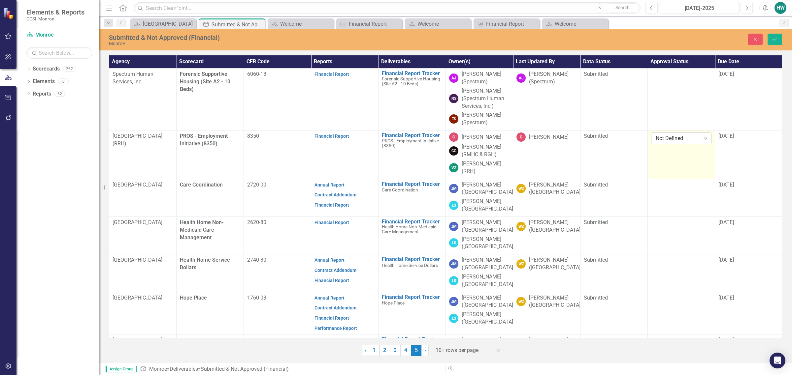
click at [707, 138] on icon "Expand" at bounding box center [705, 138] width 7 height 5
click at [677, 158] on div "Approved" at bounding box center [683, 162] width 50 height 8
click at [747, 137] on div "[DATE]" at bounding box center [748, 137] width 60 height 8
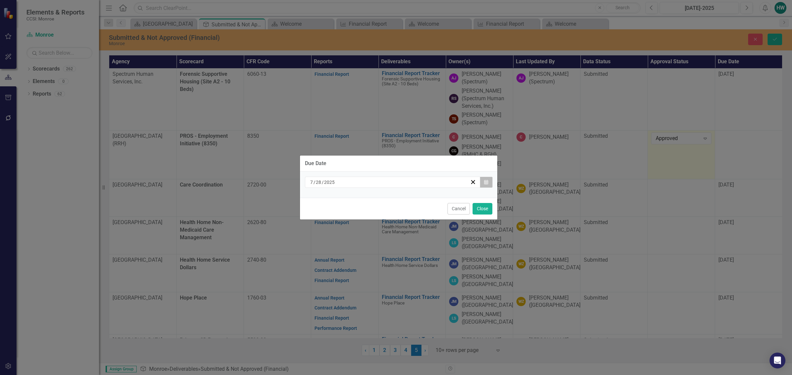
click at [487, 185] on button "Calendar" at bounding box center [486, 182] width 13 height 11
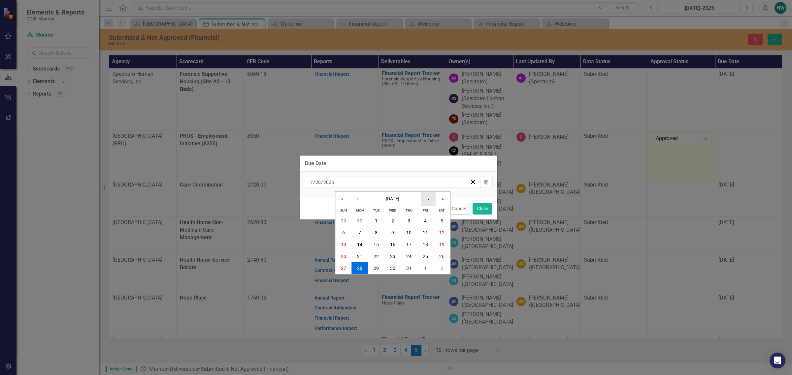
click at [424, 202] on button "›" at bounding box center [428, 199] width 15 height 15
click at [425, 202] on button "›" at bounding box center [428, 199] width 15 height 15
click at [428, 201] on button "›" at bounding box center [428, 199] width 15 height 15
click at [361, 230] on button "6" at bounding box center [359, 233] width 16 height 12
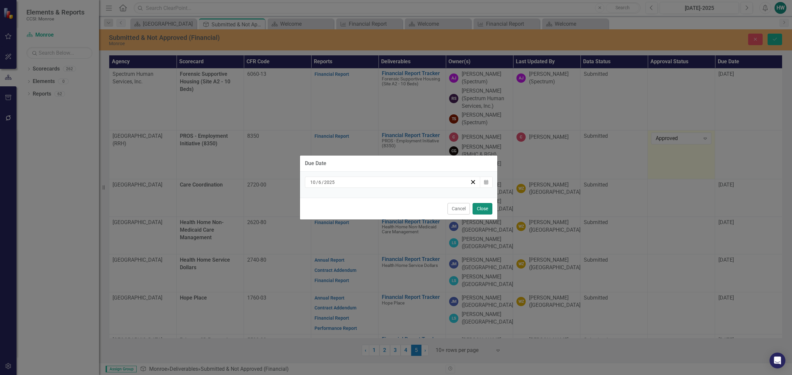
click at [483, 207] on button "Close" at bounding box center [482, 209] width 20 height 12
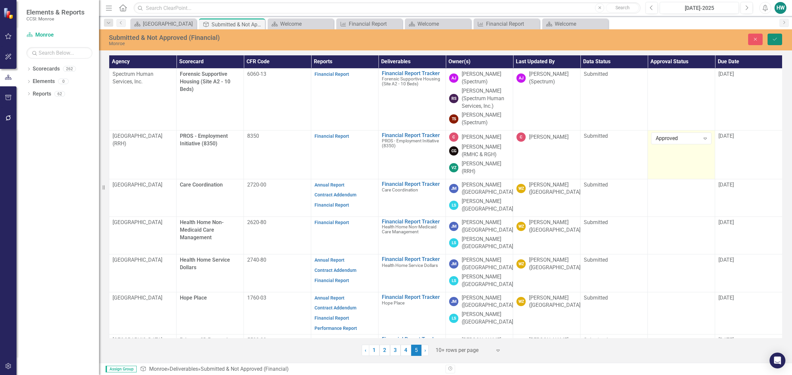
click at [770, 38] on button "Save" at bounding box center [774, 40] width 15 height 12
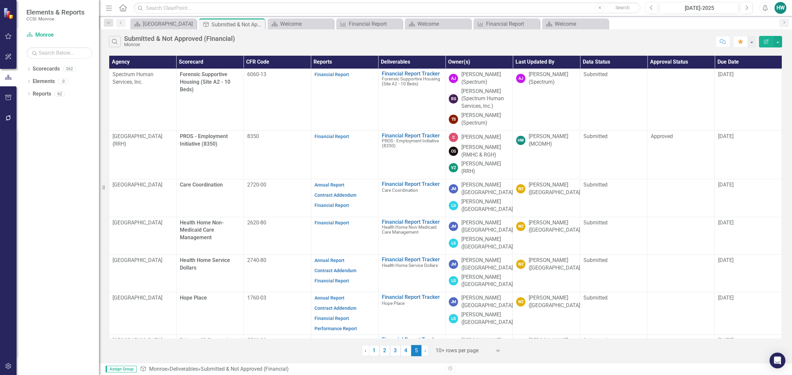
click at [72, 119] on div "Dropdown Scorecards 262 Dropdown Monroe Dropdown Catholic Charities Family & Co…" at bounding box center [57, 220] width 82 height 312
click at [561, 24] on div "Welcome" at bounding box center [577, 24] width 44 height 8
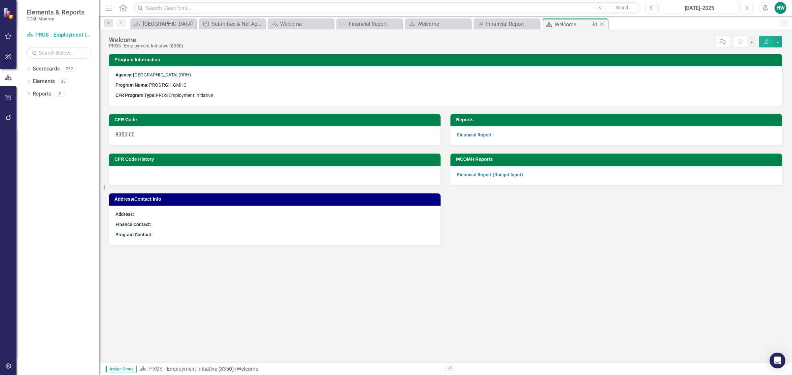
click at [602, 22] on icon "Close" at bounding box center [602, 24] width 7 height 5
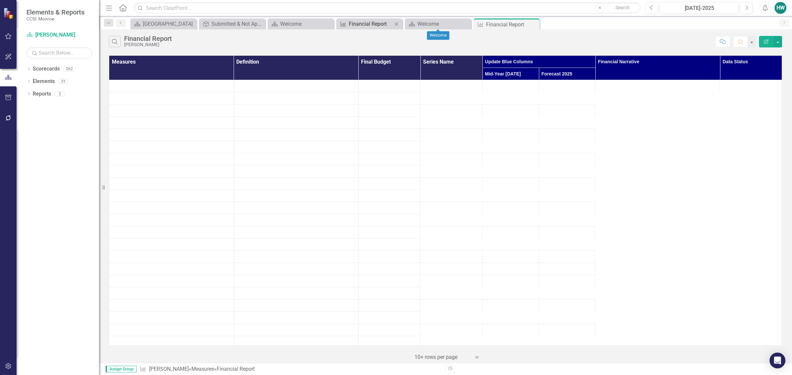
click at [374, 24] on div "Financial Report" at bounding box center [371, 24] width 44 height 8
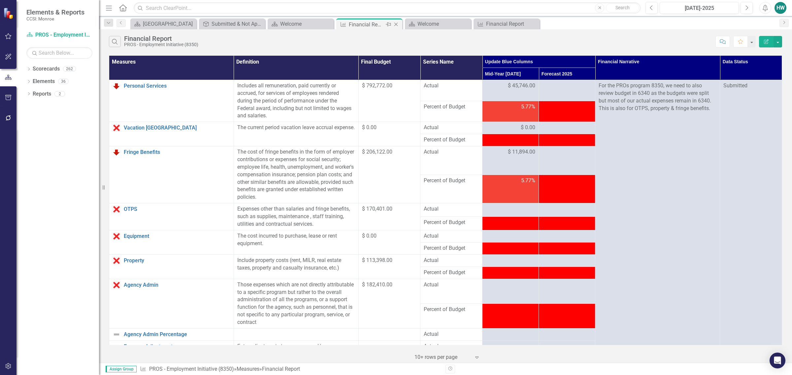
click at [395, 23] on icon at bounding box center [396, 25] width 4 height 4
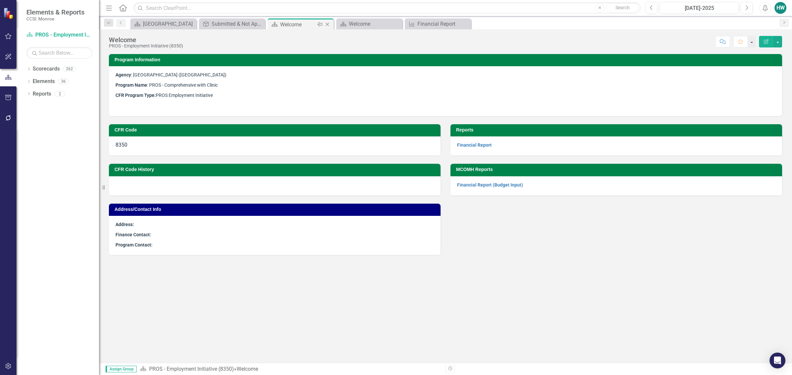
click at [329, 22] on icon "Close" at bounding box center [327, 24] width 7 height 5
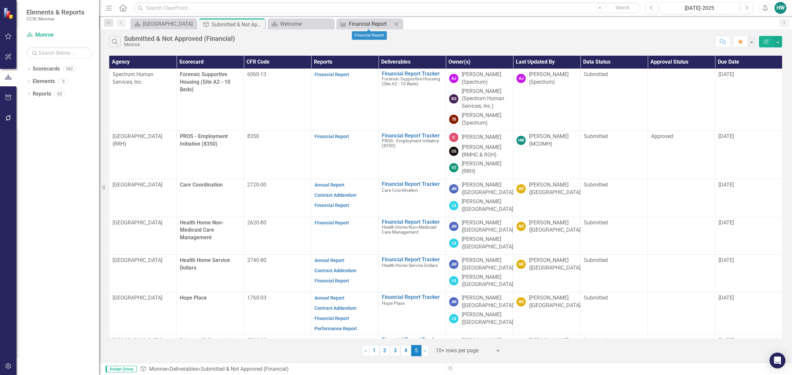
click at [363, 22] on div "Financial Report" at bounding box center [371, 24] width 44 height 8
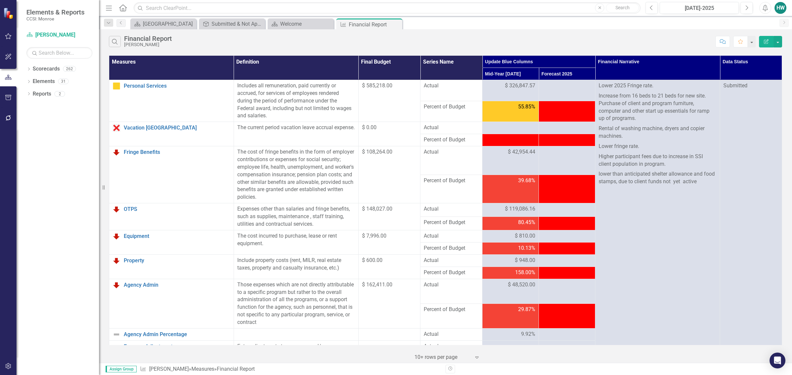
drag, startPoint x: 395, startPoint y: 24, endPoint x: 342, endPoint y: 22, distance: 53.8
click at [0, 0] on icon "Close" at bounding box center [0, 0] width 0 height 0
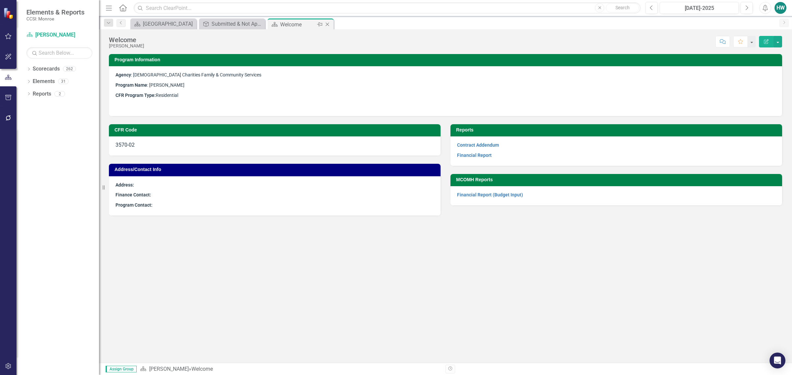
click at [329, 23] on icon at bounding box center [328, 25] width 4 height 4
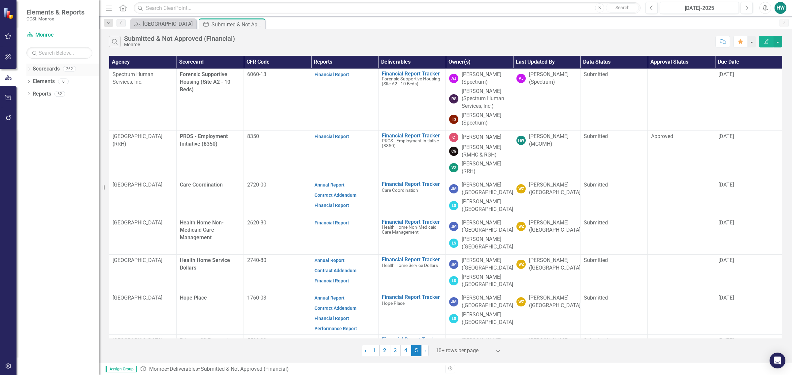
click at [29, 68] on icon "Dropdown" at bounding box center [28, 70] width 5 height 4
click at [32, 81] on icon at bounding box center [33, 81] width 2 height 3
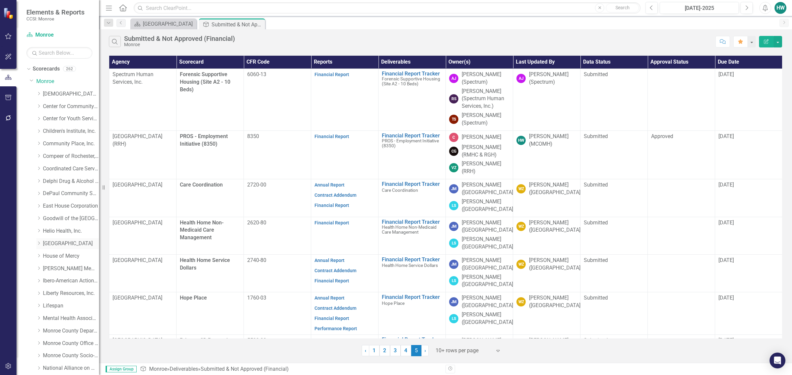
click at [37, 242] on icon "Dropdown" at bounding box center [38, 244] width 5 height 4
click at [73, 280] on link "Family Crisis Support Services" at bounding box center [73, 281] width 49 height 8
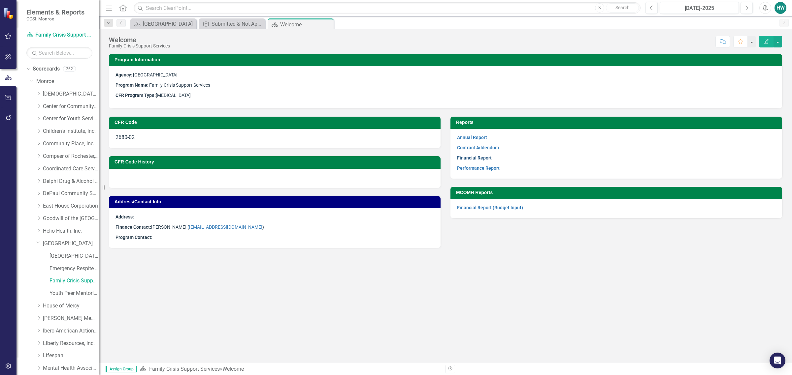
click at [479, 158] on link "Financial Report" at bounding box center [474, 157] width 35 height 5
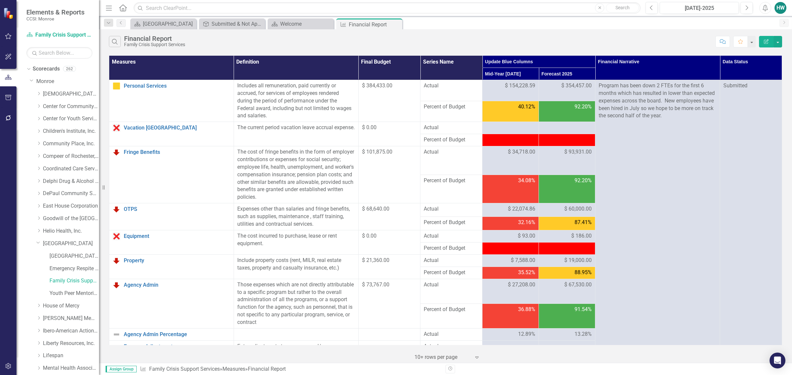
click at [0, 0] on icon "Close" at bounding box center [0, 0] width 0 height 0
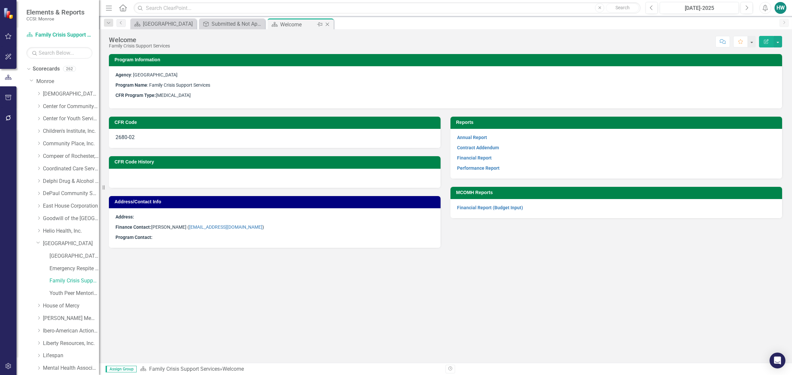
click at [328, 25] on icon "Close" at bounding box center [327, 24] width 7 height 5
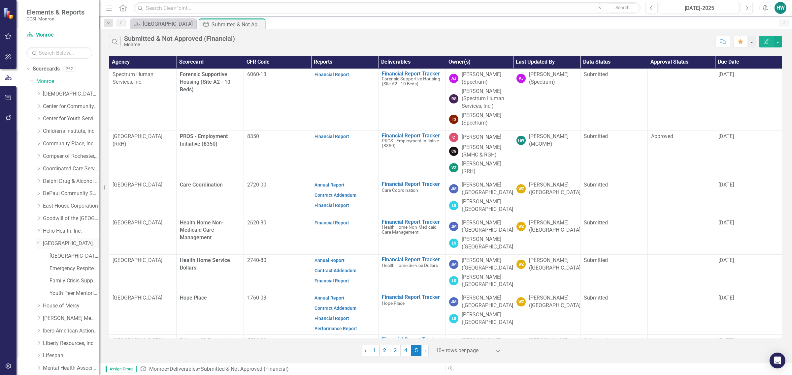
click at [38, 243] on icon "Dropdown" at bounding box center [38, 242] width 4 height 5
click at [40, 309] on div "Dropdown" at bounding box center [38, 307] width 5 height 6
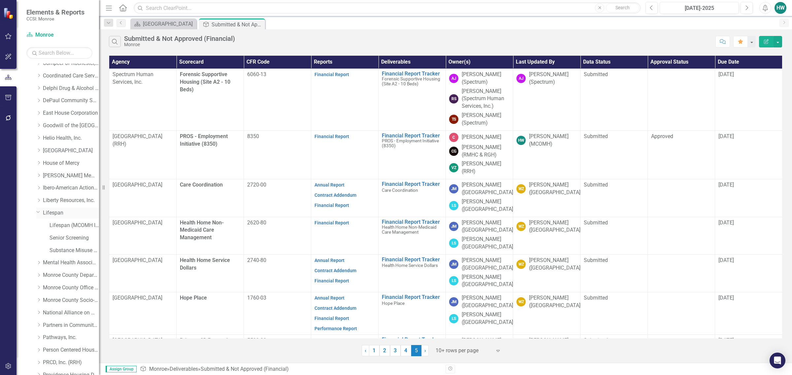
scroll to position [124, 0]
click at [68, 207] on link "Senior Screening" at bounding box center [73, 208] width 49 height 8
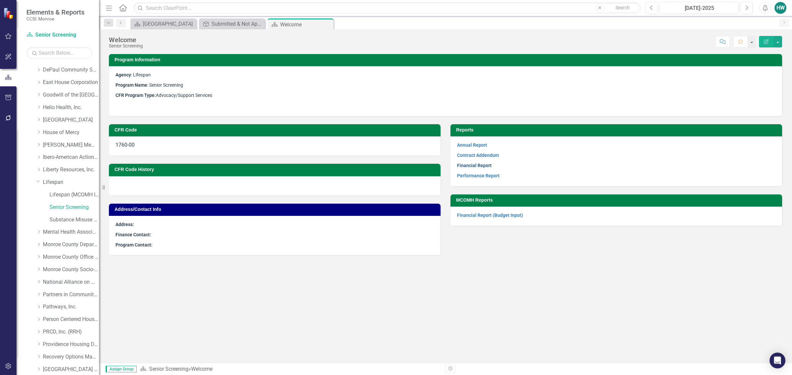
click at [481, 167] on link "Financial Report" at bounding box center [474, 165] width 35 height 5
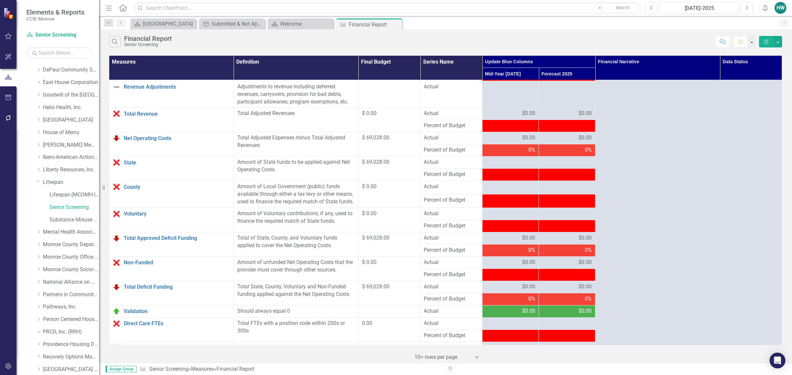
scroll to position [570, 0]
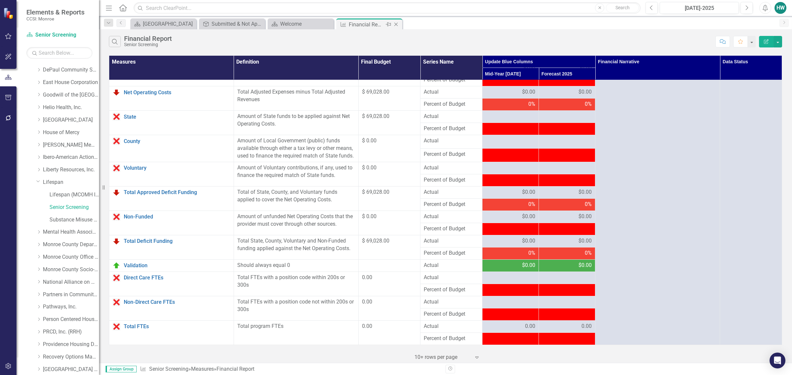
click at [398, 25] on icon "Close" at bounding box center [396, 24] width 7 height 5
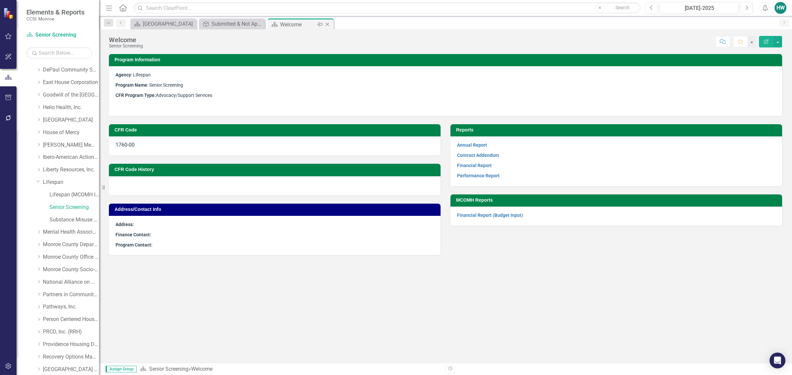
click at [329, 25] on icon "Close" at bounding box center [327, 24] width 7 height 5
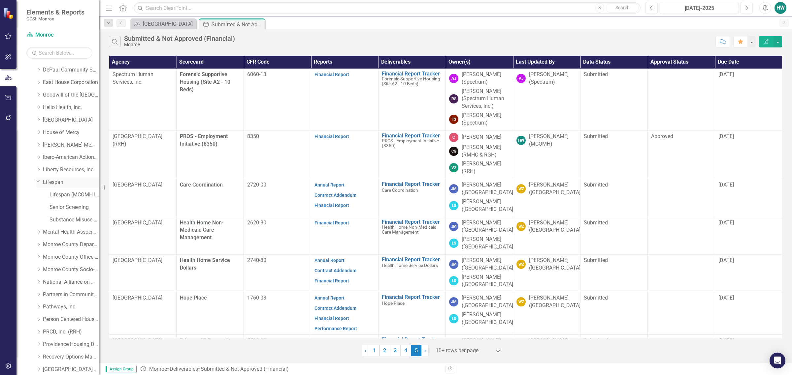
click at [36, 180] on icon "Dropdown" at bounding box center [38, 181] width 4 height 5
click at [39, 268] on icon "Dropdown" at bounding box center [38, 270] width 5 height 4
click at [62, 292] on link "[GEOGRAPHIC_DATA]" at bounding box center [73, 295] width 49 height 8
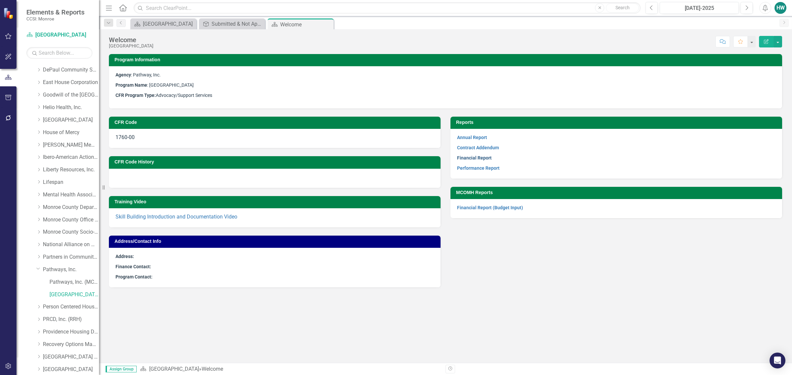
click at [480, 160] on link "Financial Report" at bounding box center [474, 157] width 35 height 5
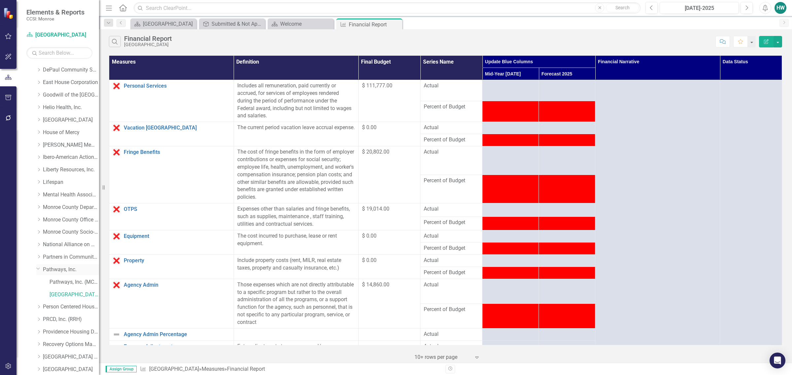
click at [40, 270] on icon "Dropdown" at bounding box center [38, 268] width 4 height 5
drag, startPoint x: 398, startPoint y: 24, endPoint x: 359, endPoint y: 24, distance: 38.9
click at [0, 0] on icon "Close" at bounding box center [0, 0] width 0 height 0
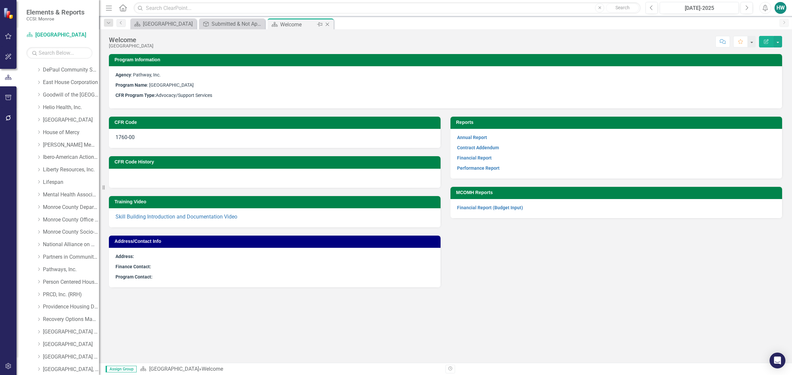
click at [328, 24] on icon at bounding box center [328, 25] width 4 height 4
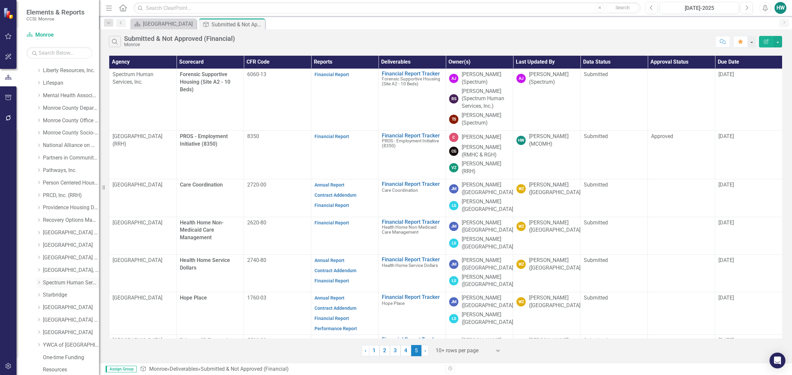
scroll to position [263, 0]
click at [38, 183] on div "Dropdown" at bounding box center [38, 181] width 5 height 6
click at [66, 232] on link "[GEOGRAPHIC_DATA]" at bounding box center [73, 231] width 49 height 8
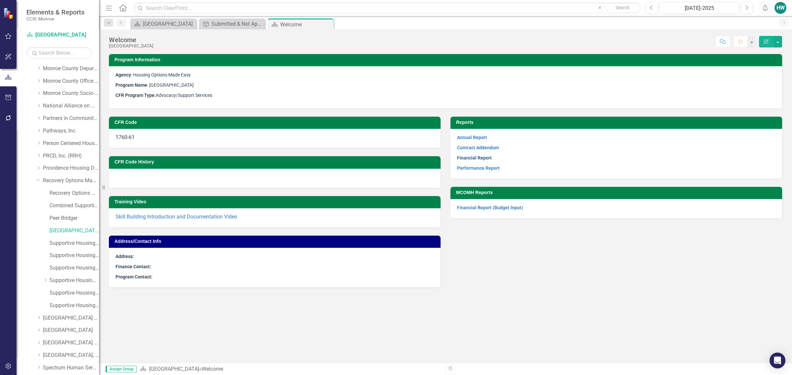
click at [481, 156] on link "Financial Report" at bounding box center [474, 157] width 35 height 5
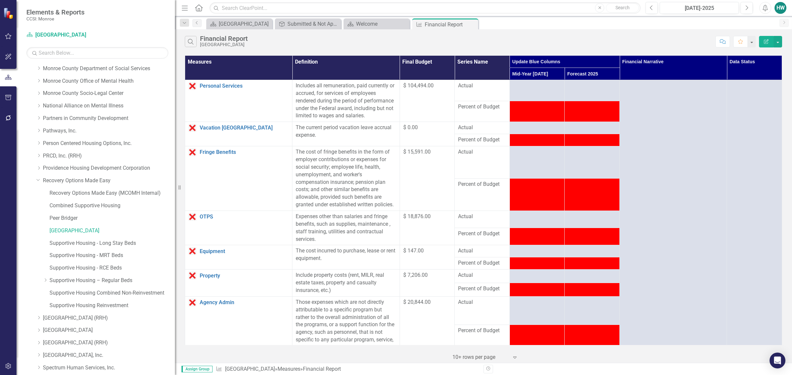
drag, startPoint x: 100, startPoint y: 289, endPoint x: 174, endPoint y: 277, distance: 74.8
click at [175, 277] on div "Resize" at bounding box center [177, 187] width 5 height 375
click at [45, 281] on icon "Dropdown" at bounding box center [45, 280] width 5 height 4
click at [119, 295] on link "Supportive Housing – Regular Beds (Site 61 – 9 Beds)" at bounding box center [115, 294] width 118 height 8
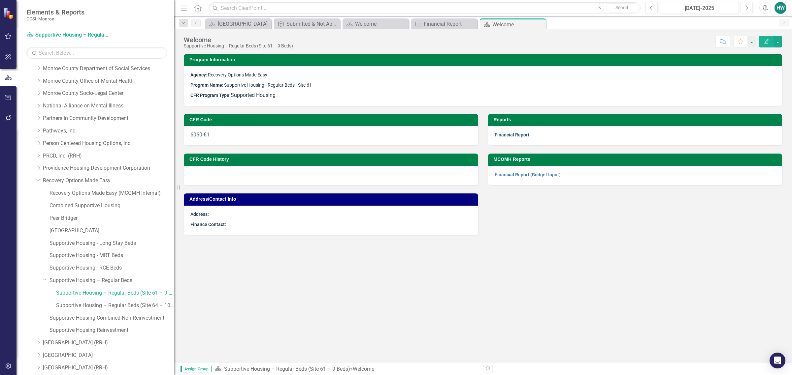
click at [522, 136] on link "Financial Report" at bounding box center [512, 134] width 35 height 5
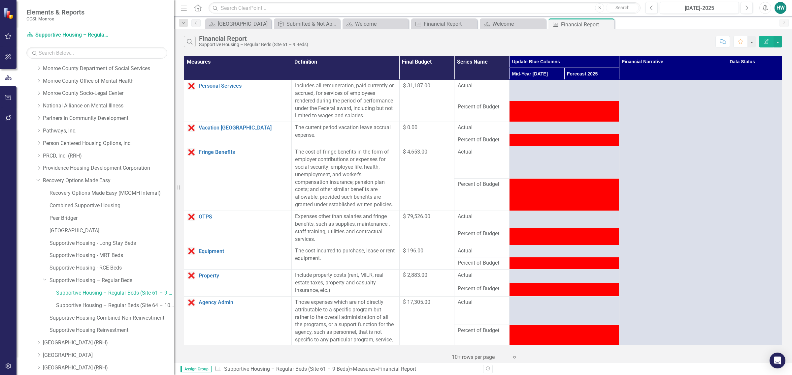
drag, startPoint x: 609, startPoint y: 25, endPoint x: 567, endPoint y: 23, distance: 42.3
click at [0, 0] on icon "Close" at bounding box center [0, 0] width 0 height 0
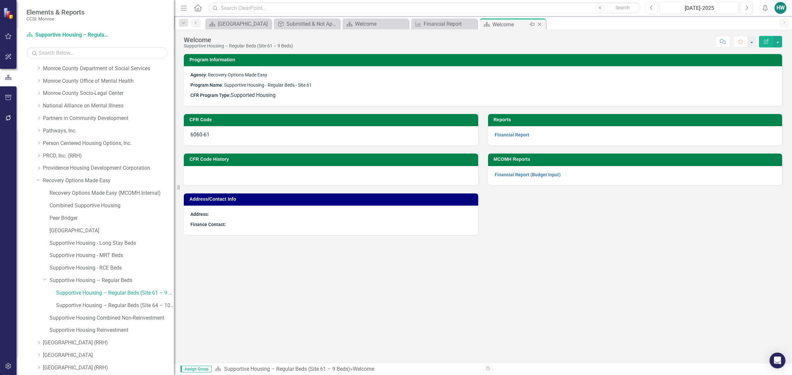
click at [540, 22] on icon "Close" at bounding box center [539, 24] width 7 height 5
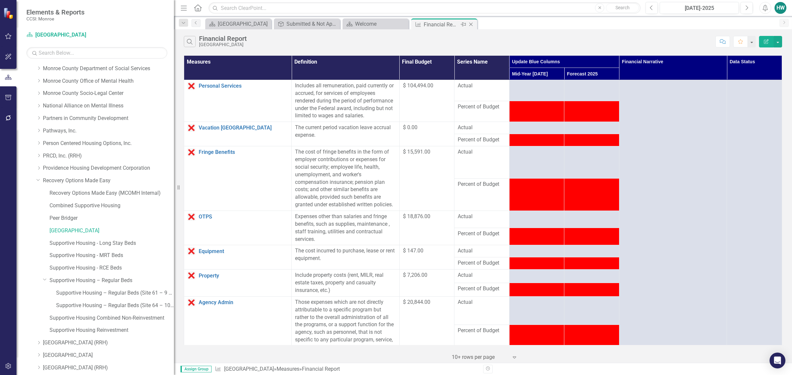
click at [471, 24] on icon at bounding box center [471, 25] width 4 height 4
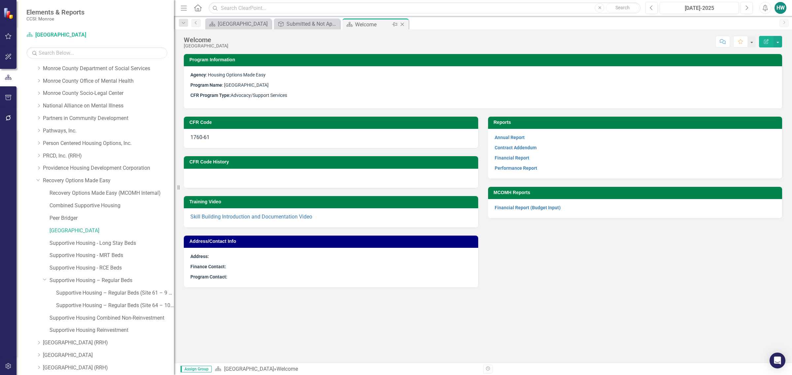
click at [402, 24] on icon at bounding box center [403, 25] width 4 height 4
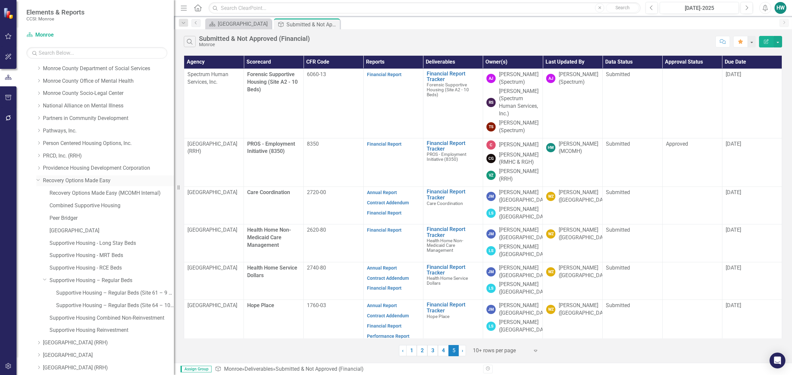
click at [39, 181] on icon "Dropdown" at bounding box center [38, 180] width 4 height 5
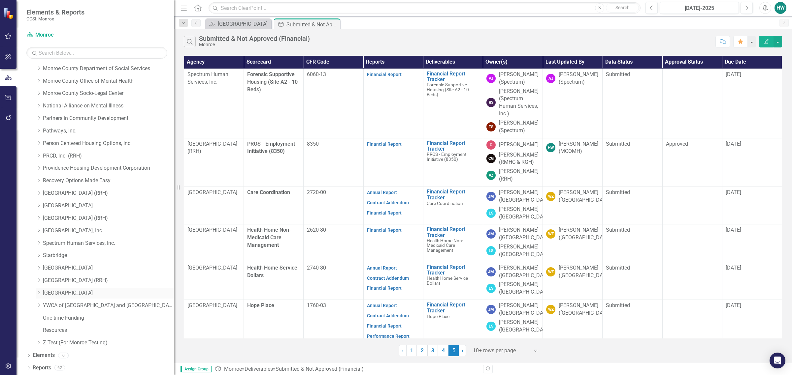
click at [36, 295] on icon "Dropdown" at bounding box center [38, 293] width 5 height 4
click at [76, 319] on link "Care Coordination" at bounding box center [111, 319] width 124 height 8
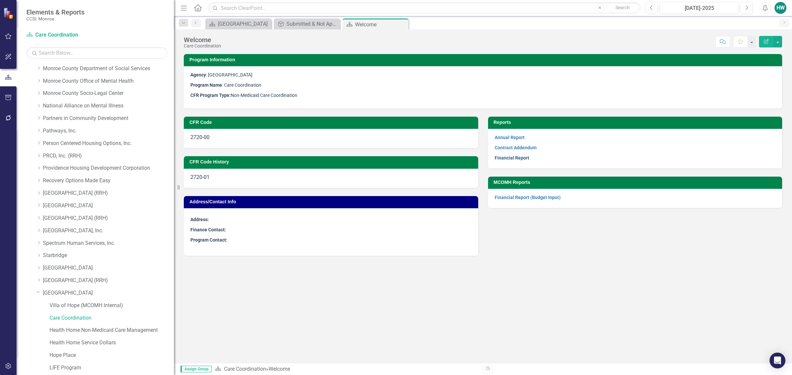
click at [506, 156] on link "Financial Report" at bounding box center [512, 157] width 35 height 5
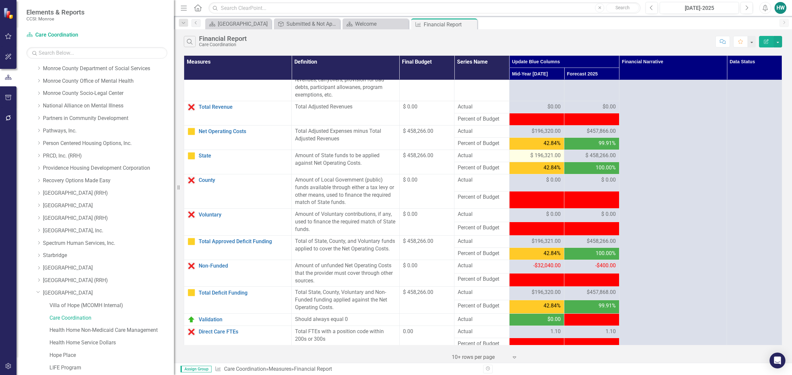
scroll to position [536, 0]
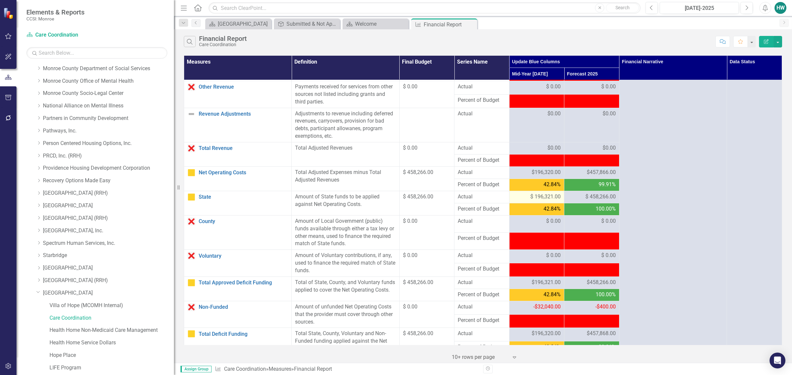
click at [547, 193] on span "$ 196,321.00" at bounding box center [545, 197] width 30 height 8
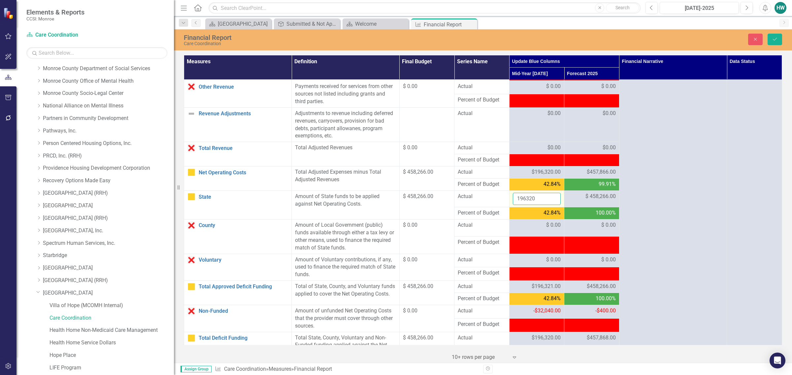
type input "196320"
click at [549, 196] on input "196320" at bounding box center [537, 199] width 48 height 12
click at [770, 42] on button "Save" at bounding box center [774, 40] width 15 height 12
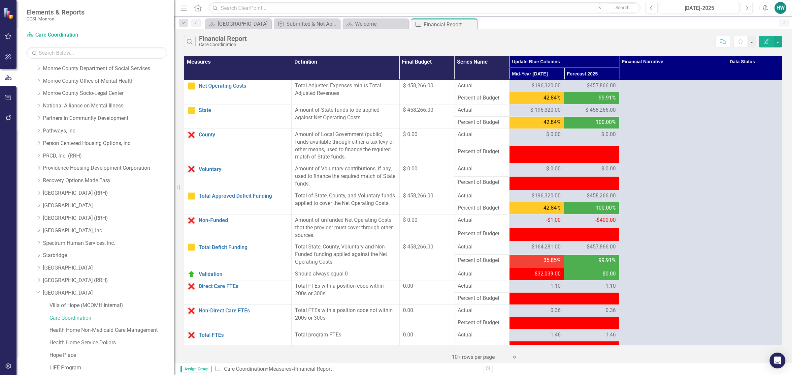
scroll to position [628, 0]
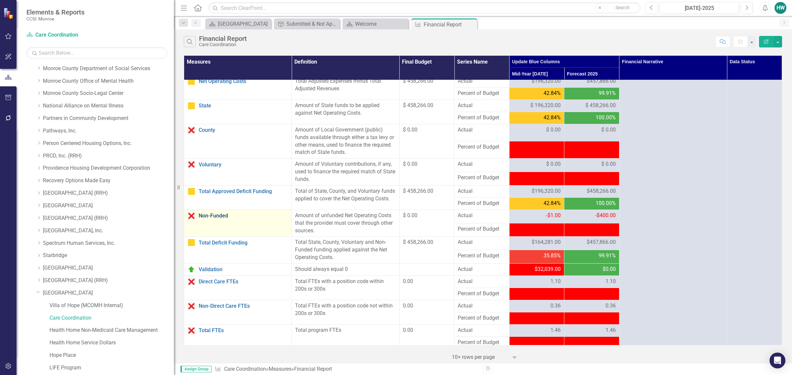
click at [221, 213] on link "Non-Funded" at bounding box center [243, 216] width 89 height 6
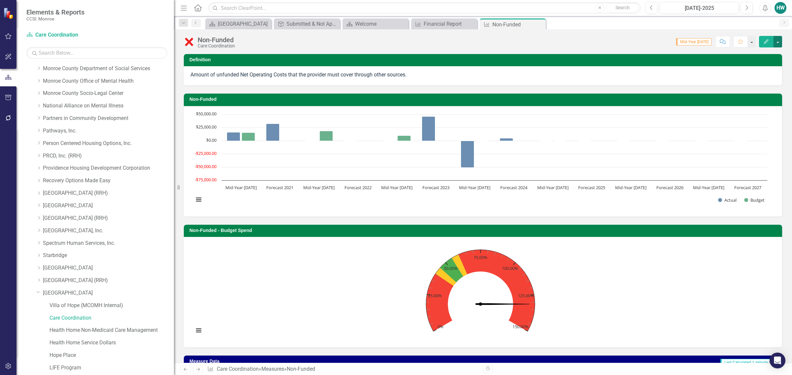
click at [778, 43] on button "button" at bounding box center [777, 42] width 9 height 12
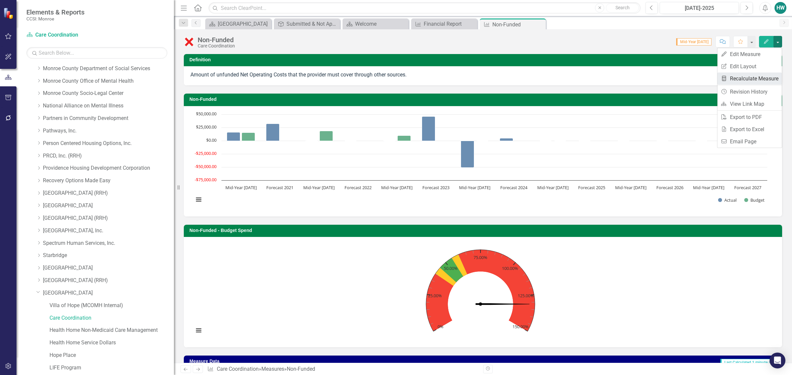
click at [739, 79] on link "Recalculate Measure Recalculate Measure" at bounding box center [749, 79] width 64 height 12
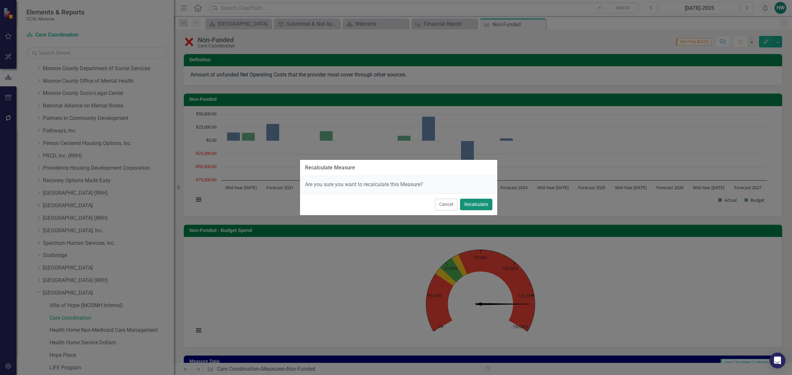
click at [481, 205] on button "Recalculate" at bounding box center [476, 205] width 32 height 12
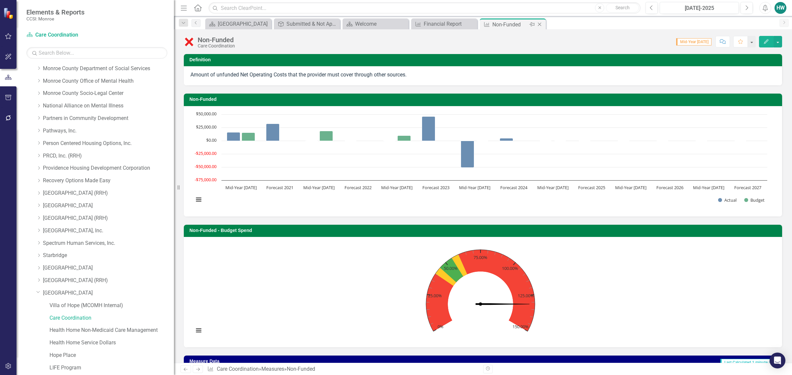
click at [539, 25] on icon "Close" at bounding box center [539, 24] width 7 height 5
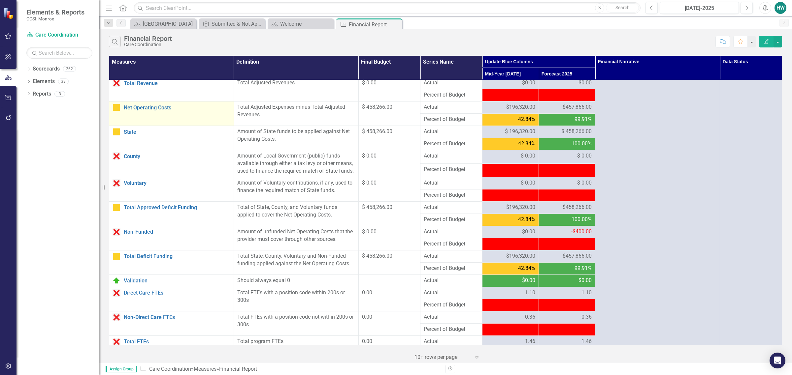
scroll to position [488, 0]
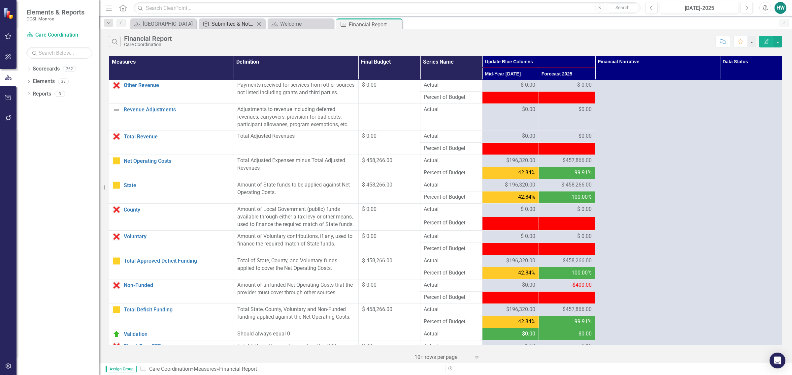
click at [232, 24] on div "Submitted & Not Approved (Financial)" at bounding box center [234, 24] width 44 height 8
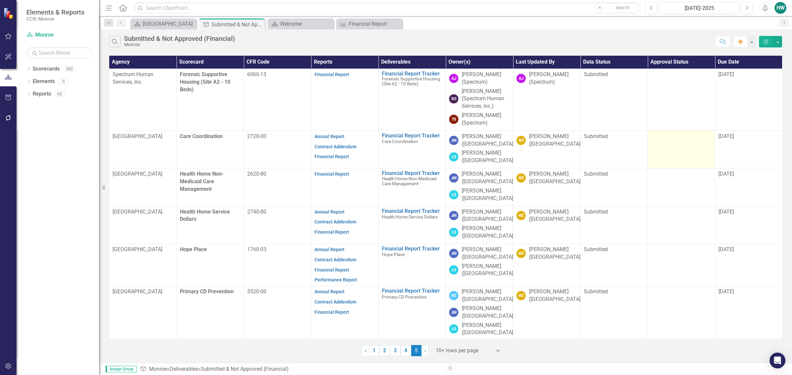
click at [685, 141] on div at bounding box center [681, 137] width 60 height 8
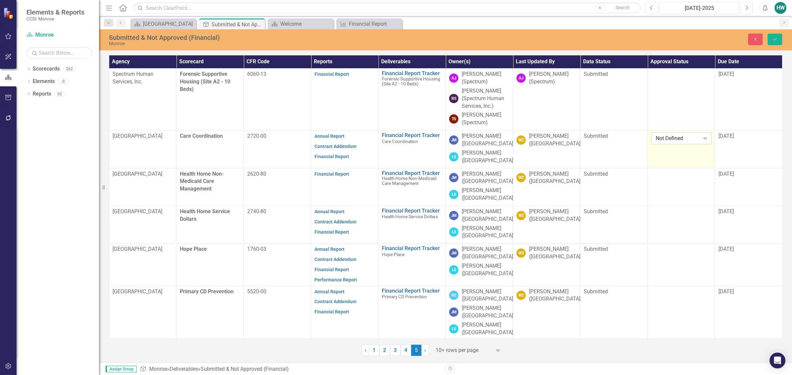
click at [706, 139] on icon at bounding box center [704, 139] width 3 height 2
click at [679, 160] on div "Approved" at bounding box center [683, 162] width 50 height 8
click at [774, 40] on icon "submit" at bounding box center [775, 39] width 4 height 3
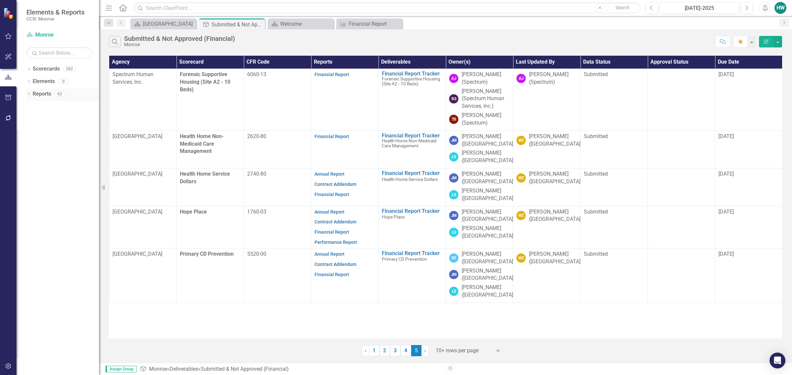
click at [30, 93] on icon "Dropdown" at bounding box center [28, 95] width 5 height 4
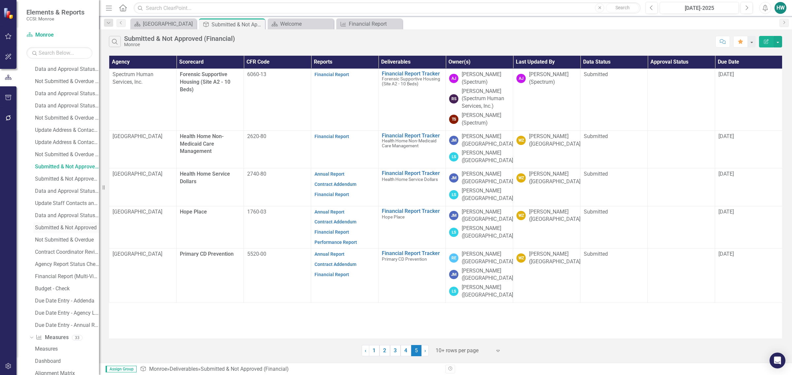
scroll to position [124, 0]
click at [68, 188] on div "Data and Approval Status Record (Annual Reports)" at bounding box center [67, 189] width 64 height 6
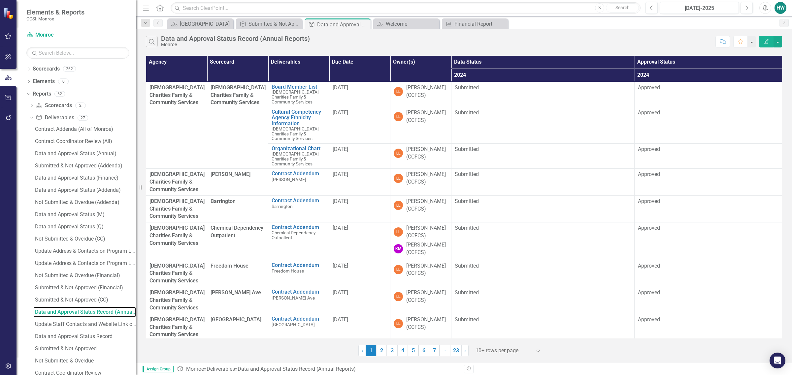
drag, startPoint x: 99, startPoint y: 175, endPoint x: 124, endPoint y: 171, distance: 24.8
click at [136, 171] on div "Resize" at bounding box center [138, 187] width 5 height 375
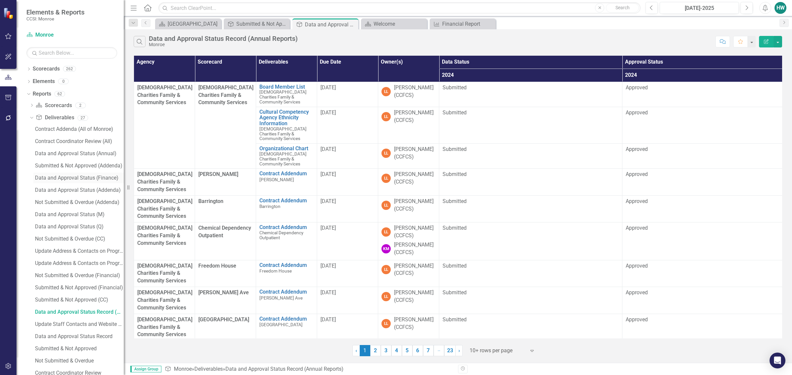
click at [78, 177] on div "Data and Approval Status (Finance)" at bounding box center [79, 178] width 89 height 6
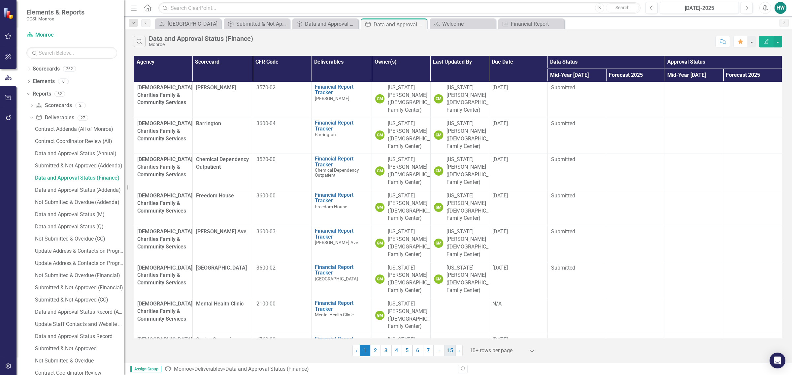
click at [452, 351] on link "15" at bounding box center [450, 350] width 12 height 11
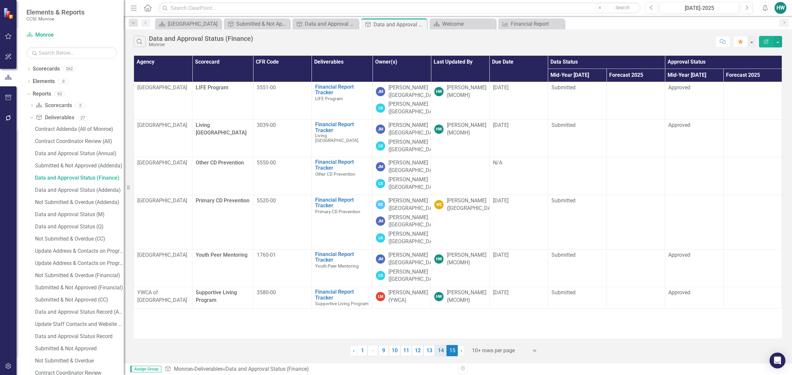
click at [441, 352] on link "14" at bounding box center [441, 350] width 12 height 11
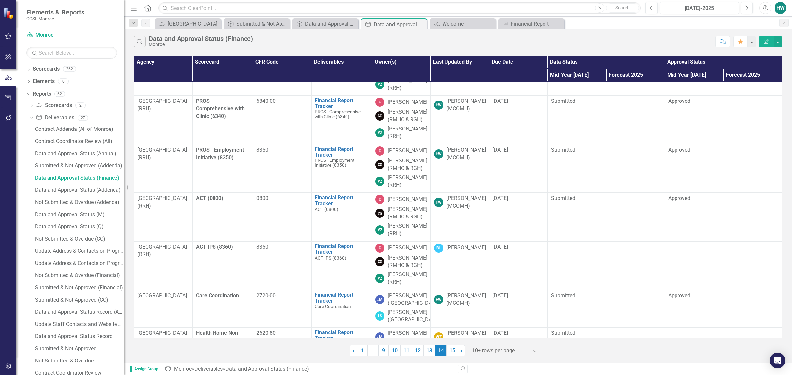
scroll to position [221, 0]
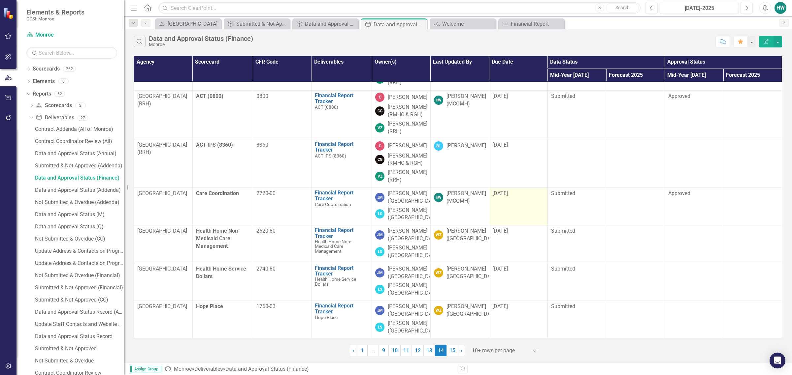
click at [513, 195] on div "[DATE]" at bounding box center [518, 194] width 52 height 8
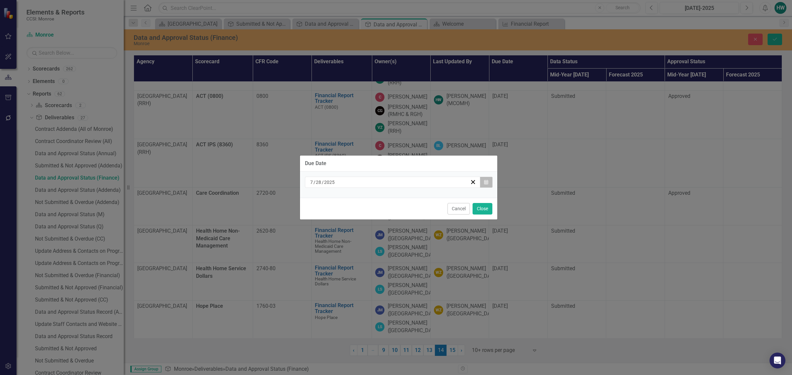
click at [484, 186] on button "Calendar" at bounding box center [486, 182] width 13 height 11
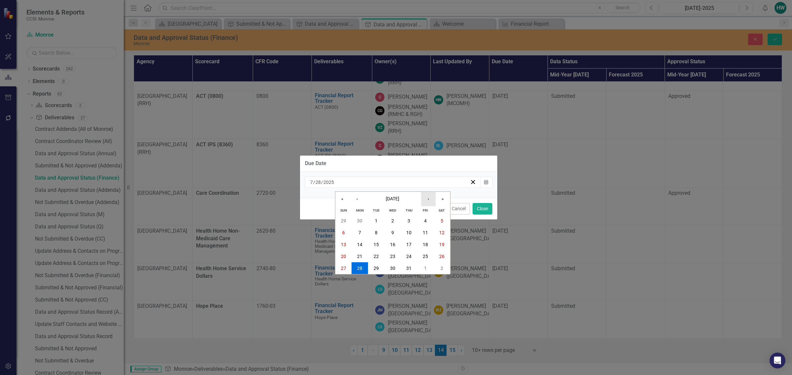
click at [425, 203] on button "›" at bounding box center [428, 199] width 15 height 15
click at [426, 203] on button "›" at bounding box center [428, 199] width 15 height 15
click at [358, 229] on button "6" at bounding box center [359, 233] width 16 height 12
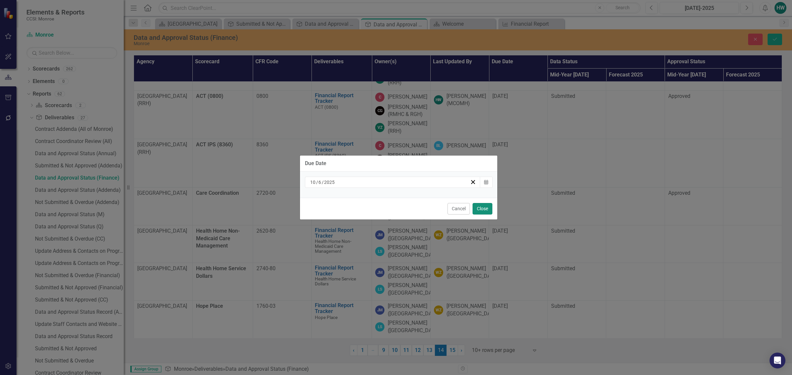
click at [479, 210] on button "Close" at bounding box center [482, 209] width 20 height 12
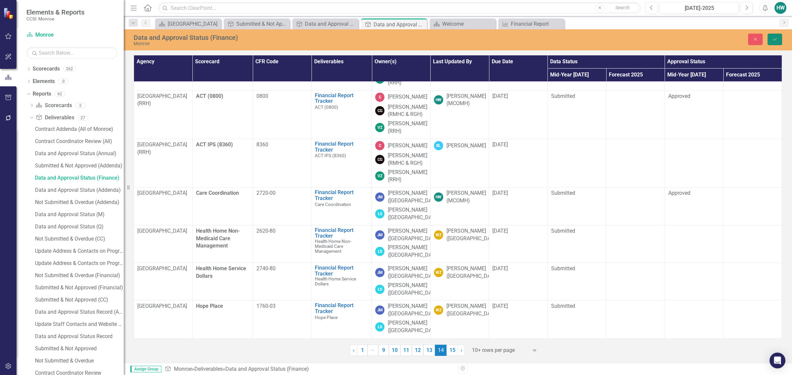
click at [777, 40] on icon "Save" at bounding box center [775, 39] width 6 height 5
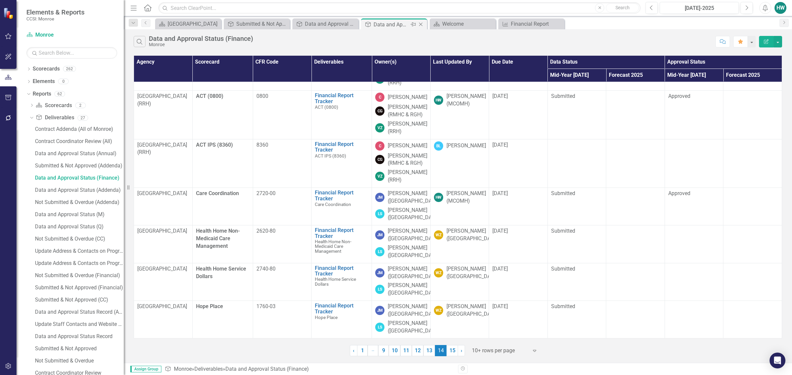
click at [421, 23] on icon "Close" at bounding box center [420, 24] width 7 height 5
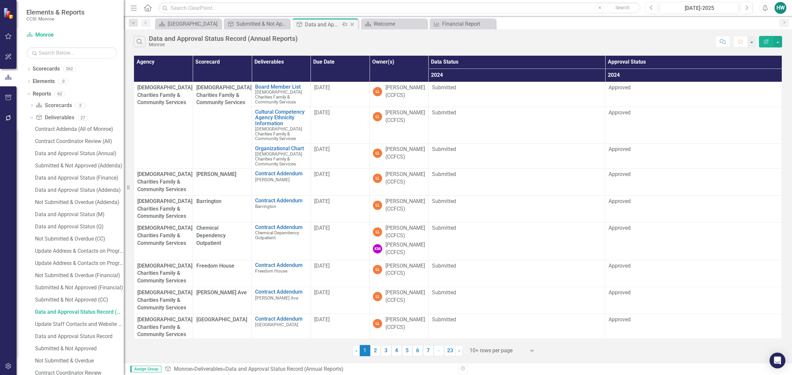
click at [352, 25] on icon "Close" at bounding box center [352, 24] width 7 height 5
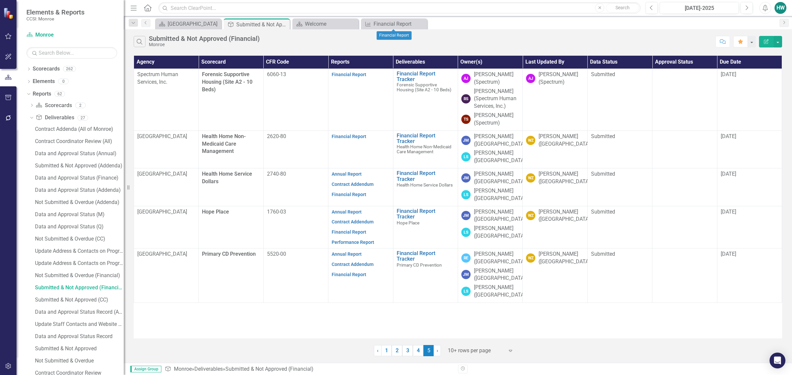
drag, startPoint x: 422, startPoint y: 22, endPoint x: 367, endPoint y: 23, distance: 55.1
click at [0, 0] on icon at bounding box center [0, 0] width 0 height 0
click at [352, 24] on icon at bounding box center [353, 24] width 4 height 4
click at [28, 96] on icon "Dropdown" at bounding box center [28, 93] width 4 height 5
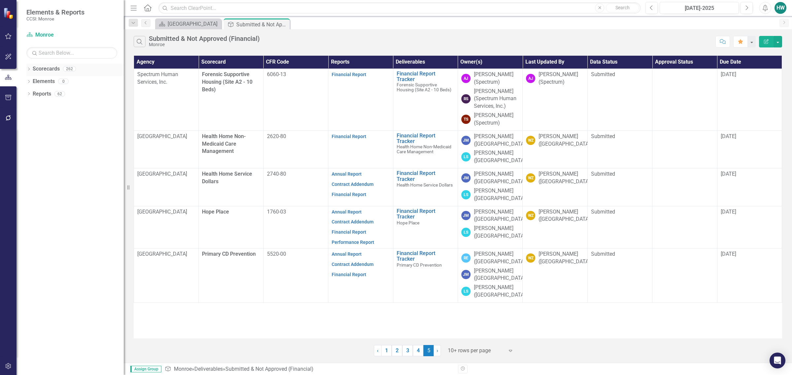
click at [29, 71] on icon "Dropdown" at bounding box center [28, 70] width 5 height 4
click at [31, 82] on icon "Dropdown" at bounding box center [32, 81] width 5 height 4
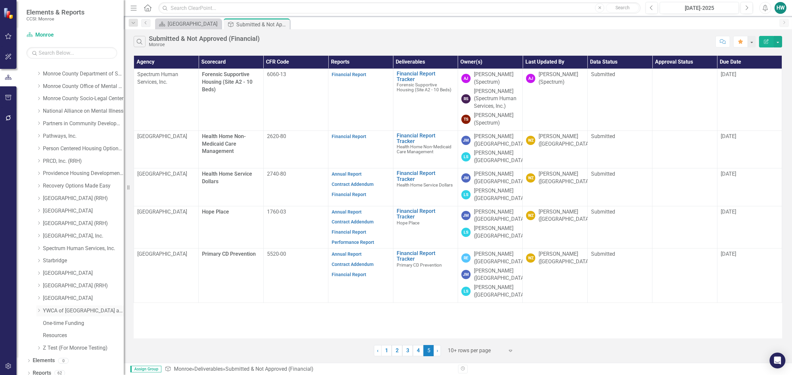
scroll to position [263, 0]
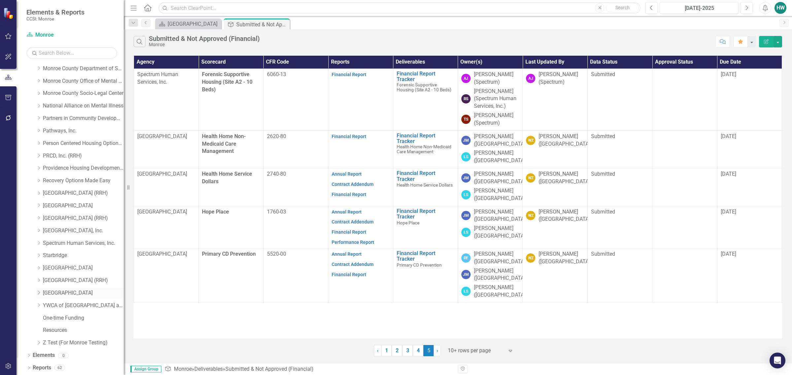
click at [37, 293] on icon "Dropdown" at bounding box center [38, 293] width 5 height 4
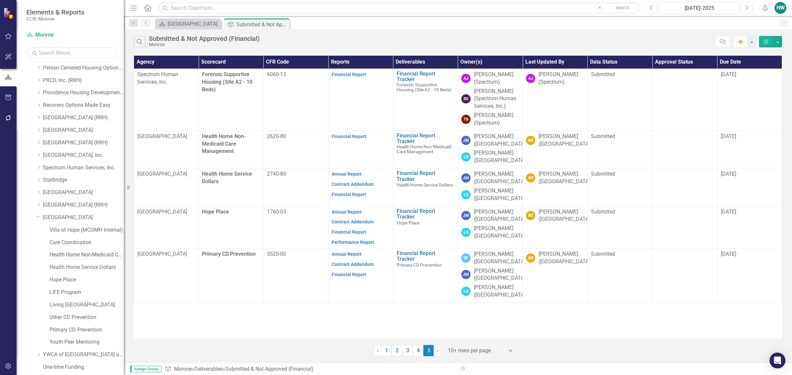
scroll to position [345, 0]
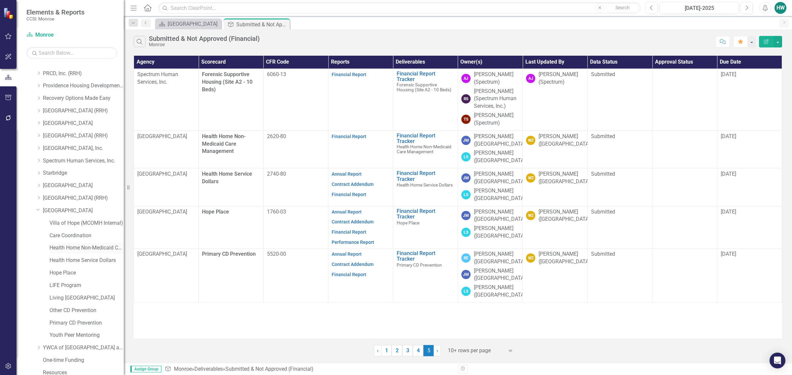
click at [99, 248] on link "Health Home Non-Medicaid Care Management" at bounding box center [86, 248] width 74 height 8
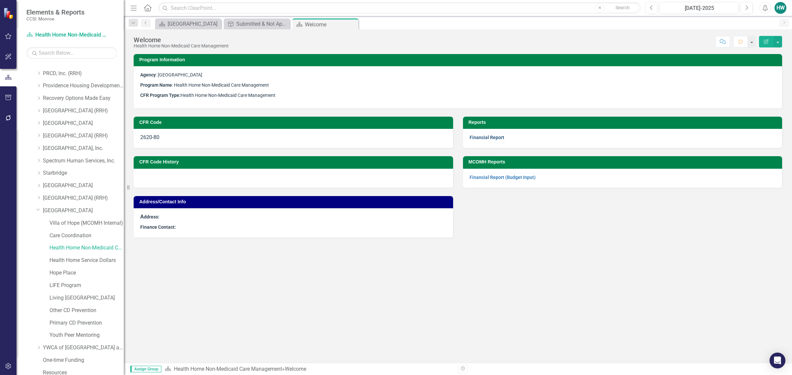
click at [489, 140] on link "Financial Report" at bounding box center [487, 137] width 35 height 5
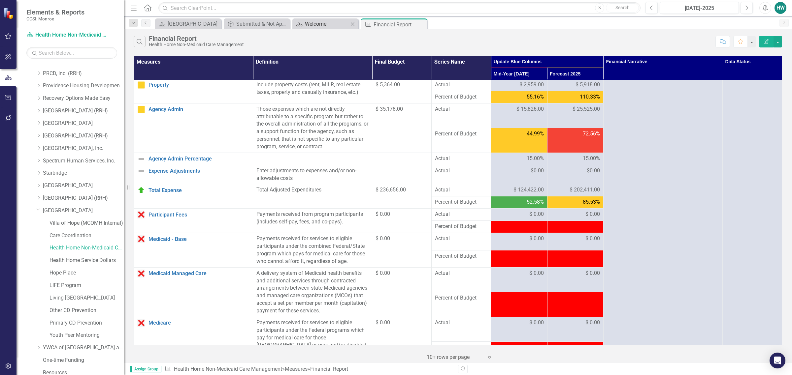
scroll to position [82, 0]
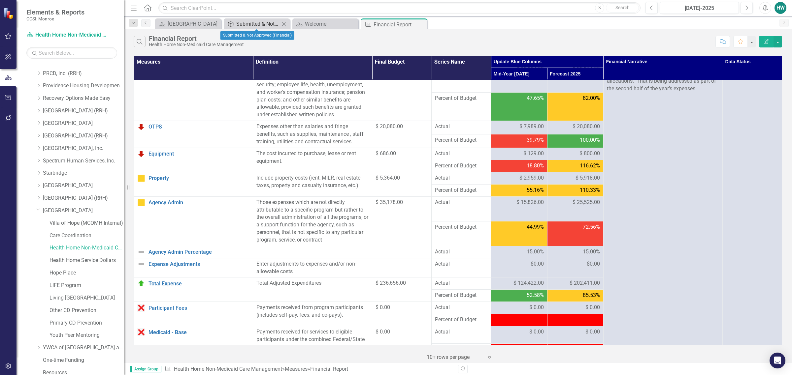
click at [257, 26] on div "Submitted & Not Approved (Financial)" at bounding box center [258, 24] width 44 height 8
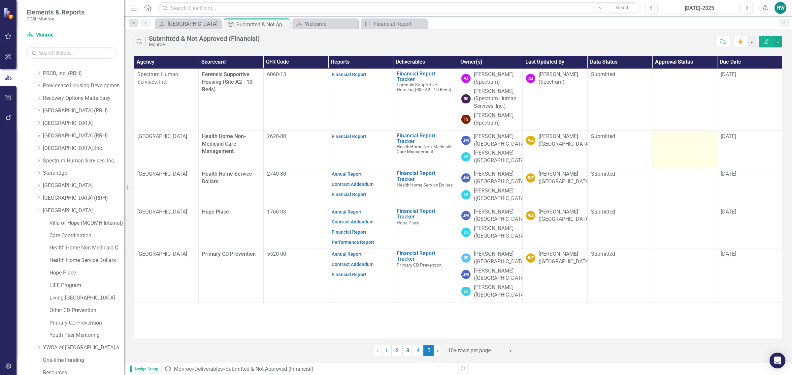
click at [674, 140] on div at bounding box center [685, 137] width 58 height 8
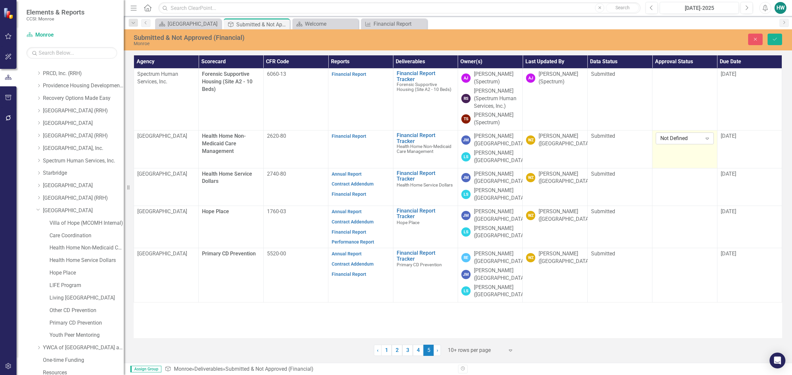
click at [706, 139] on icon at bounding box center [706, 139] width 3 height 2
click at [676, 163] on div "Approved" at bounding box center [685, 162] width 47 height 8
click at [746, 139] on div "[DATE]" at bounding box center [750, 137] width 58 height 8
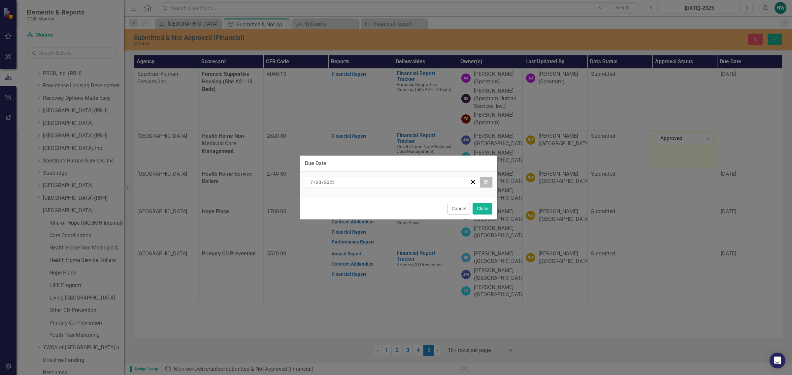
click at [491, 180] on button "Calendar" at bounding box center [486, 182] width 13 height 11
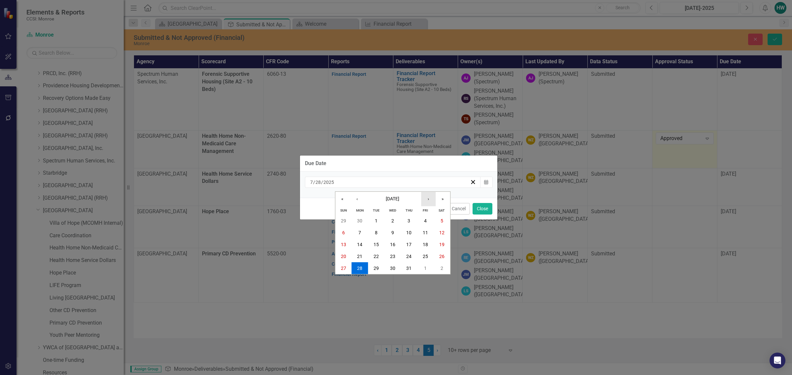
click at [428, 201] on button "›" at bounding box center [428, 199] width 15 height 15
click at [356, 233] on button "6" at bounding box center [359, 233] width 16 height 12
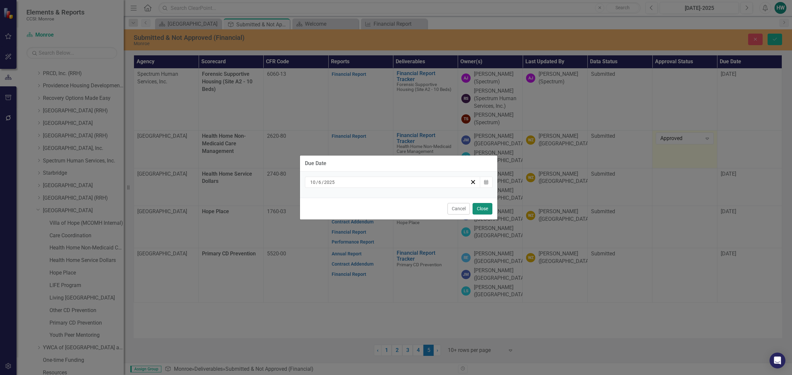
click at [487, 209] on button "Close" at bounding box center [482, 209] width 20 height 12
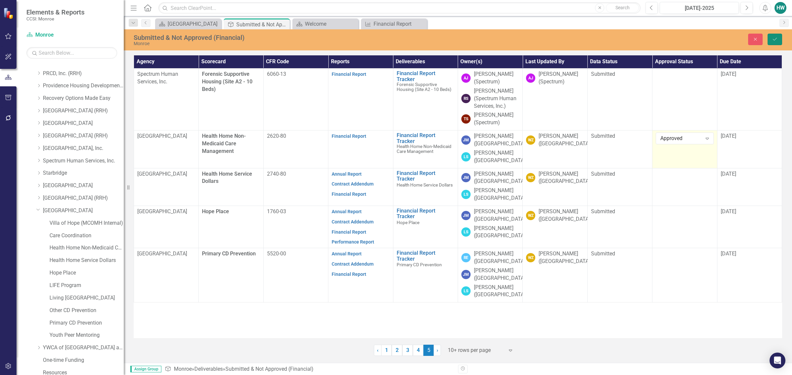
click at [772, 39] on icon "Save" at bounding box center [775, 39] width 6 height 5
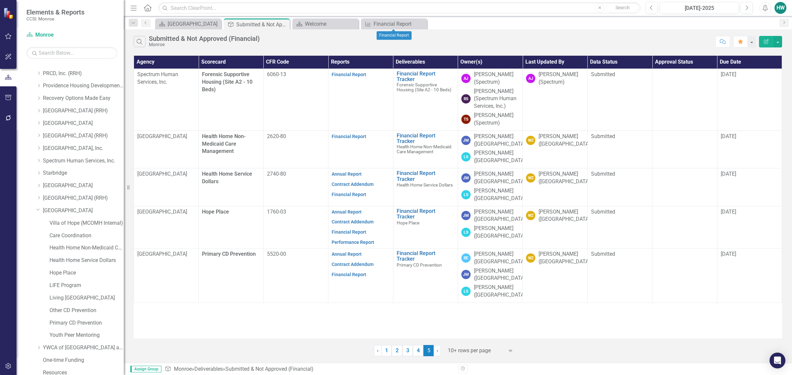
drag, startPoint x: 423, startPoint y: 23, endPoint x: 417, endPoint y: 23, distance: 6.3
click at [0, 0] on icon "Close" at bounding box center [0, 0] width 0 height 0
click at [354, 23] on icon "Close" at bounding box center [352, 23] width 7 height 5
click at [96, 258] on link "Health Home Service Dollars" at bounding box center [86, 261] width 74 height 8
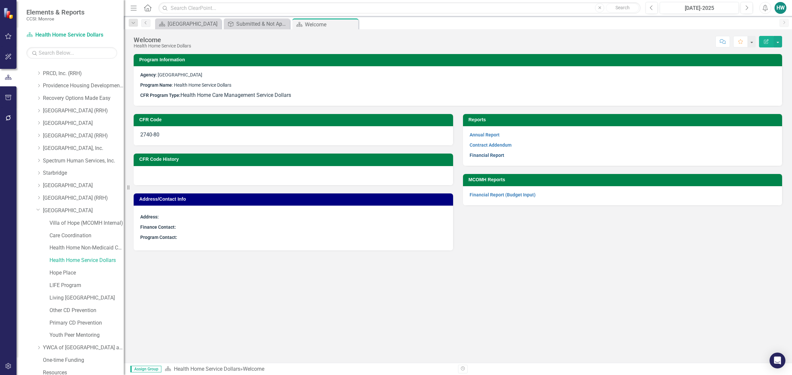
click at [487, 157] on link "Financial Report" at bounding box center [487, 155] width 35 height 5
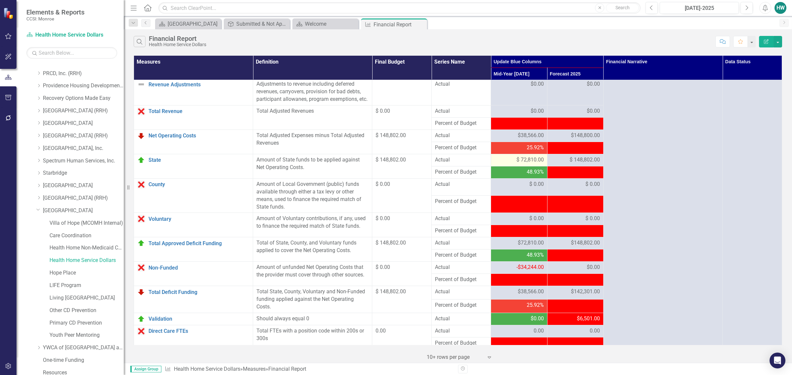
scroll to position [536, 0]
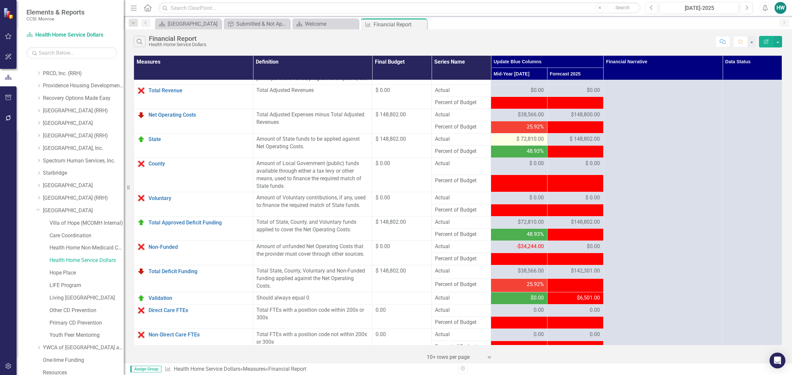
click at [516, 143] on span "$ 72,810.00" at bounding box center [529, 140] width 27 height 8
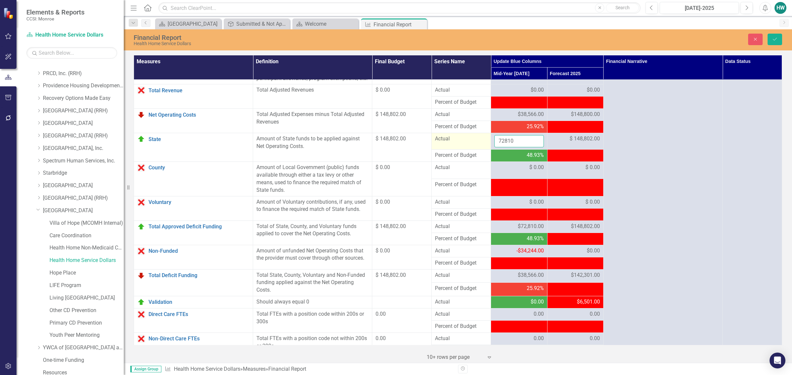
drag, startPoint x: 518, startPoint y: 149, endPoint x: 482, endPoint y: 150, distance: 36.0
click at [482, 150] on tr "State Edit Edit Measure Link Open Element Amount of State funds to be applied a…" at bounding box center [458, 141] width 648 height 16
type input "38566"
click at [776, 40] on icon "Save" at bounding box center [775, 39] width 6 height 5
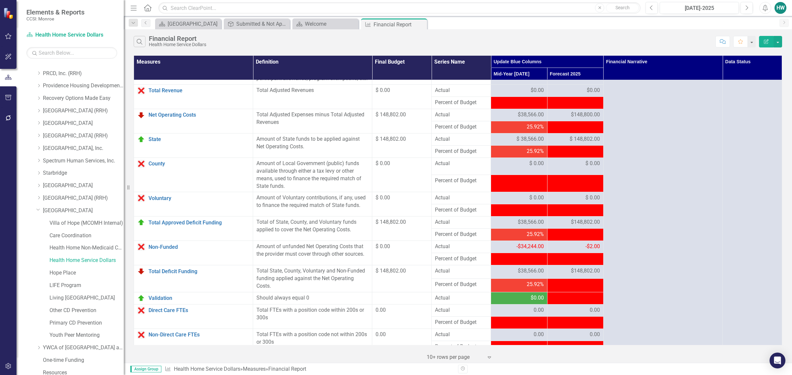
scroll to position [580, 0]
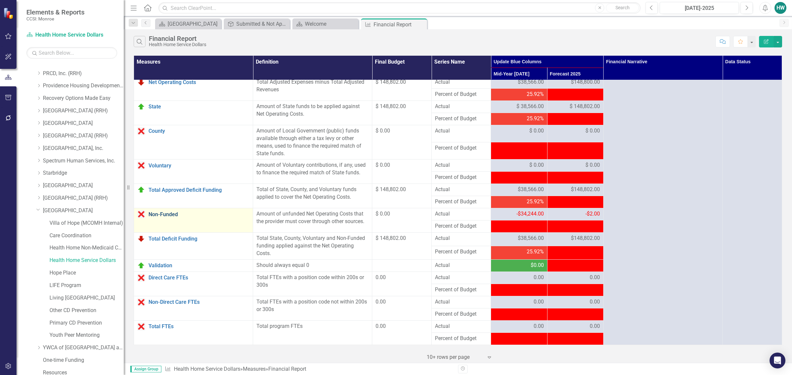
click at [174, 215] on link "Non-Funded" at bounding box center [198, 215] width 101 height 6
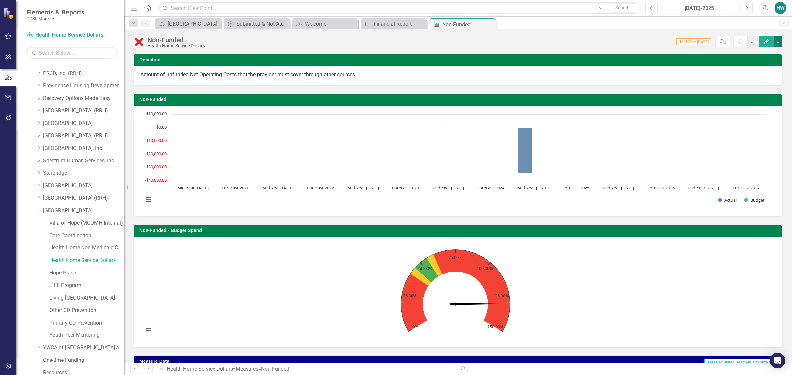
click at [779, 42] on button "button" at bounding box center [777, 42] width 9 height 12
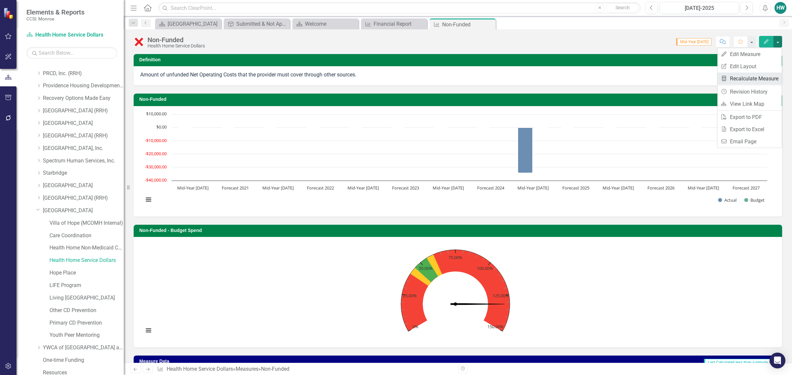
click at [748, 82] on link "Recalculate Measure Recalculate Measure" at bounding box center [749, 79] width 64 height 12
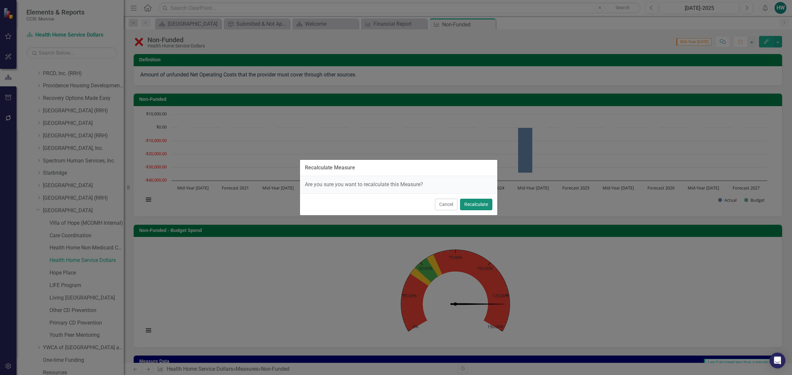
click at [474, 204] on button "Recalculate" at bounding box center [476, 205] width 32 height 12
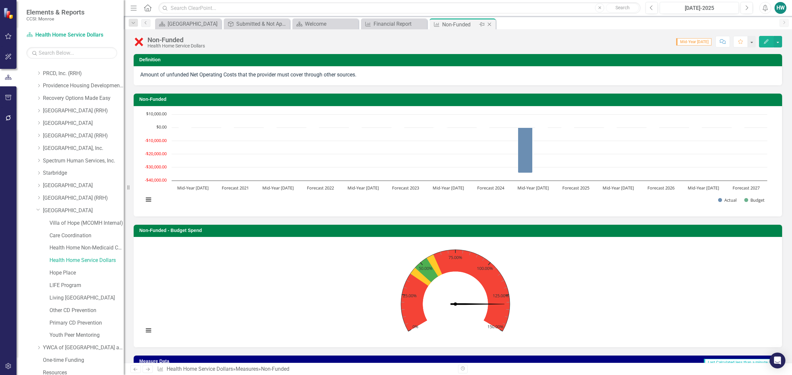
click at [489, 25] on icon at bounding box center [490, 25] width 4 height 4
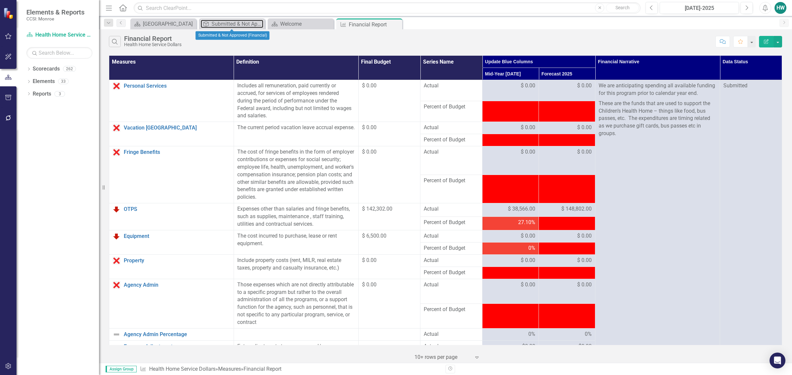
drag, startPoint x: 228, startPoint y: 23, endPoint x: 1, endPoint y: 35, distance: 227.3
click at [228, 23] on div "Submitted & Not Approved (Financial)" at bounding box center [238, 24] width 52 height 8
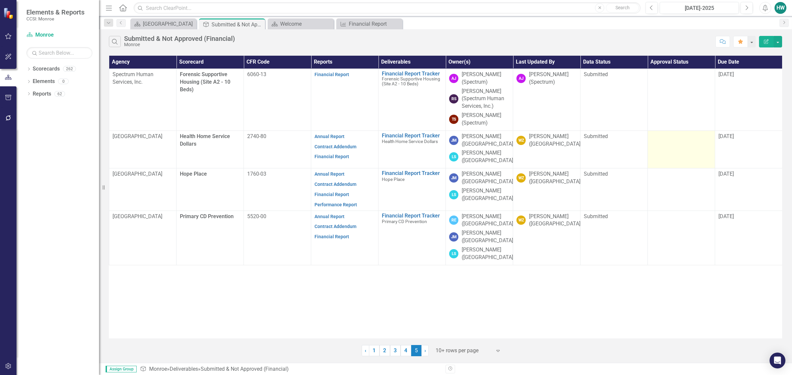
click at [682, 139] on div at bounding box center [681, 137] width 60 height 8
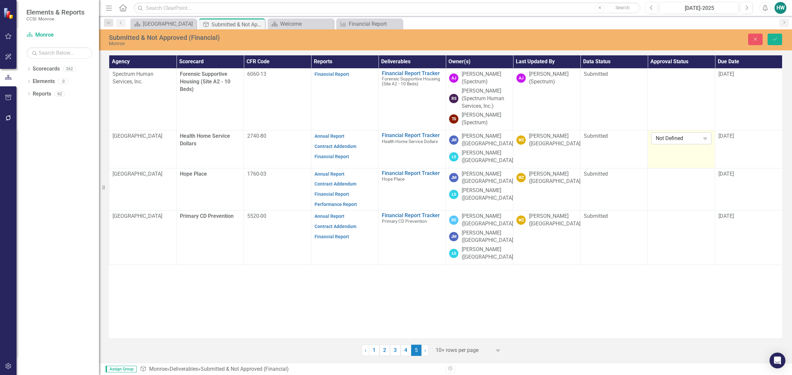
click at [705, 137] on icon "Expand" at bounding box center [705, 138] width 7 height 5
click at [672, 161] on div "Approved" at bounding box center [683, 162] width 50 height 8
click at [748, 138] on div "[DATE]" at bounding box center [748, 137] width 60 height 8
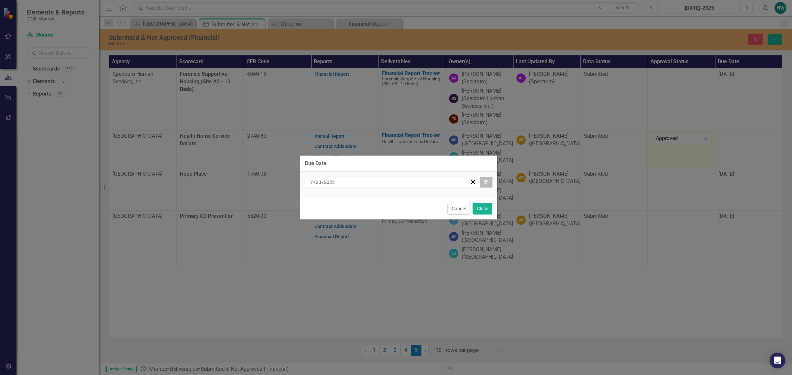
click at [489, 183] on button "Calendar" at bounding box center [486, 182] width 13 height 11
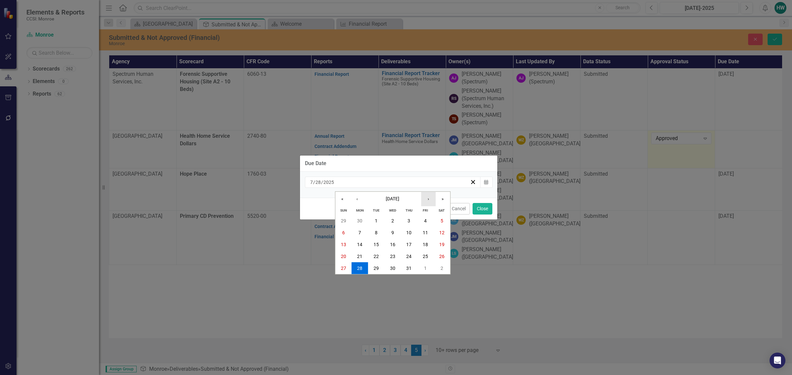
click at [429, 199] on button "›" at bounding box center [428, 199] width 15 height 15
click at [359, 232] on abbr "6" at bounding box center [359, 232] width 3 height 5
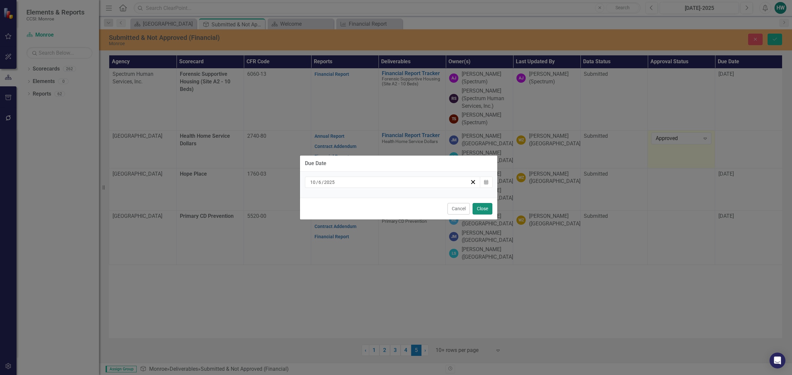
click at [479, 210] on button "Close" at bounding box center [482, 209] width 20 height 12
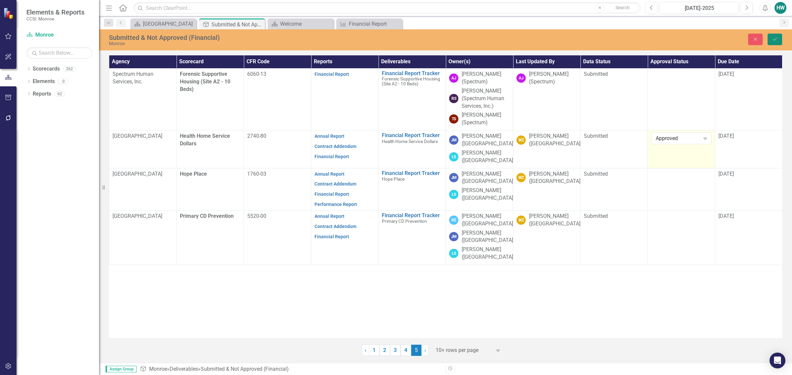
click at [776, 41] on icon "Save" at bounding box center [775, 39] width 6 height 5
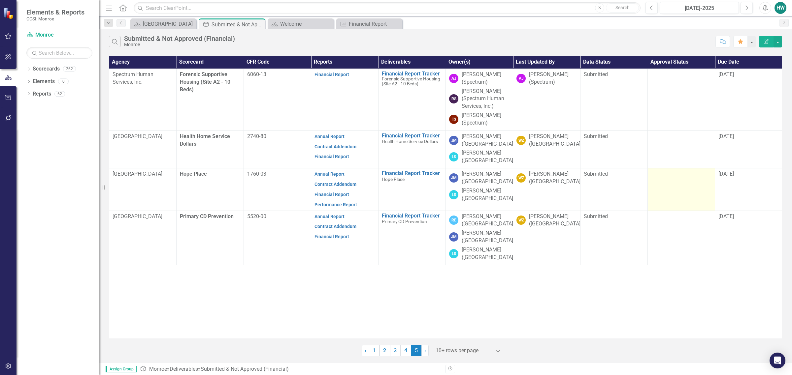
drag, startPoint x: 682, startPoint y: 202, endPoint x: 680, endPoint y: 206, distance: 4.4
click at [681, 205] on td at bounding box center [681, 190] width 67 height 42
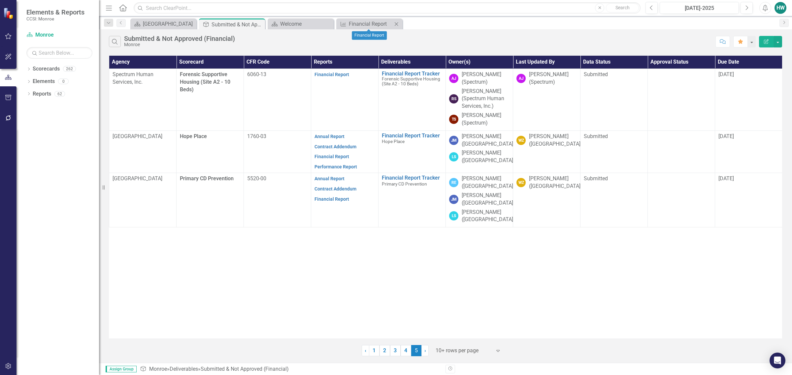
click at [399, 23] on icon "Close" at bounding box center [396, 23] width 7 height 5
click at [328, 22] on icon "Close" at bounding box center [327, 23] width 7 height 5
click at [28, 70] on icon "Dropdown" at bounding box center [28, 70] width 5 height 4
click at [33, 83] on icon "Dropdown" at bounding box center [32, 81] width 5 height 4
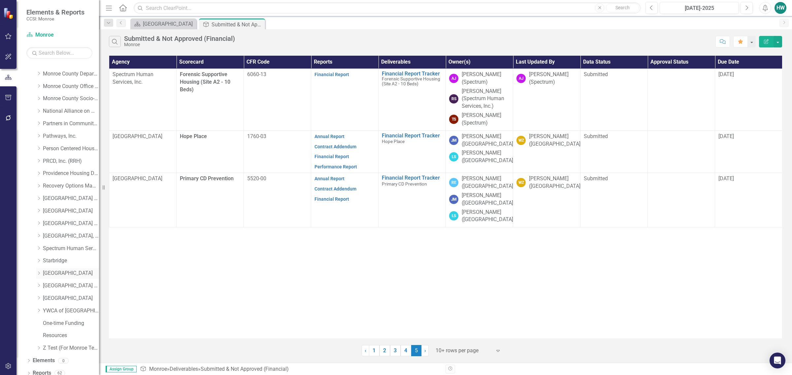
scroll to position [263, 0]
click at [38, 295] on icon at bounding box center [39, 292] width 2 height 3
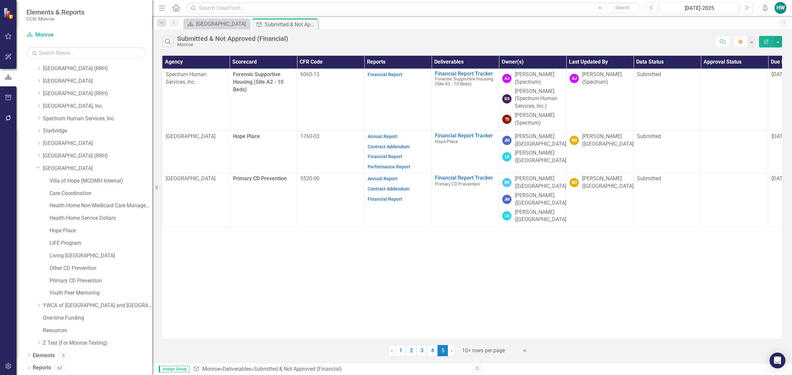
drag, startPoint x: 99, startPoint y: 264, endPoint x: 152, endPoint y: 261, distance: 52.9
click at [152, 261] on div "Resize" at bounding box center [154, 187] width 5 height 375
click at [64, 230] on link "Hope Place" at bounding box center [100, 231] width 103 height 8
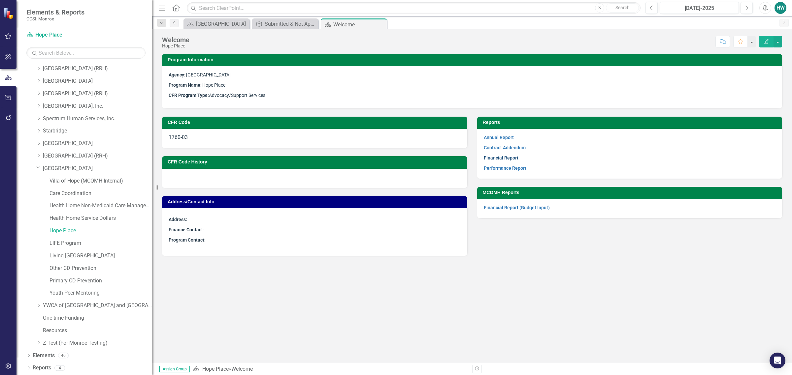
click at [513, 156] on link "Financial Report" at bounding box center [501, 157] width 35 height 5
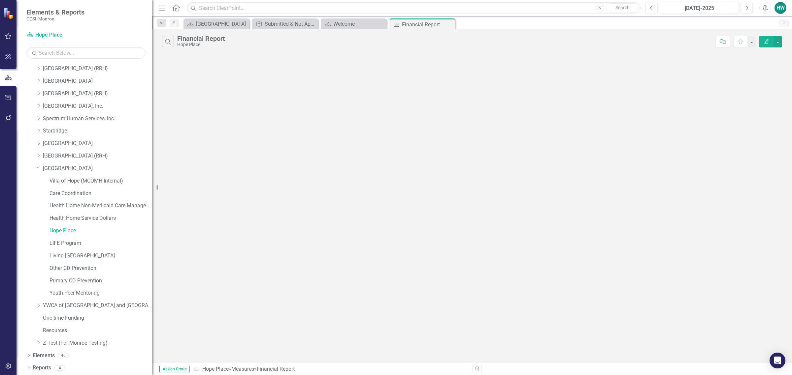
drag, startPoint x: 494, startPoint y: 192, endPoint x: 471, endPoint y: 201, distance: 24.6
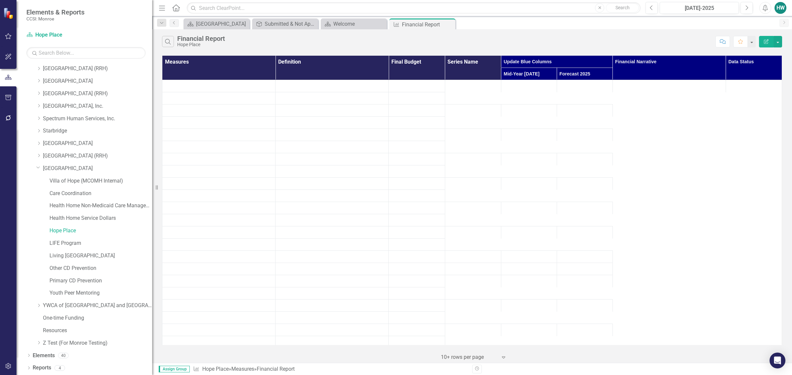
drag, startPoint x: 471, startPoint y: 201, endPoint x: 437, endPoint y: 35, distance: 169.4
click at [437, 35] on div "Search Financial Report Hope Place Comment Favorite Edit Report" at bounding box center [472, 39] width 640 height 21
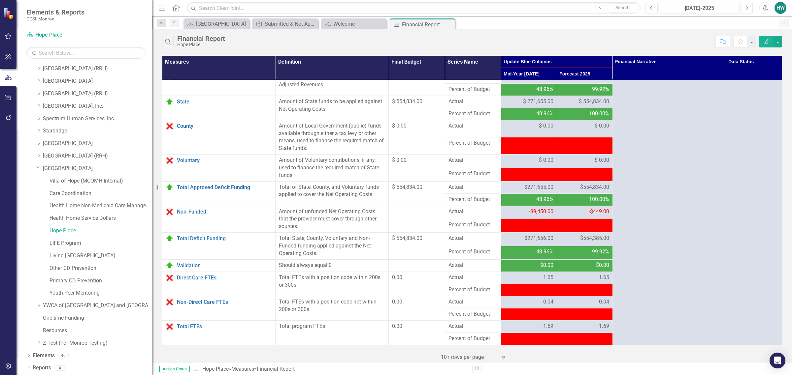
scroll to position [628, 0]
click at [198, 212] on link "Non-Funded" at bounding box center [224, 212] width 95 height 6
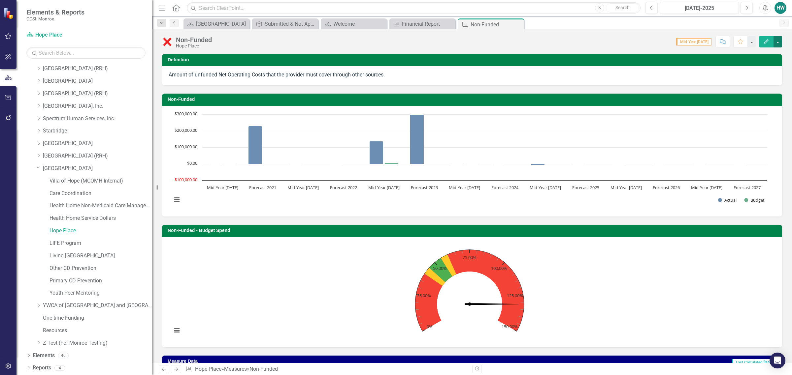
click at [776, 42] on button "button" at bounding box center [777, 42] width 9 height 12
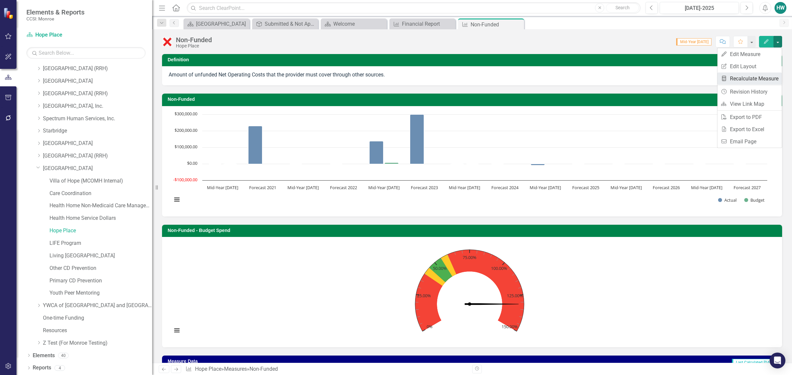
click at [749, 78] on link "Recalculate Measure Recalculate Measure" at bounding box center [749, 79] width 64 height 12
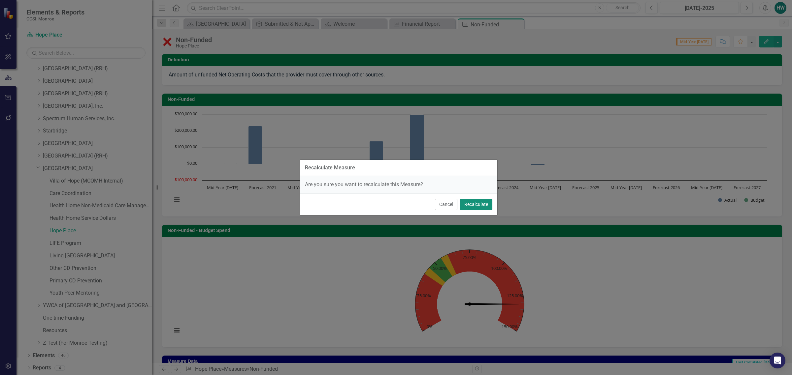
click at [478, 204] on button "Recalculate" at bounding box center [476, 205] width 32 height 12
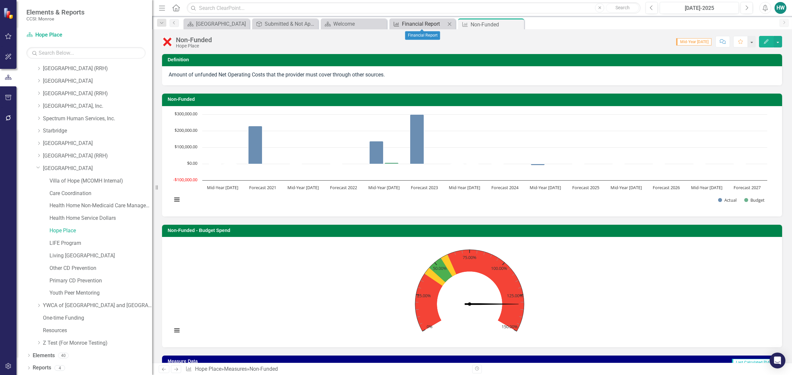
click at [427, 22] on div "Financial Report" at bounding box center [424, 24] width 44 height 8
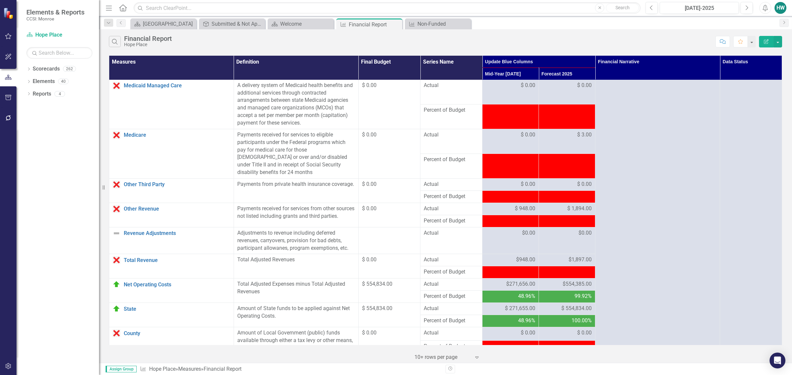
scroll to position [570, 0]
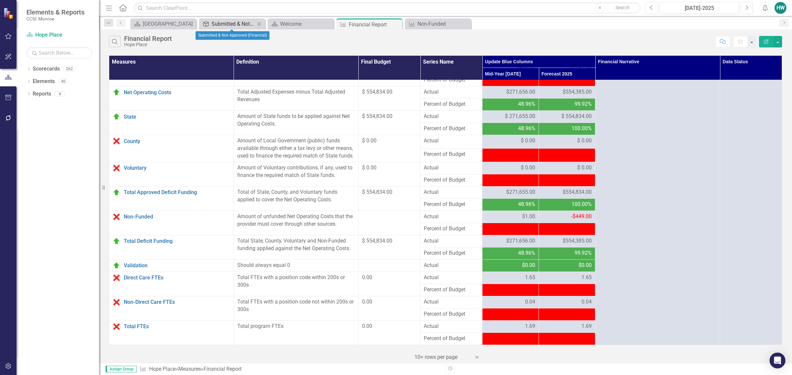
click at [225, 22] on div "Submitted & Not Approved (Financial)" at bounding box center [234, 24] width 44 height 8
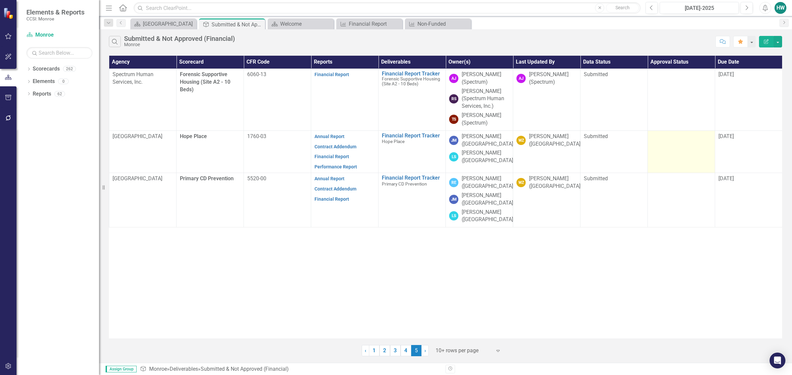
click at [682, 142] on td at bounding box center [681, 152] width 67 height 42
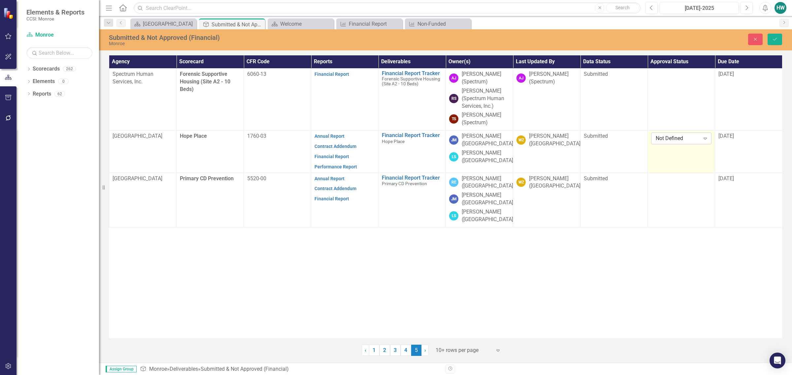
click at [706, 139] on icon "Expand" at bounding box center [705, 138] width 7 height 5
click at [679, 158] on div "Approved" at bounding box center [683, 162] width 50 height 8
click at [740, 137] on div "7/28/25" at bounding box center [748, 137] width 60 height 8
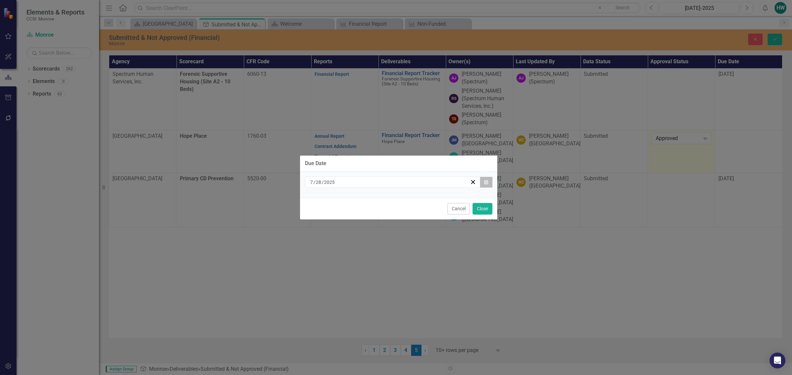
click at [489, 180] on button "Calendar" at bounding box center [486, 182] width 13 height 11
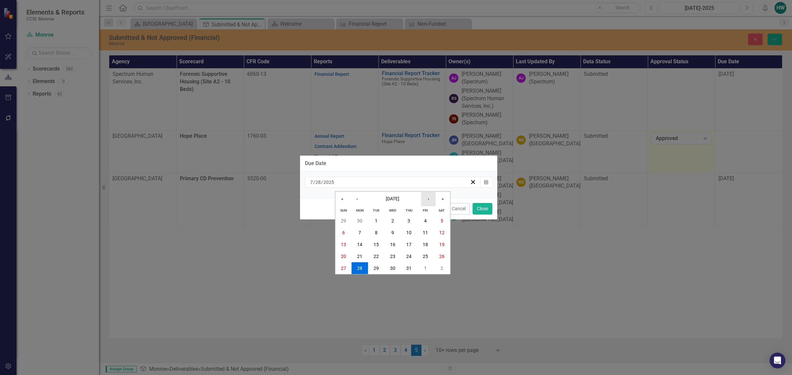
click at [427, 200] on button "›" at bounding box center [428, 199] width 15 height 15
click at [428, 200] on button "›" at bounding box center [428, 199] width 15 height 15
click at [357, 232] on button "6" at bounding box center [359, 233] width 16 height 12
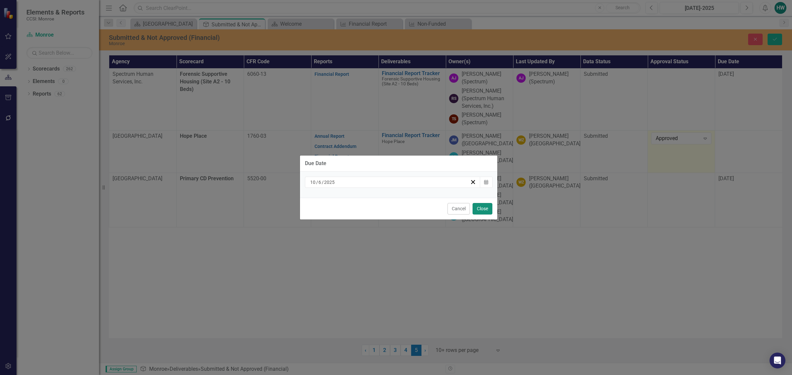
click at [482, 207] on button "Close" at bounding box center [482, 209] width 20 height 12
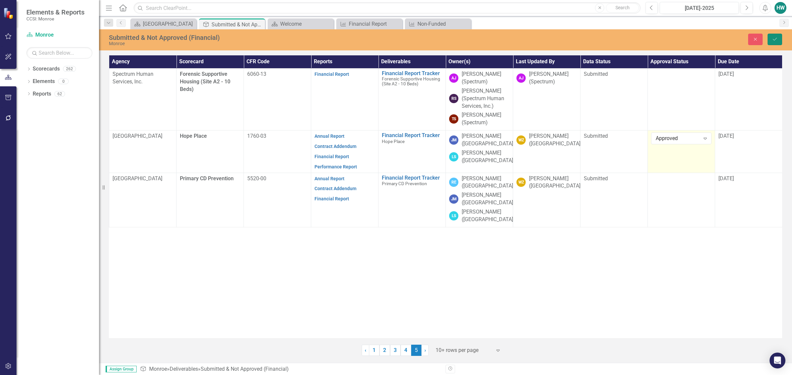
click at [773, 38] on icon "Save" at bounding box center [775, 39] width 6 height 5
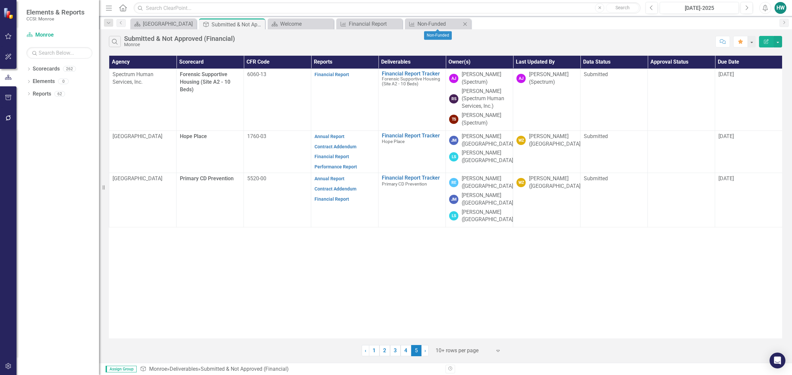
click at [466, 22] on icon at bounding box center [465, 24] width 4 height 4
click at [395, 23] on icon "Close" at bounding box center [396, 23] width 7 height 5
click at [30, 72] on icon "Dropdown" at bounding box center [28, 70] width 5 height 4
click at [33, 81] on icon "Dropdown" at bounding box center [32, 81] width 5 height 4
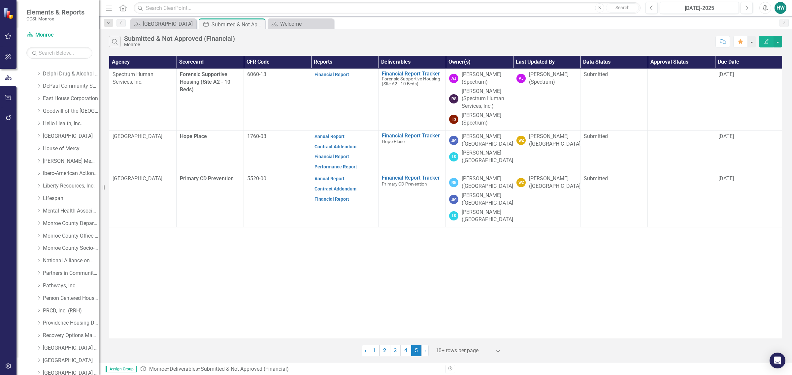
scroll to position [263, 0]
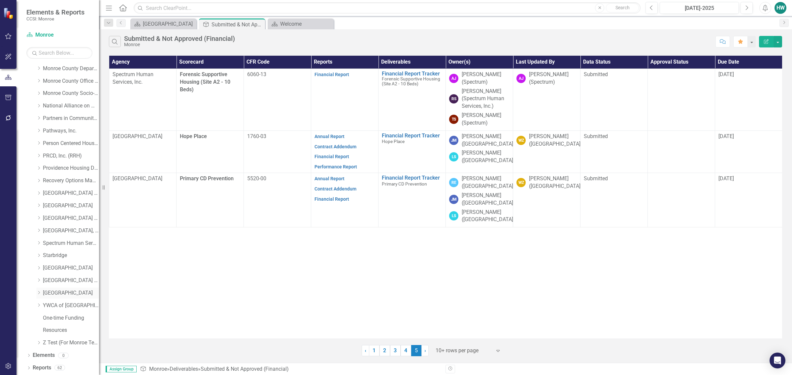
click at [41, 292] on icon "Dropdown" at bounding box center [38, 293] width 5 height 4
click at [70, 281] on link "Primary CD Prevention" at bounding box center [73, 281] width 49 height 8
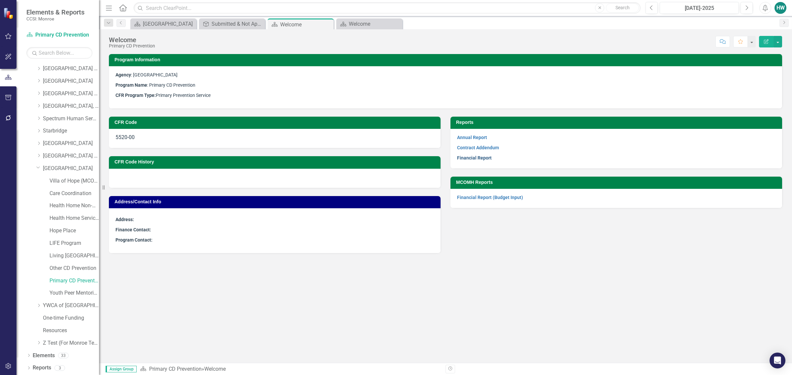
click at [465, 157] on link "Financial Report" at bounding box center [474, 157] width 35 height 5
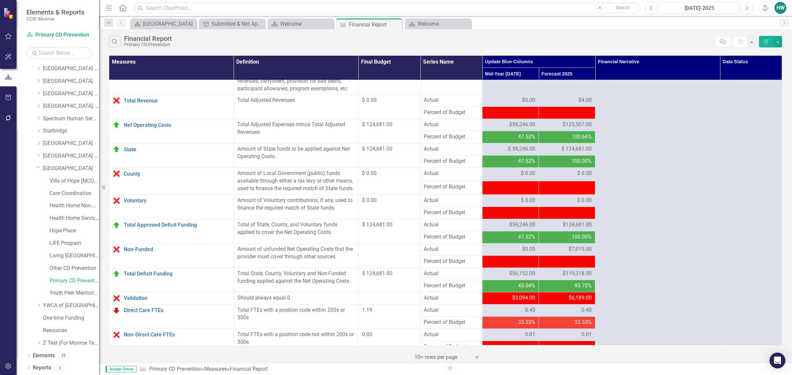
scroll to position [570, 0]
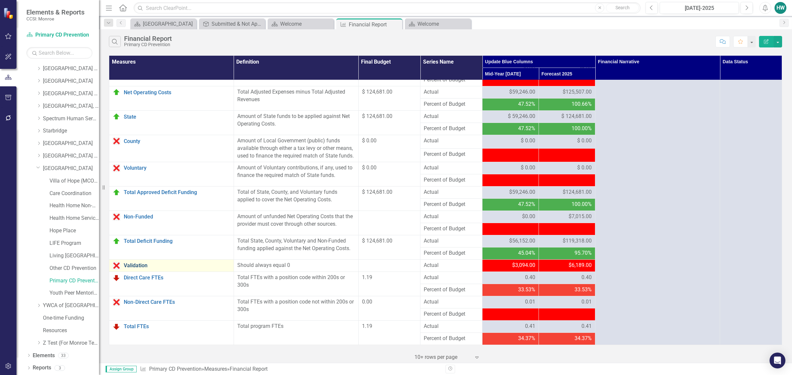
click at [145, 265] on link "Validation" at bounding box center [177, 266] width 107 height 6
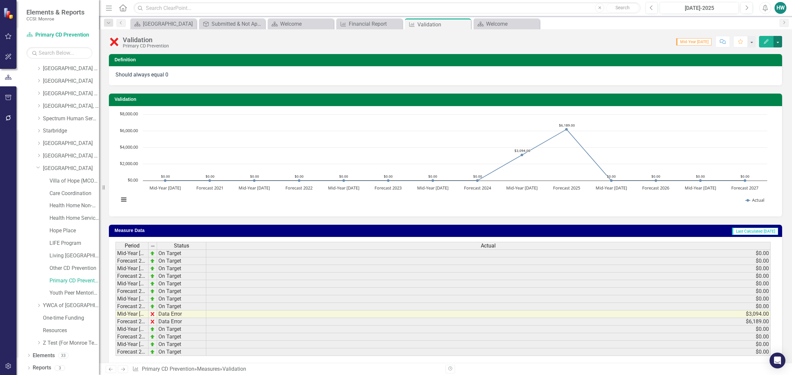
click at [777, 41] on button "button" at bounding box center [777, 42] width 9 height 12
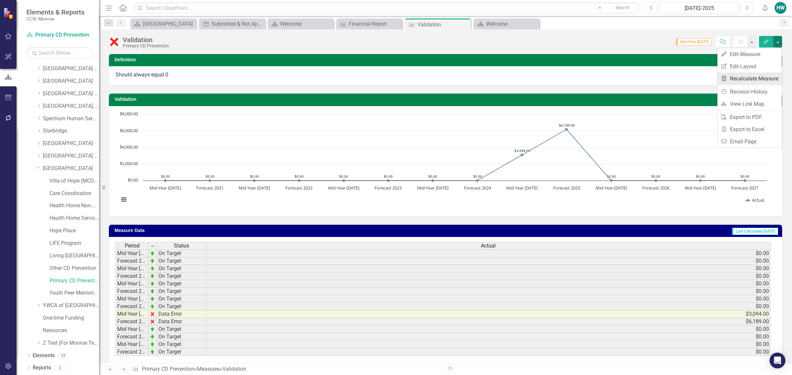
click at [748, 77] on link "Recalculate Measure Recalculate Measure" at bounding box center [749, 79] width 64 height 12
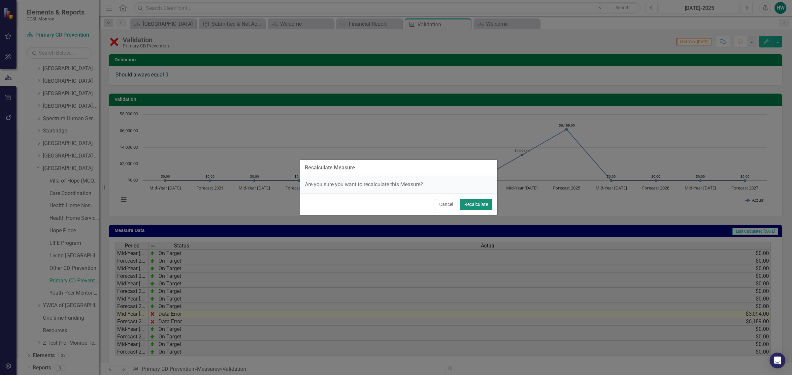
click at [474, 200] on button "Recalculate" at bounding box center [476, 205] width 32 height 12
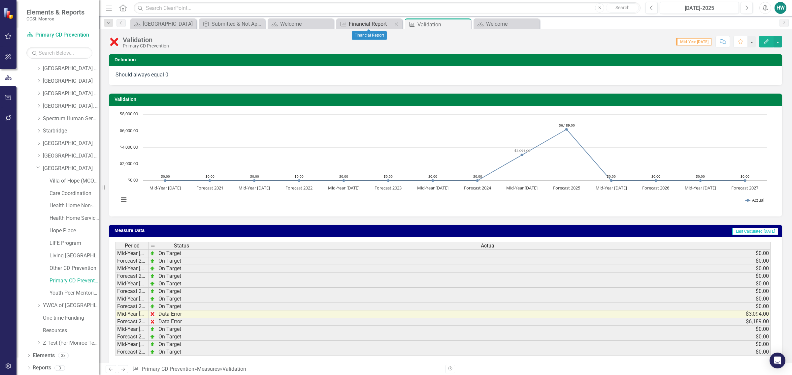
click at [370, 27] on div "Financial Report" at bounding box center [371, 24] width 44 height 8
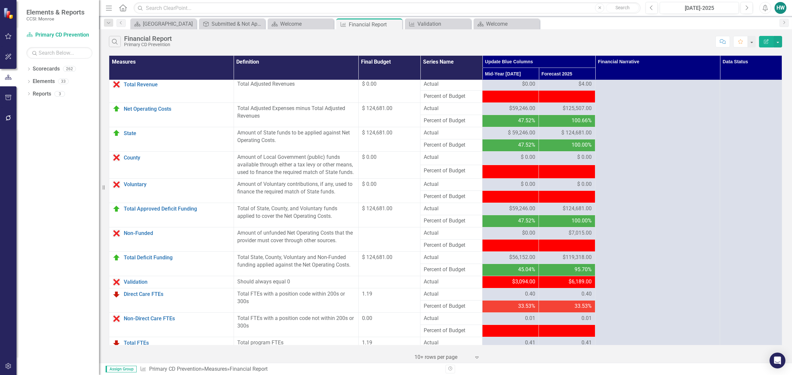
scroll to position [570, 0]
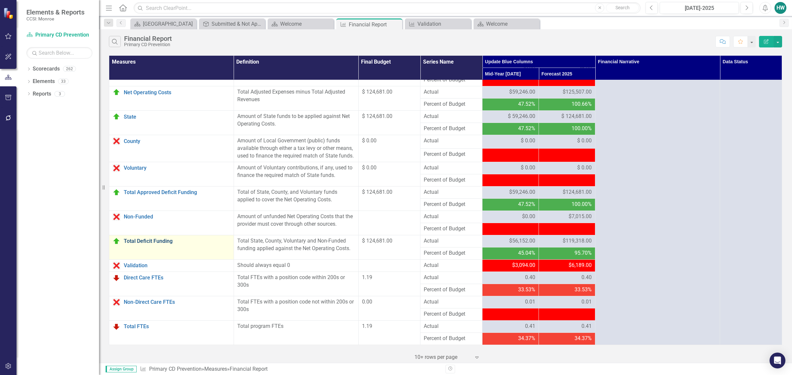
click at [157, 239] on link "Total Deficit Funding" at bounding box center [177, 242] width 107 height 6
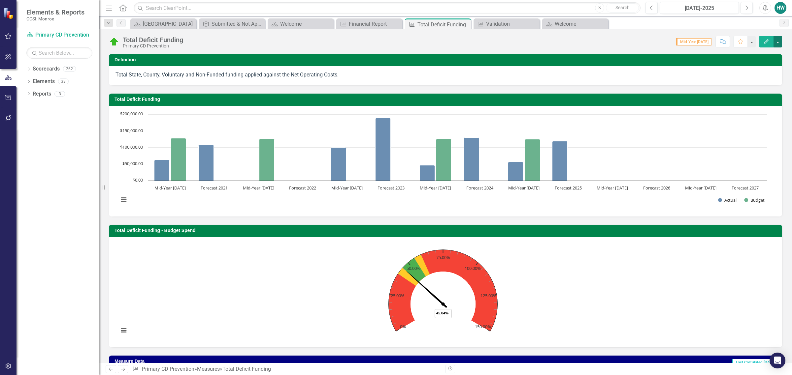
click at [777, 44] on button "button" at bounding box center [777, 42] width 9 height 12
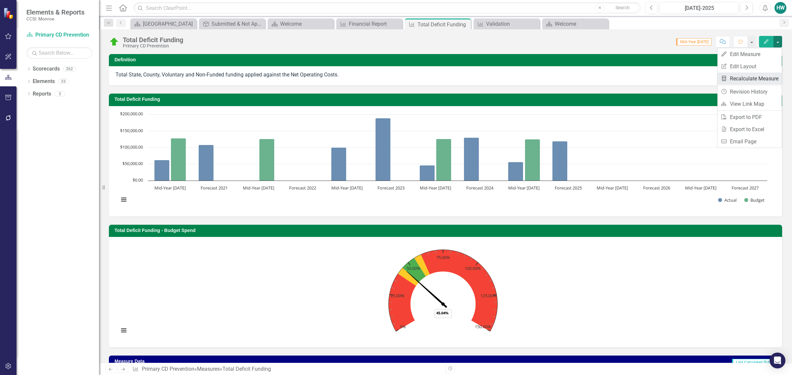
click at [751, 79] on link "Recalculate Measure Recalculate Measure" at bounding box center [749, 79] width 64 height 12
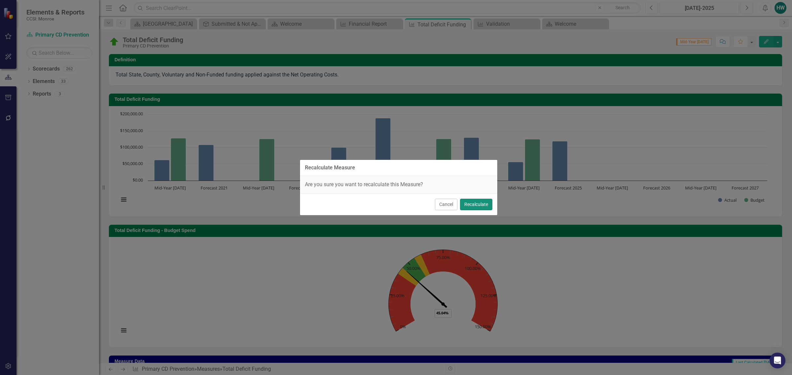
click at [474, 206] on button "Recalculate" at bounding box center [476, 205] width 32 height 12
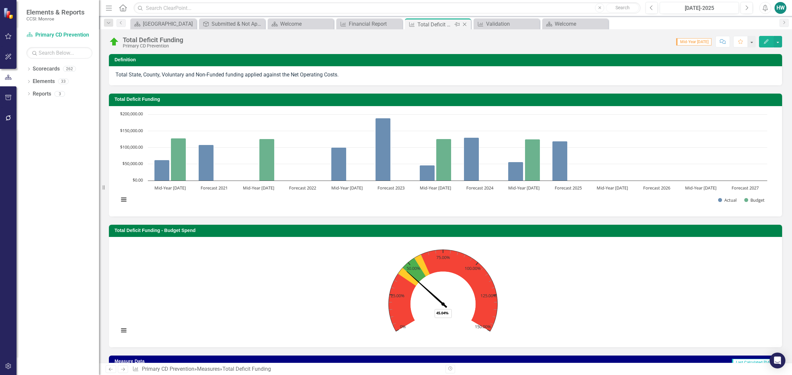
click at [466, 22] on icon "Close" at bounding box center [464, 24] width 7 height 5
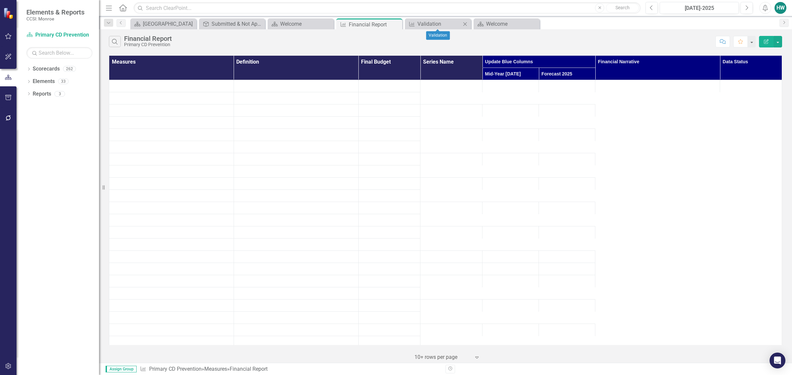
click at [465, 22] on icon "Close" at bounding box center [465, 23] width 7 height 5
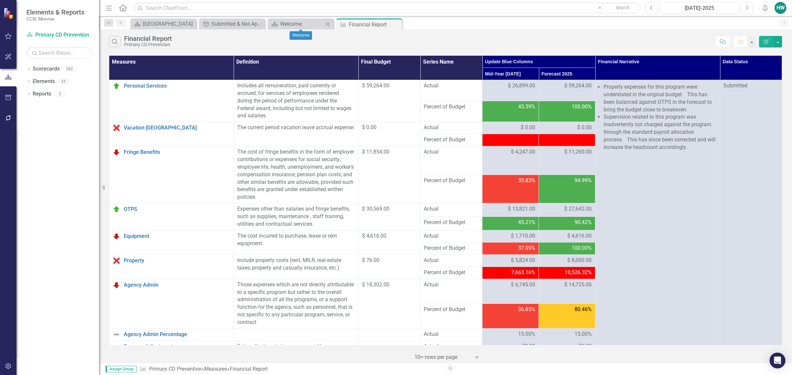
click at [328, 22] on icon "Close" at bounding box center [327, 23] width 7 height 5
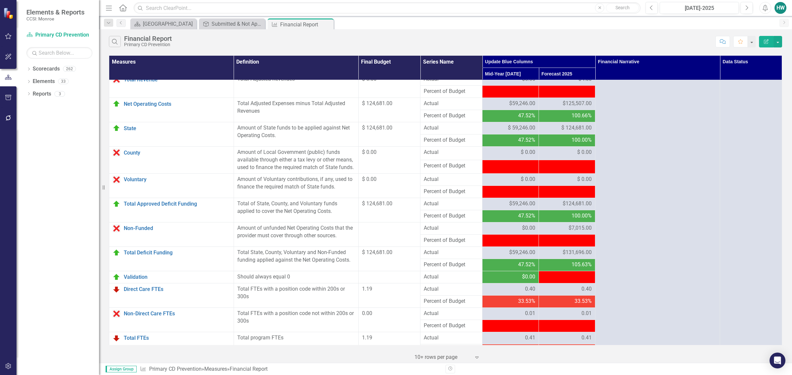
scroll to position [570, 0]
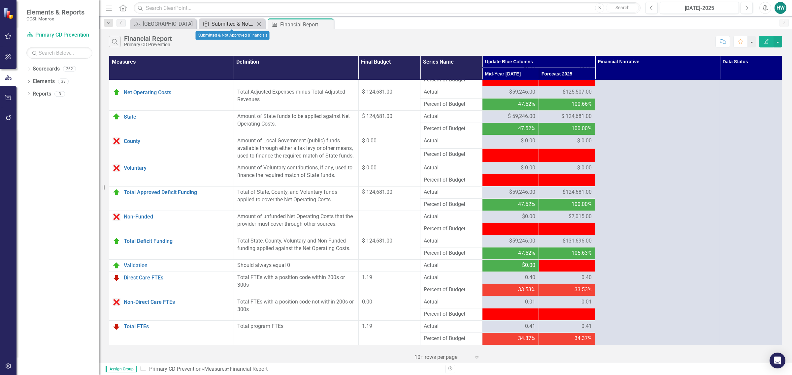
click at [230, 22] on div "Submitted & Not Approved (Financial)" at bounding box center [234, 24] width 44 height 8
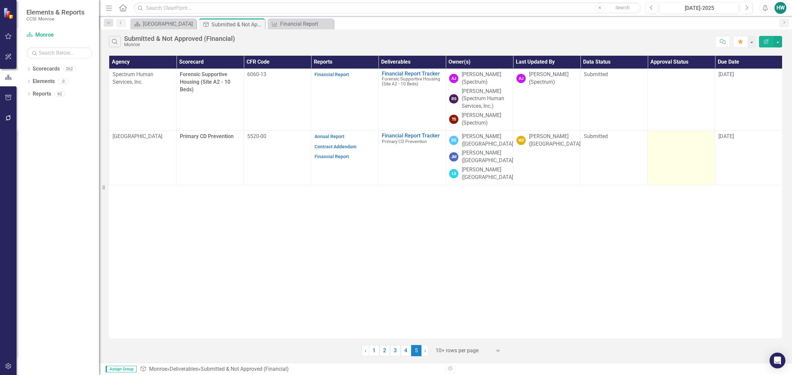
click at [690, 136] on div at bounding box center [681, 137] width 60 height 8
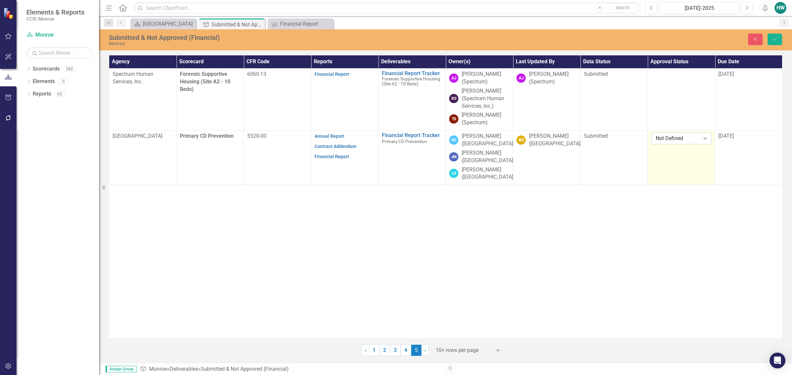
click at [707, 139] on icon "Expand" at bounding box center [705, 138] width 7 height 5
click at [685, 161] on div "Approved" at bounding box center [683, 162] width 50 height 8
click at [756, 137] on div "[DATE]" at bounding box center [748, 137] width 60 height 8
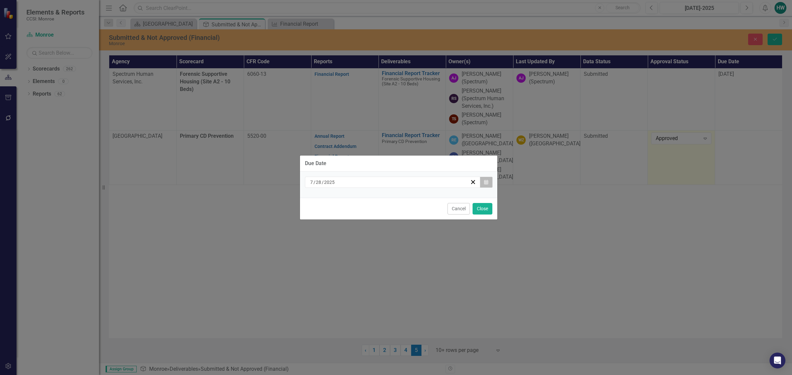
click at [488, 180] on icon "Calendar" at bounding box center [486, 182] width 4 height 5
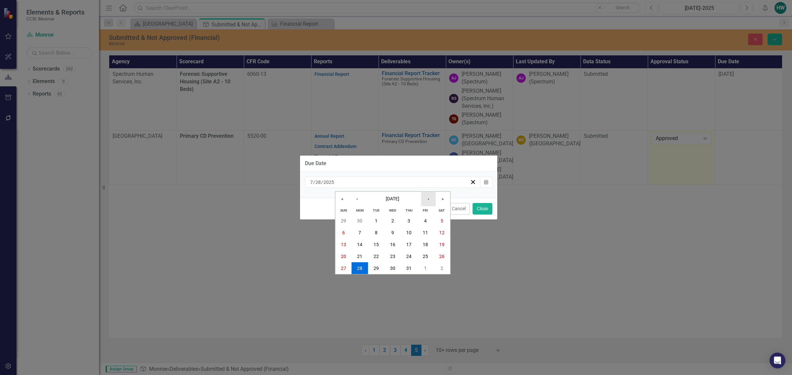
click at [428, 202] on button "›" at bounding box center [428, 199] width 15 height 15
click at [427, 202] on button "›" at bounding box center [428, 199] width 15 height 15
click at [361, 233] on abbr "6" at bounding box center [359, 232] width 3 height 5
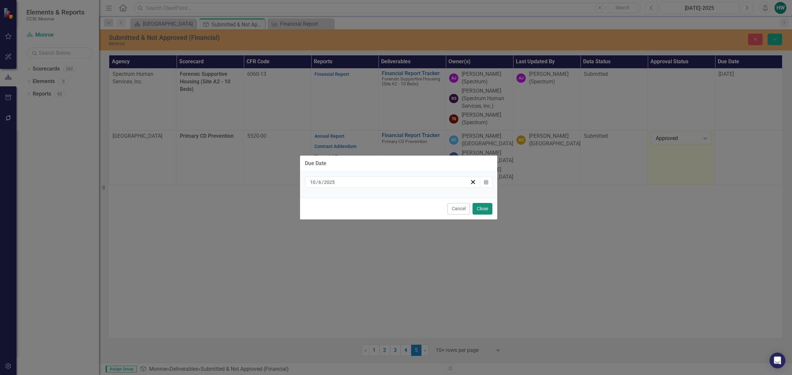
click at [479, 208] on button "Close" at bounding box center [482, 209] width 20 height 12
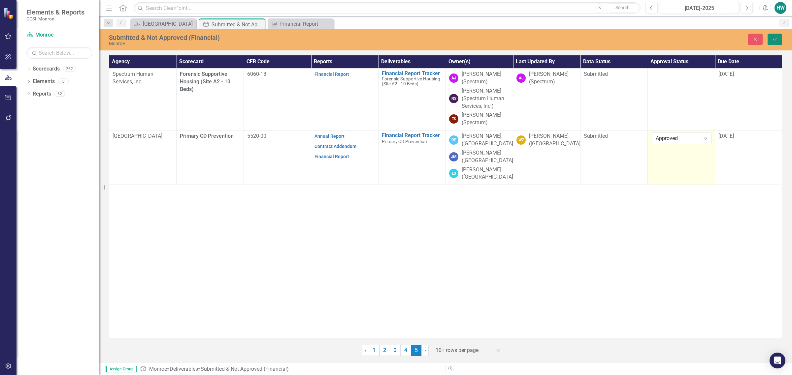
click at [773, 41] on icon "Save" at bounding box center [775, 39] width 6 height 5
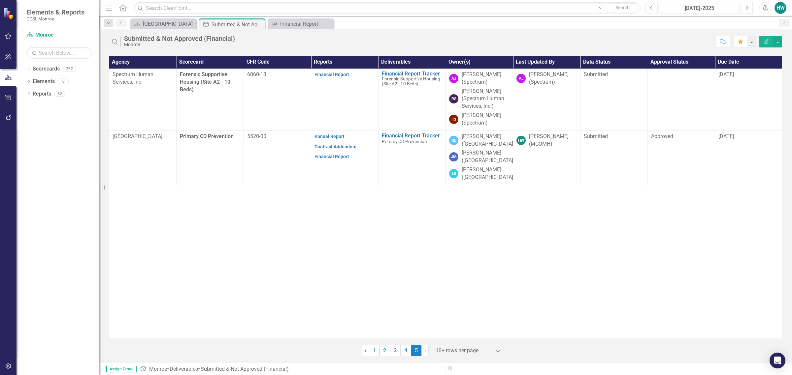
click at [173, 245] on div "Agency Scorecard CFR Code Reports Deliverables Owner(s) Last Updated By Data St…" at bounding box center [445, 197] width 673 height 283
click at [374, 353] on link "1" at bounding box center [374, 350] width 11 height 11
